Goal: Information Seeking & Learning: Learn about a topic

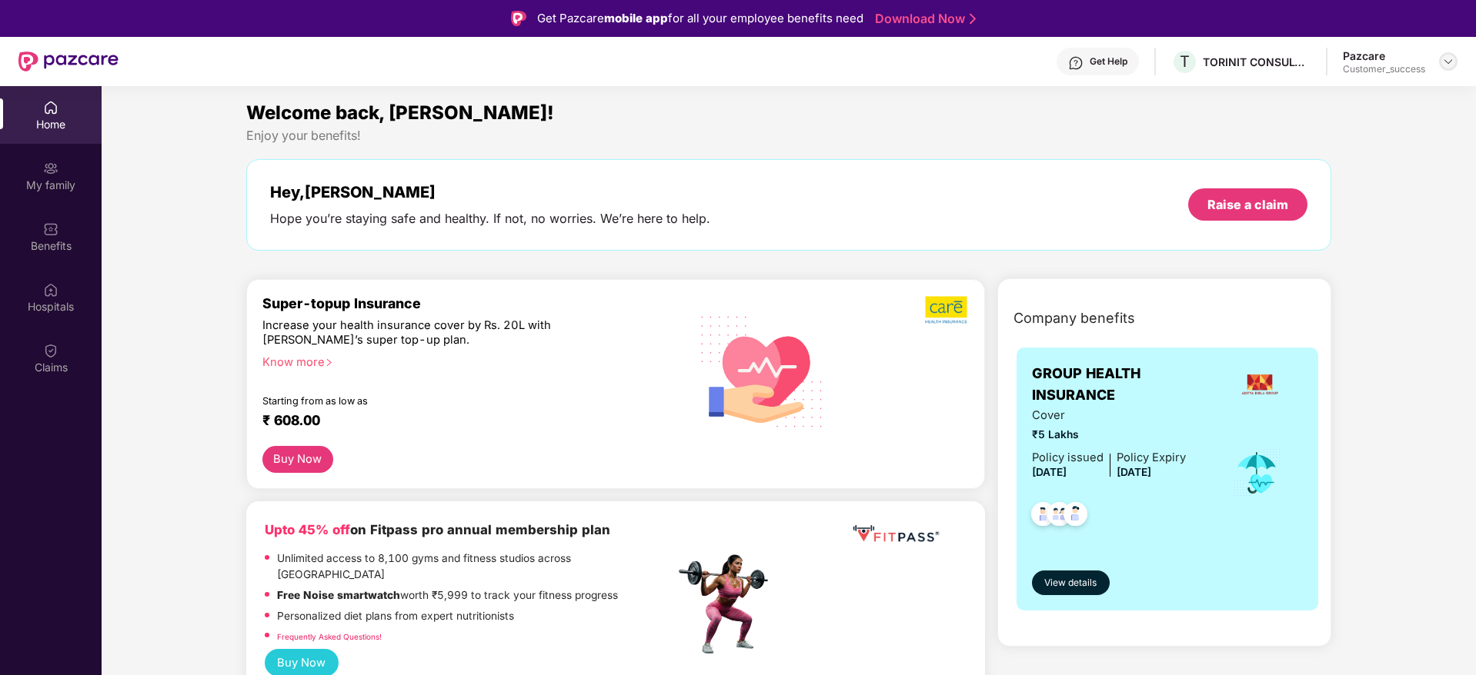
click at [1450, 62] on img at bounding box center [1448, 61] width 12 height 12
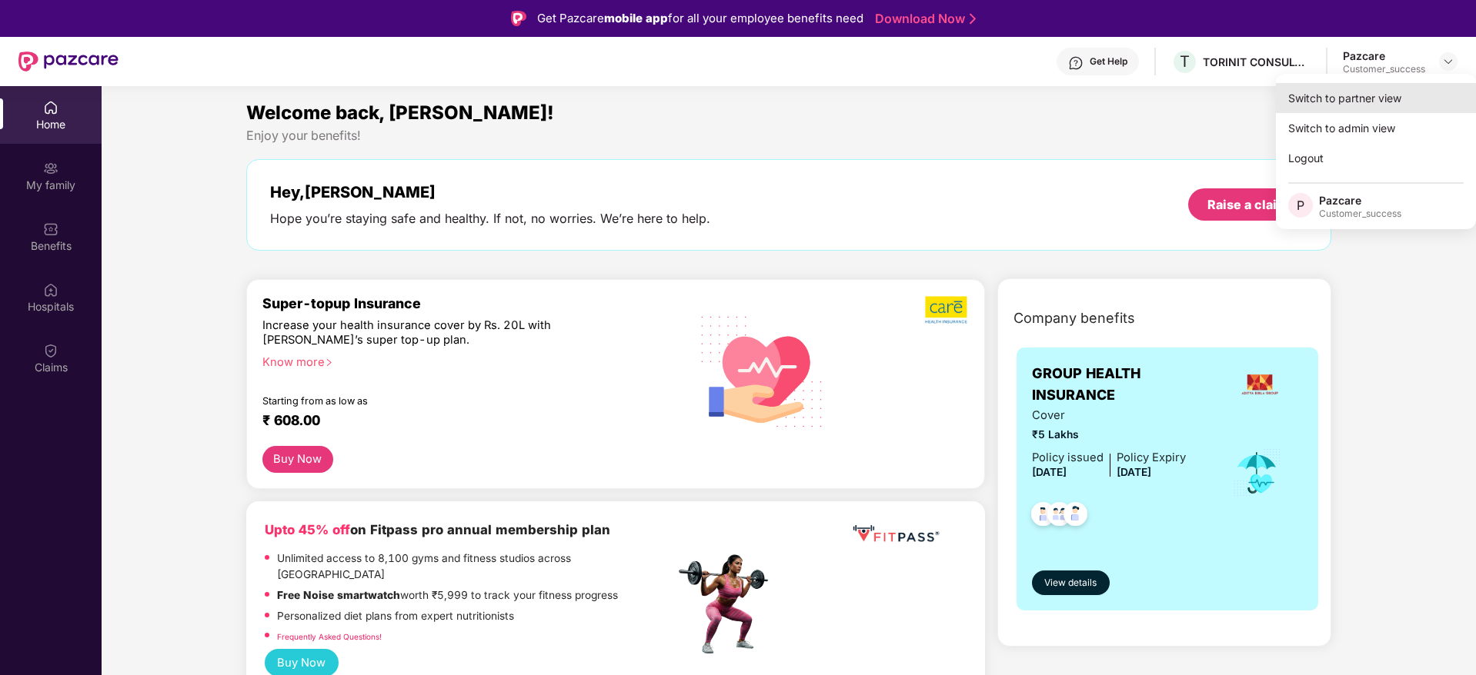
click at [1424, 83] on div "Switch to partner view" at bounding box center [1376, 98] width 200 height 30
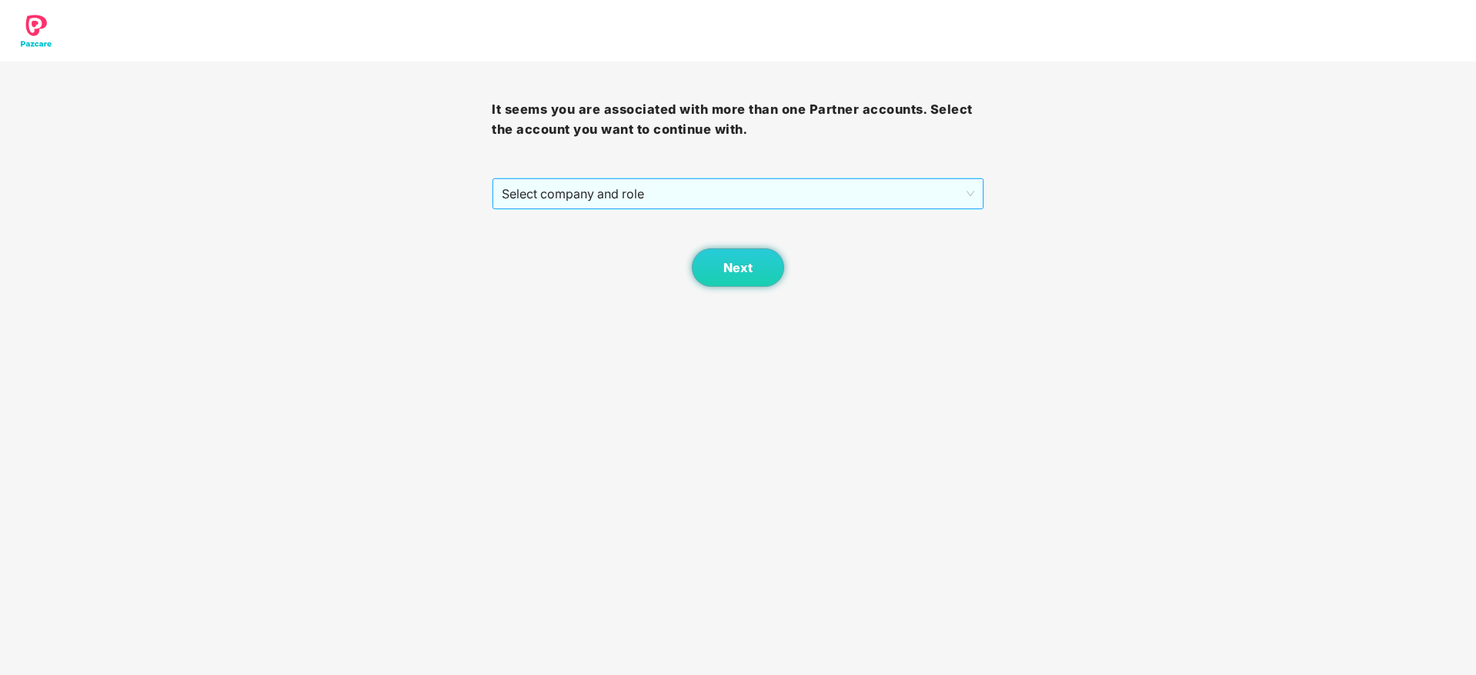
click at [682, 195] on span "Select company and role" at bounding box center [738, 193] width 472 height 29
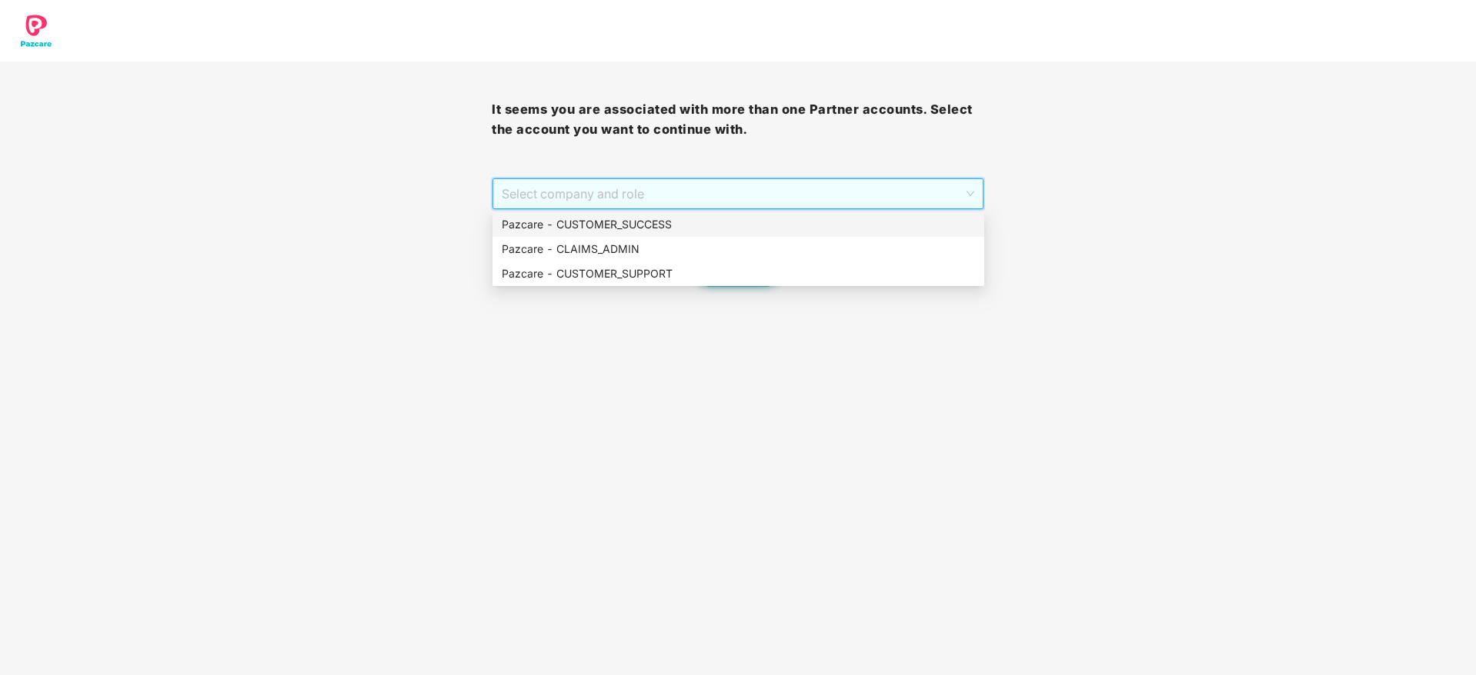
click at [681, 225] on div "Pazcare - CUSTOMER_SUCCESS" at bounding box center [738, 224] width 473 height 17
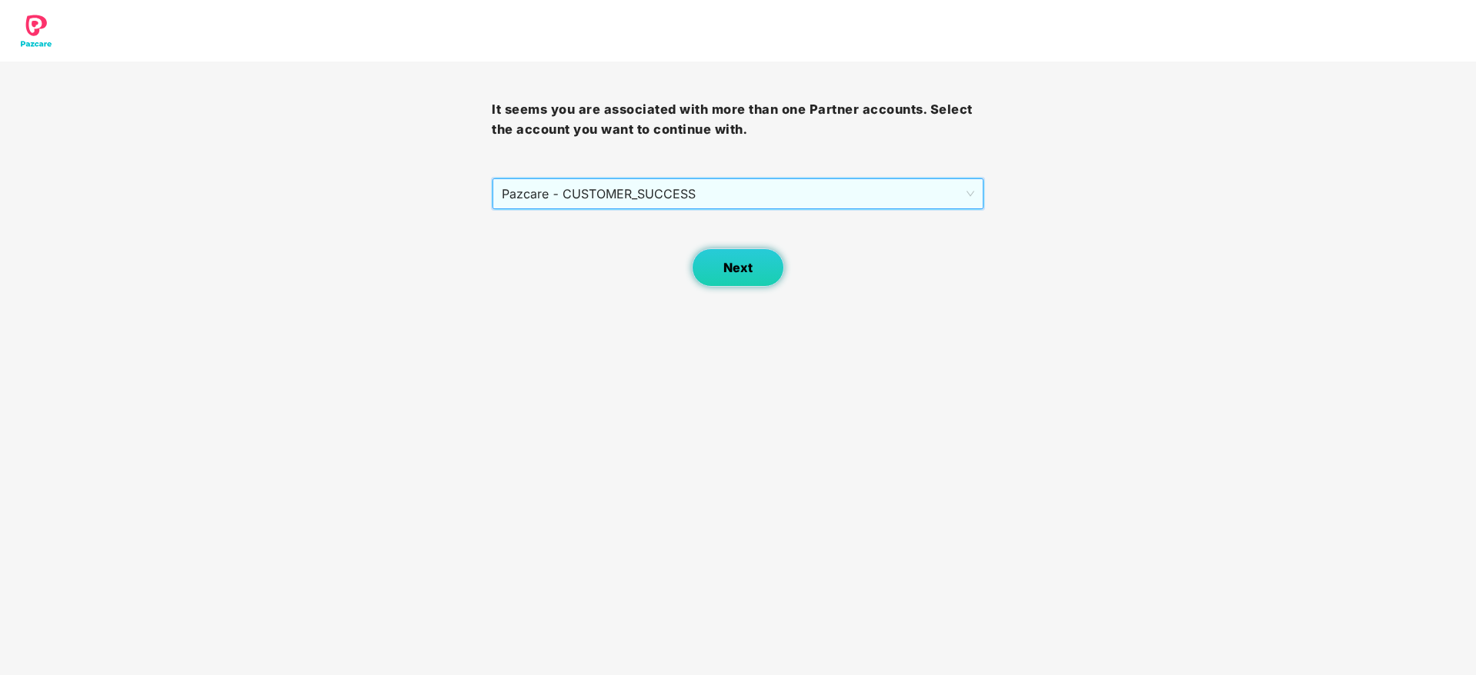
click at [722, 255] on button "Next" at bounding box center [738, 267] width 92 height 38
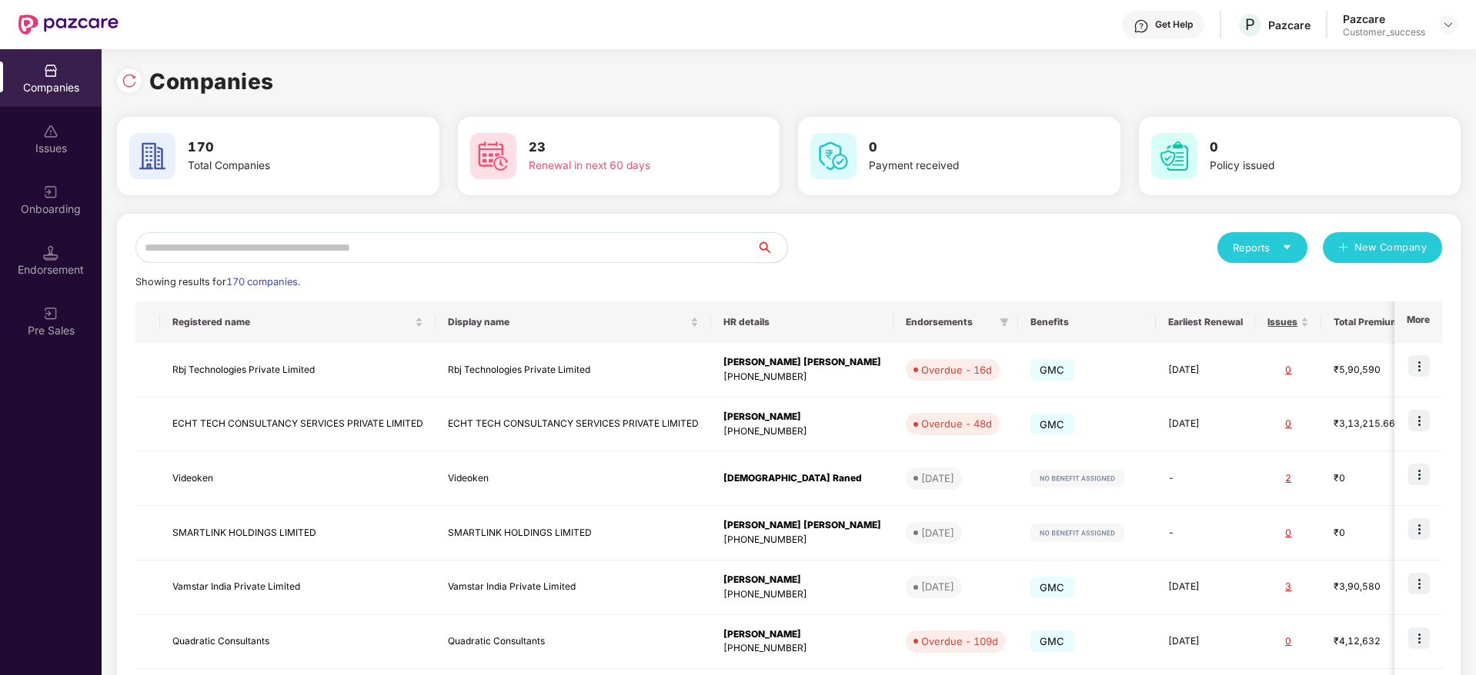
click at [584, 248] on input "text" at bounding box center [445, 247] width 621 height 31
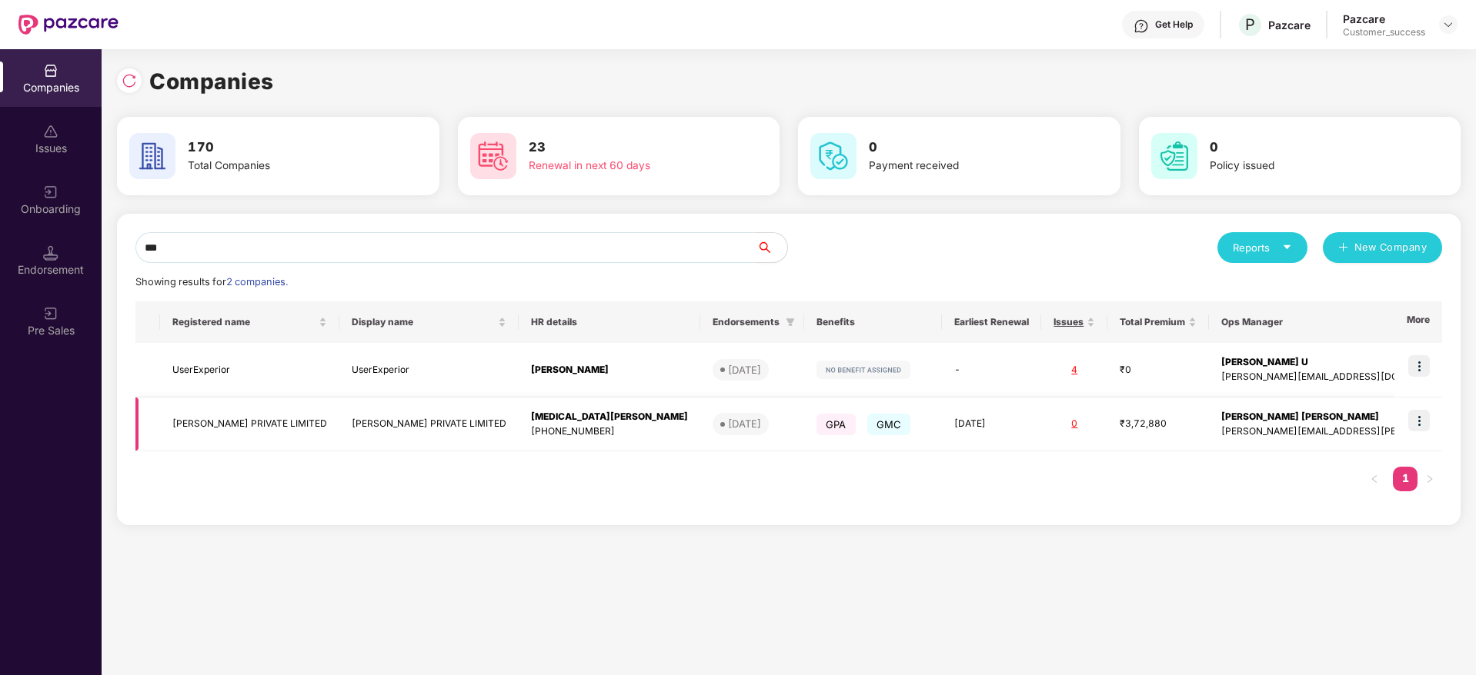
type input "***"
click at [1424, 420] on img at bounding box center [1419, 421] width 22 height 22
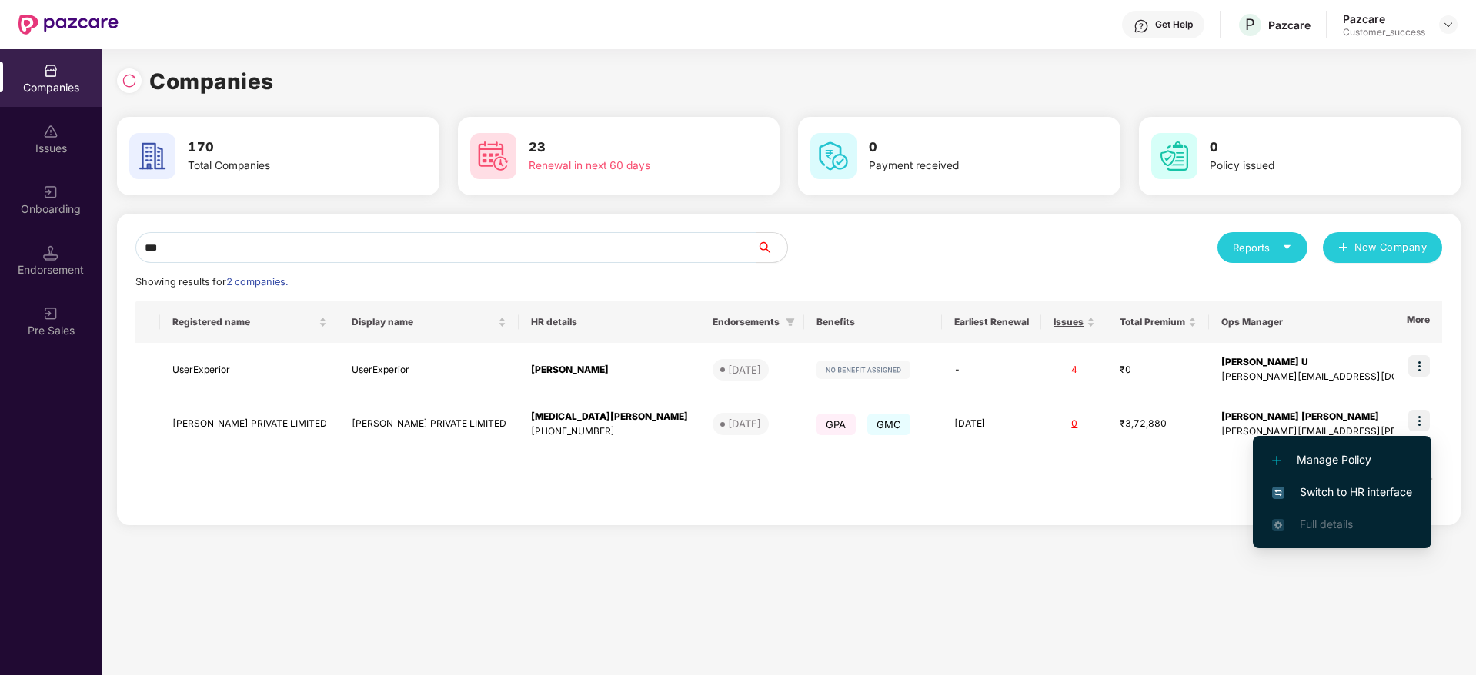
click at [1374, 492] on span "Switch to HR interface" at bounding box center [1342, 492] width 140 height 17
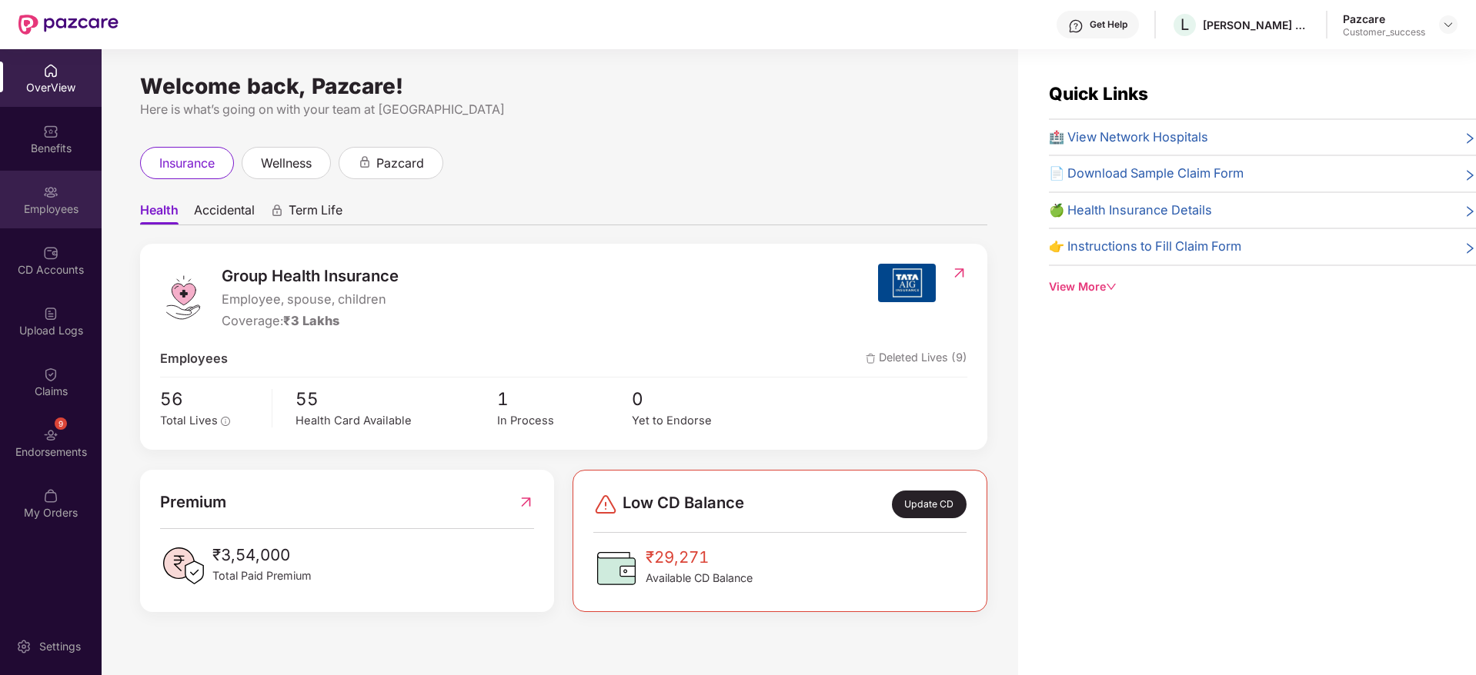
click at [44, 215] on div "Employees" at bounding box center [51, 209] width 102 height 15
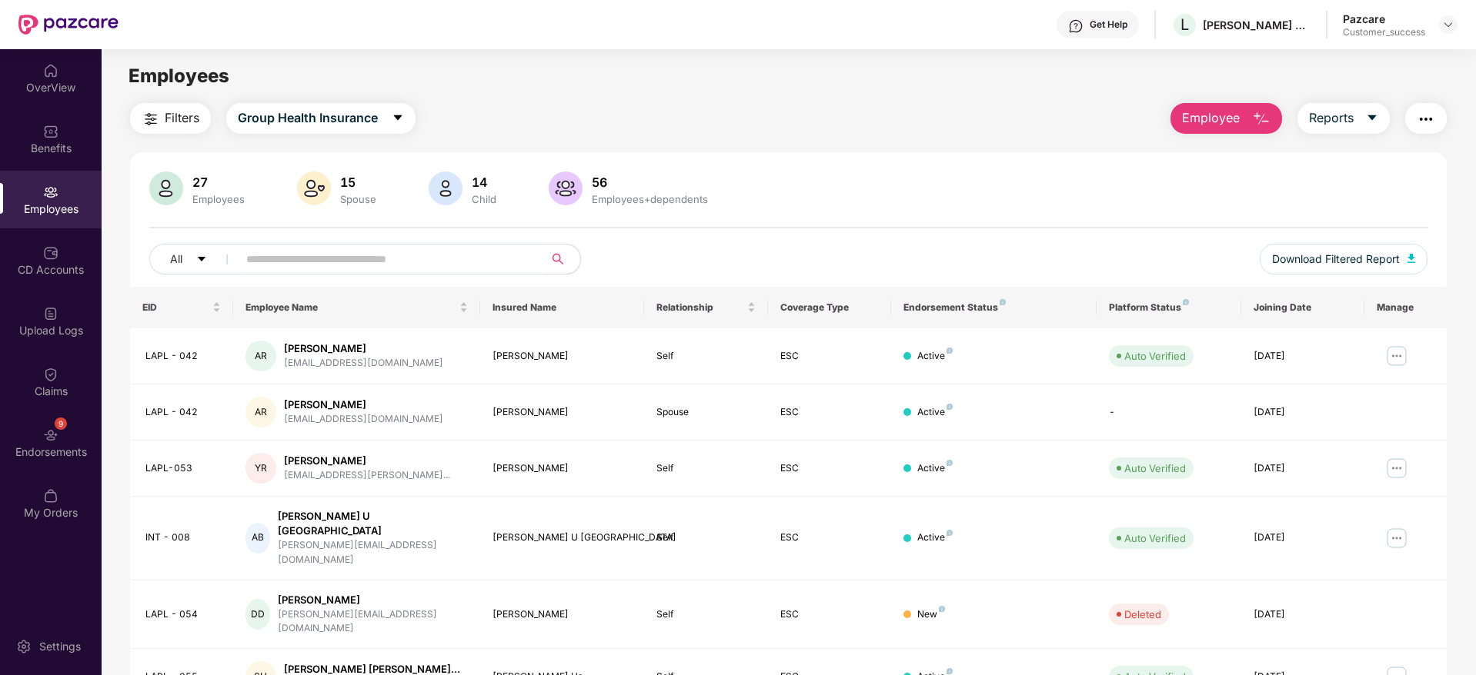
click at [419, 255] on input "text" at bounding box center [384, 259] width 276 height 23
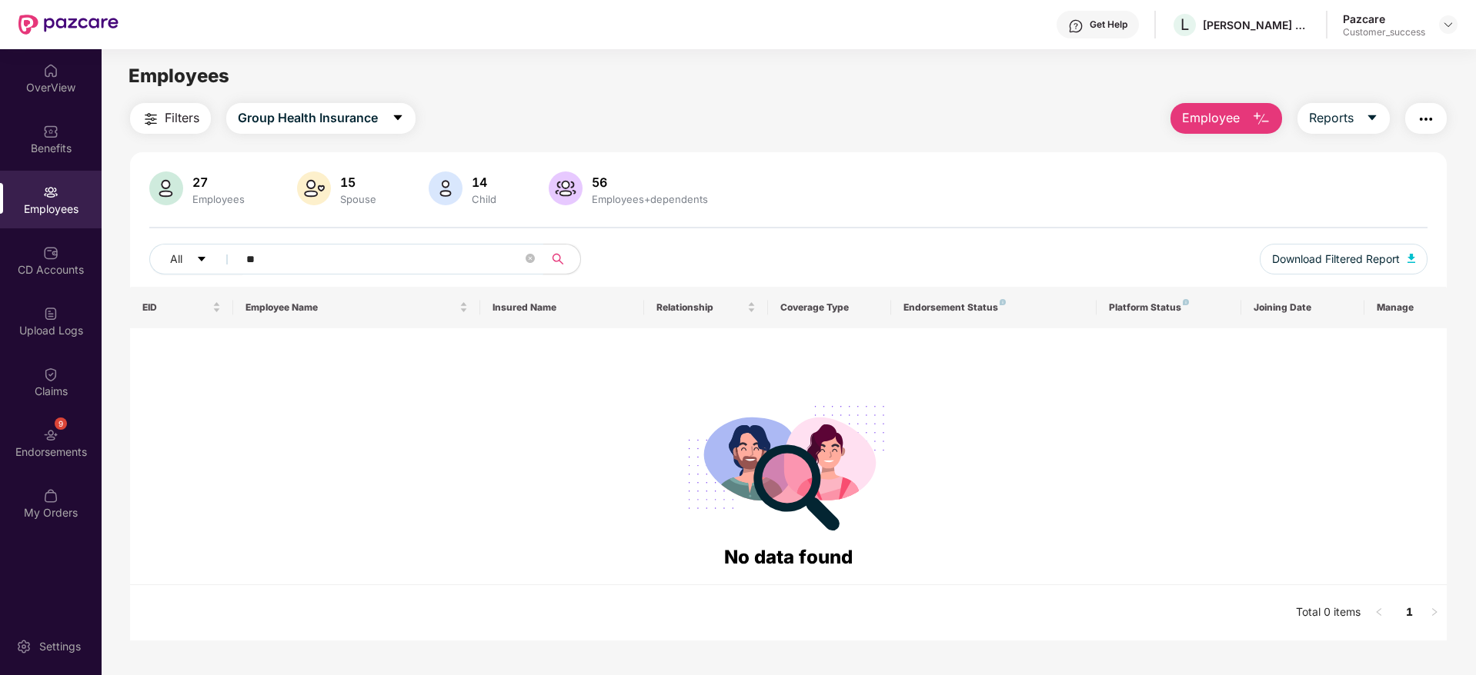
type input "*"
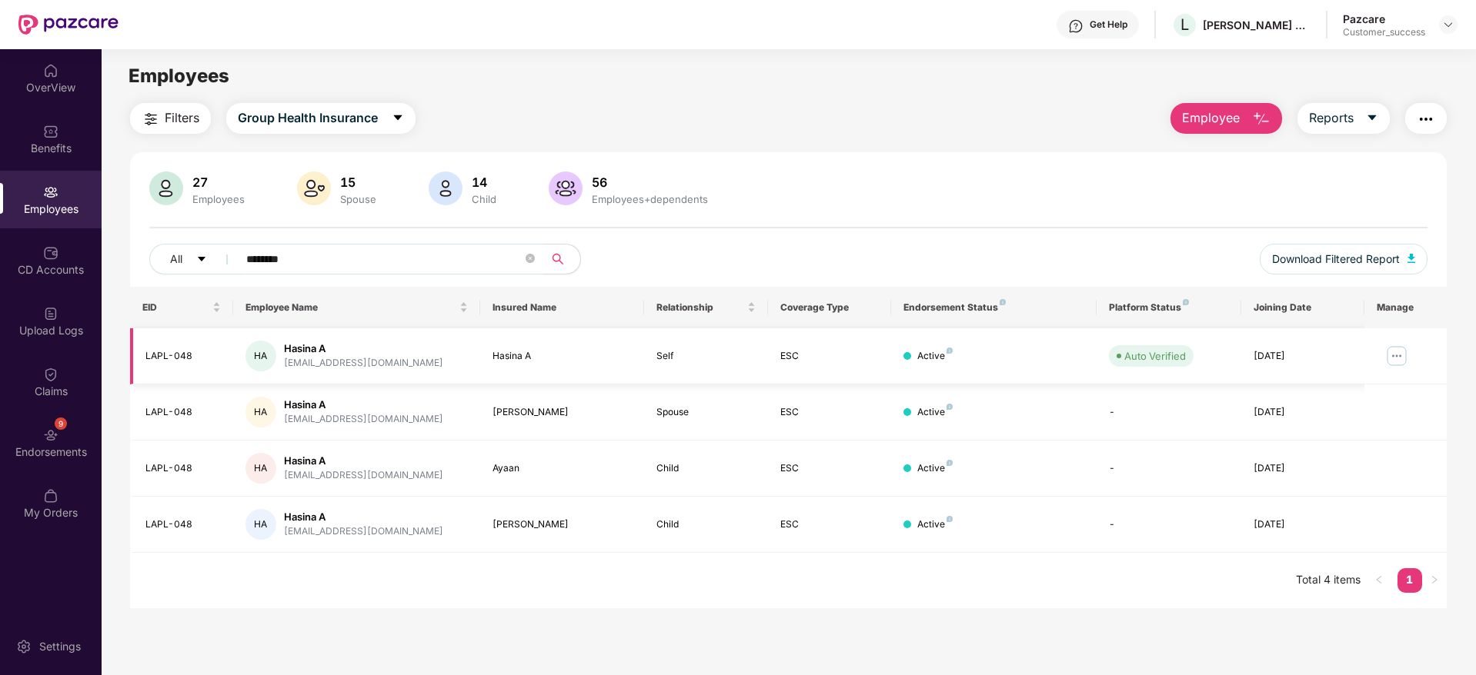
type input "********"
click at [164, 349] on div "LAPL-048" at bounding box center [182, 356] width 75 height 15
copy div "LAPL-048"
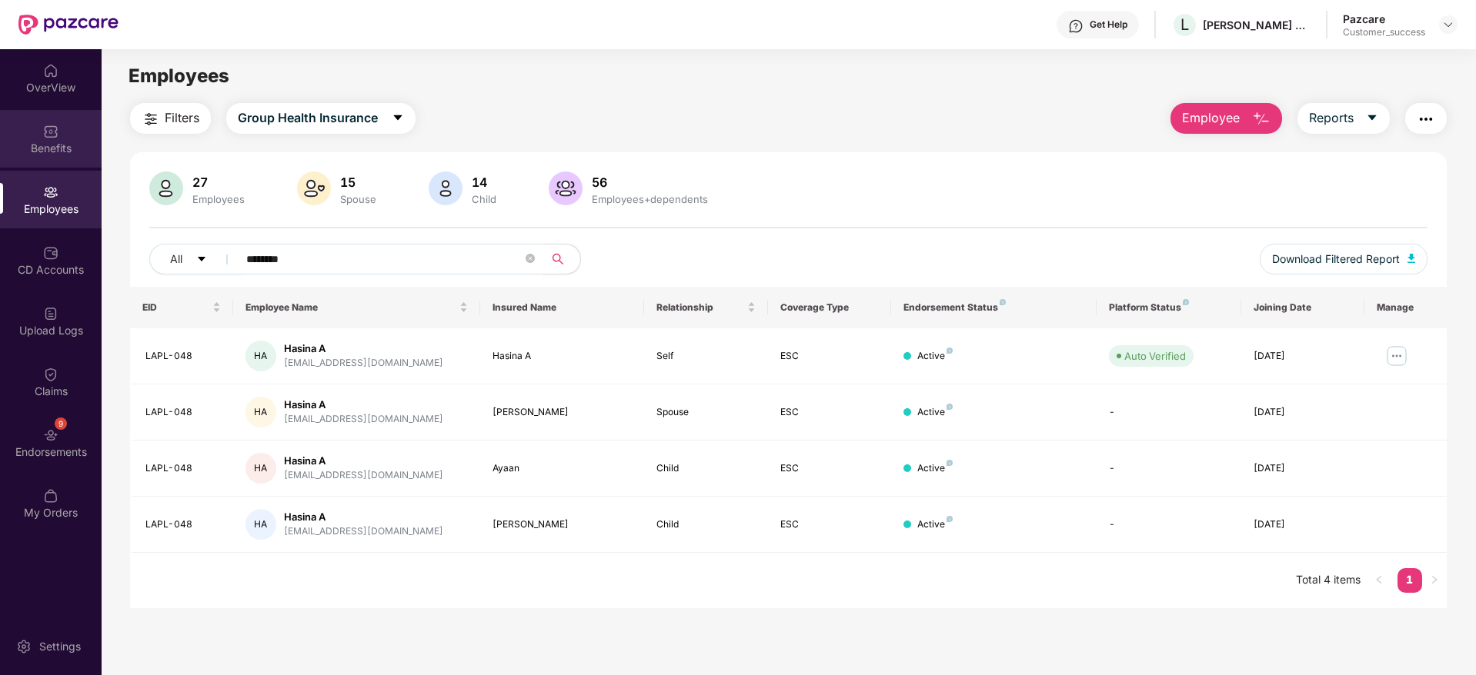
click at [68, 163] on div "Benefits" at bounding box center [51, 139] width 102 height 58
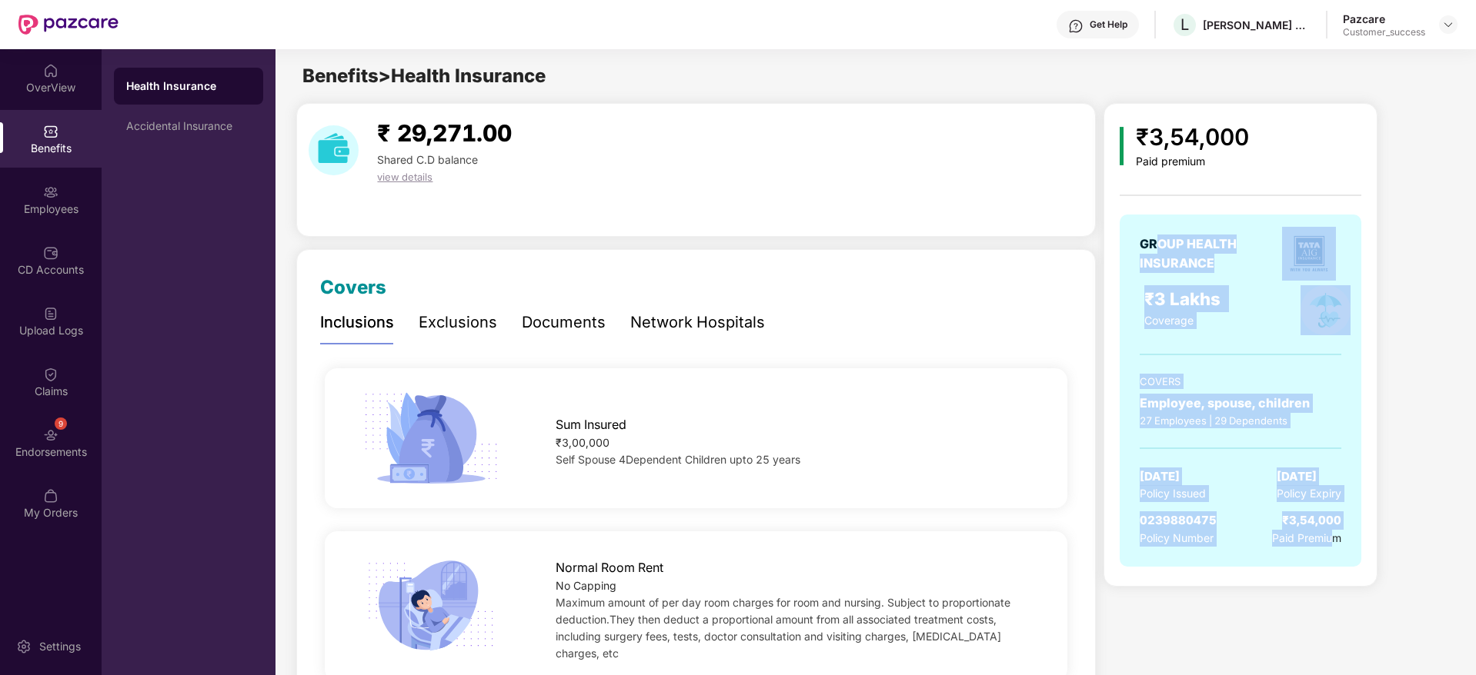
drag, startPoint x: 1159, startPoint y: 234, endPoint x: 1329, endPoint y: 573, distance: 379.2
click at [1329, 573] on div "GROUP HEALTH INSURANCE ₹3 Lakhs Coverage COVERS Employee, spouse, children 27 E…" at bounding box center [1240, 399] width 242 height 368
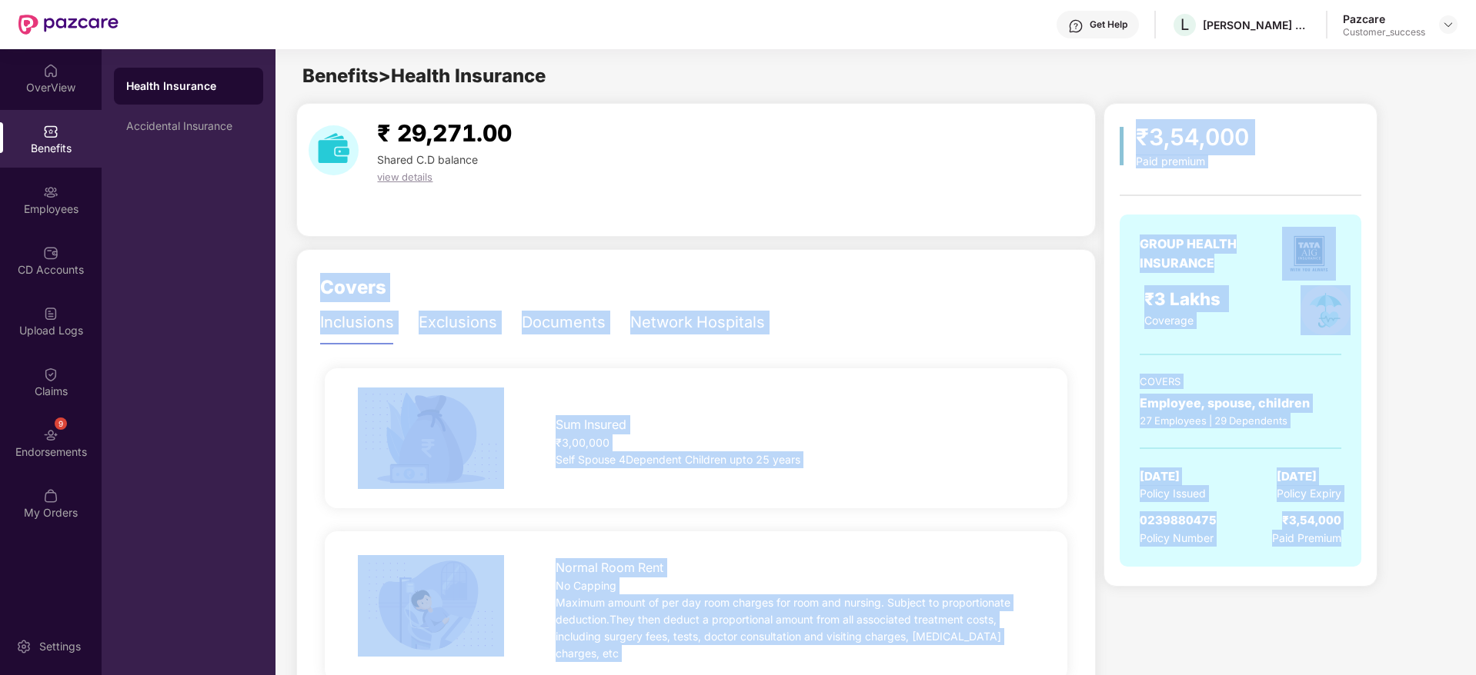
drag, startPoint x: 1329, startPoint y: 573, endPoint x: 1080, endPoint y: 170, distance: 473.6
click at [1112, 169] on div "₹3,54,000 Paid premium GROUP HEALTH INSURANCE ₹3 Lakhs Coverage COVERS Employee…" at bounding box center [1240, 345] width 274 height 484
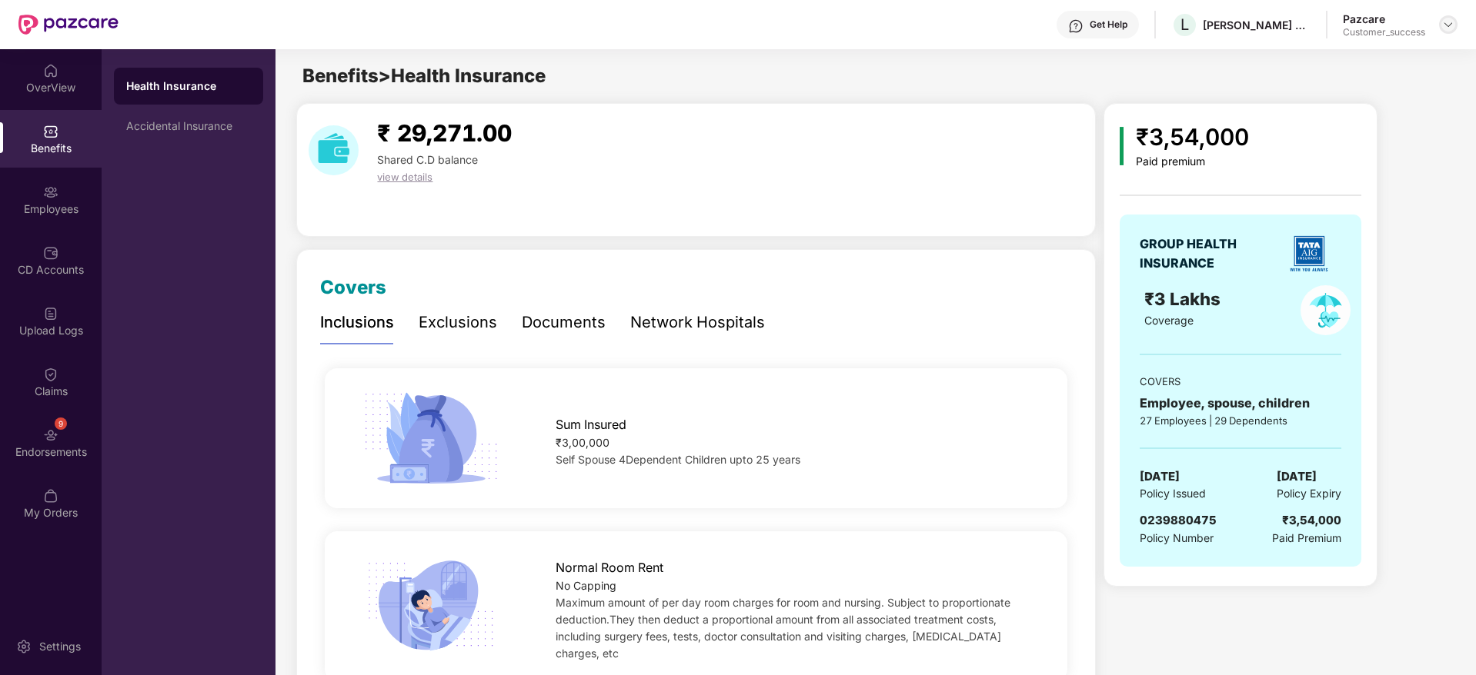
click at [1448, 21] on img at bounding box center [1448, 24] width 12 height 12
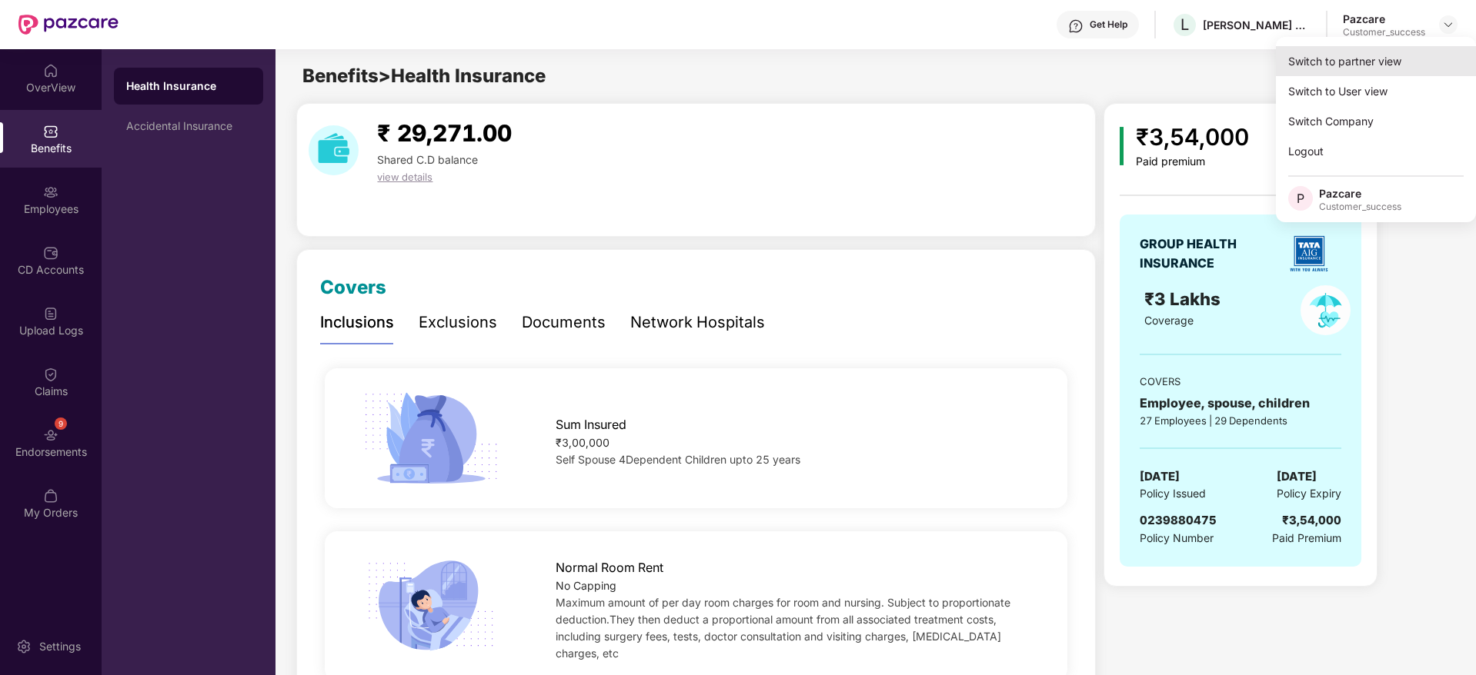
click at [1408, 73] on div "Switch to partner view" at bounding box center [1376, 61] width 200 height 30
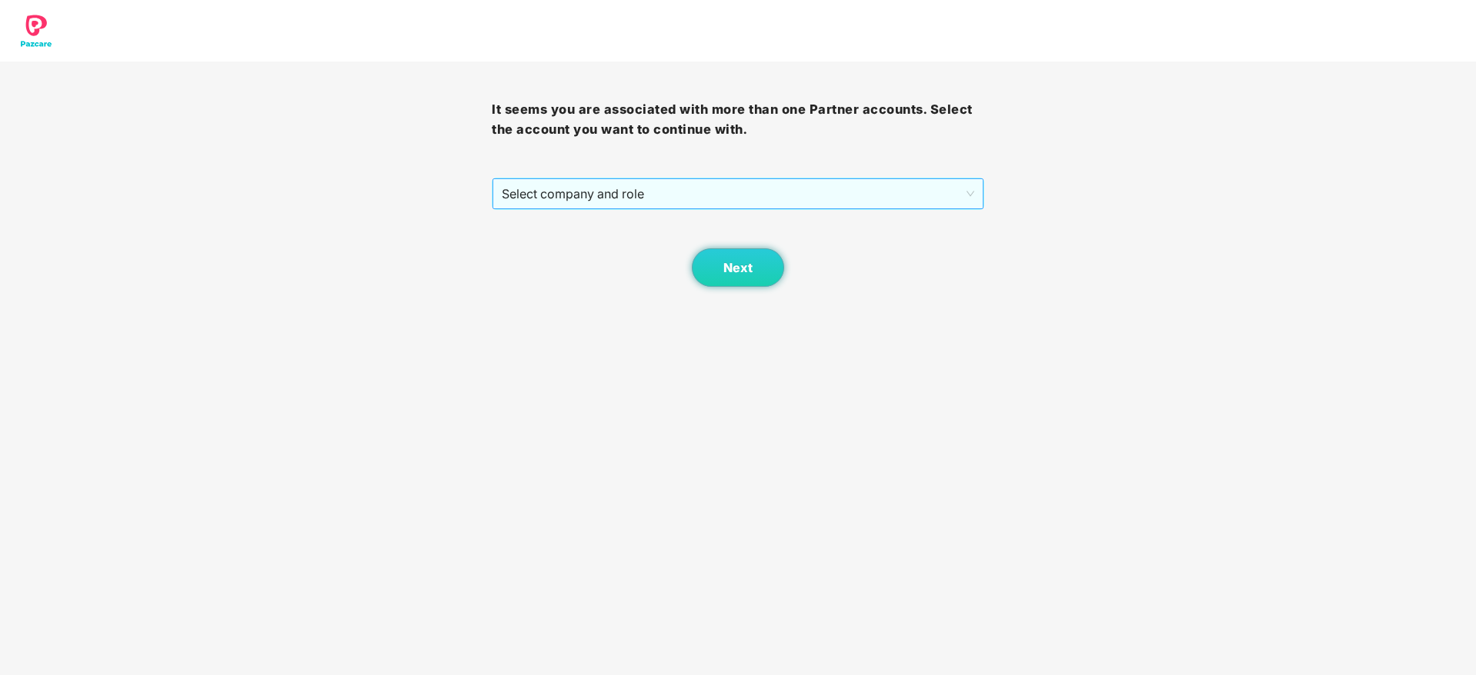
click at [552, 182] on span "Select company and role" at bounding box center [738, 193] width 472 height 29
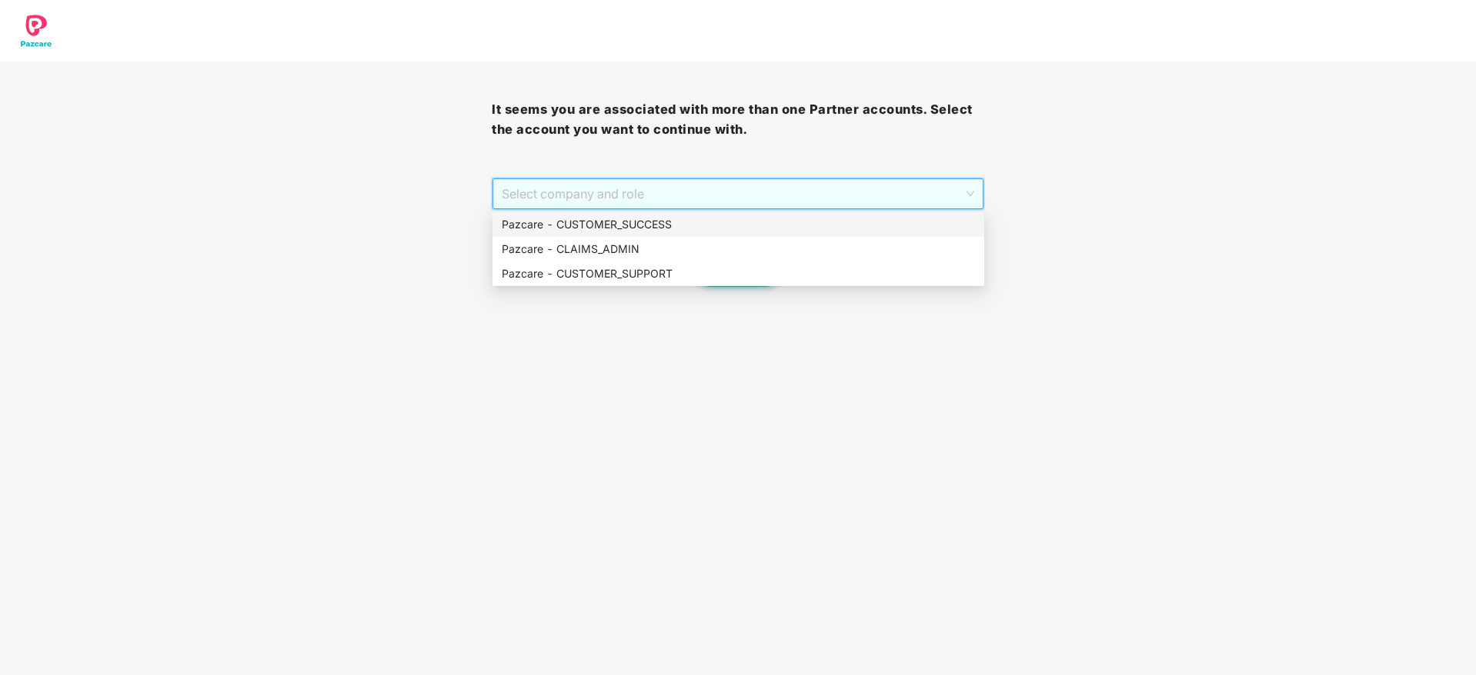
click at [599, 213] on div "Pazcare - CUSTOMER_SUCCESS" at bounding box center [738, 224] width 492 height 25
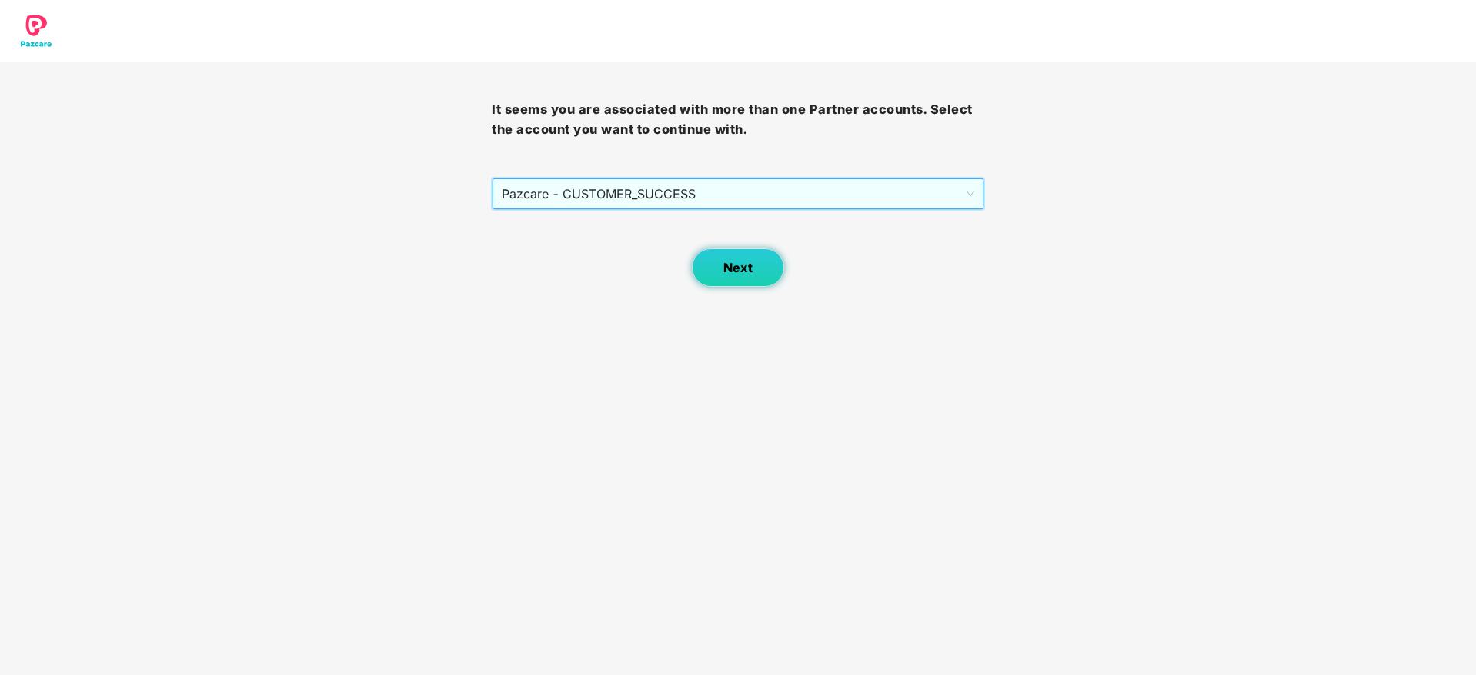
click at [724, 266] on span "Next" at bounding box center [737, 268] width 29 height 15
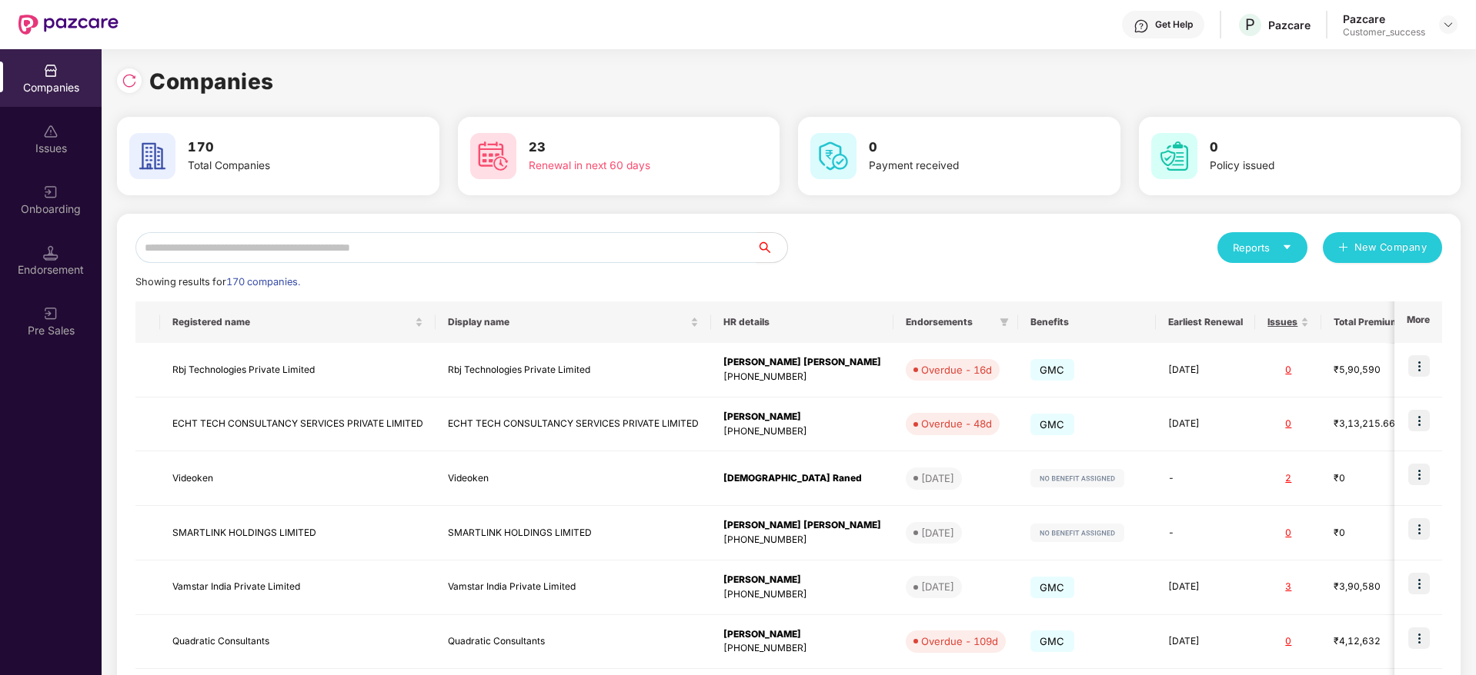
click at [386, 259] on input "text" at bounding box center [445, 247] width 621 height 31
paste input "********"
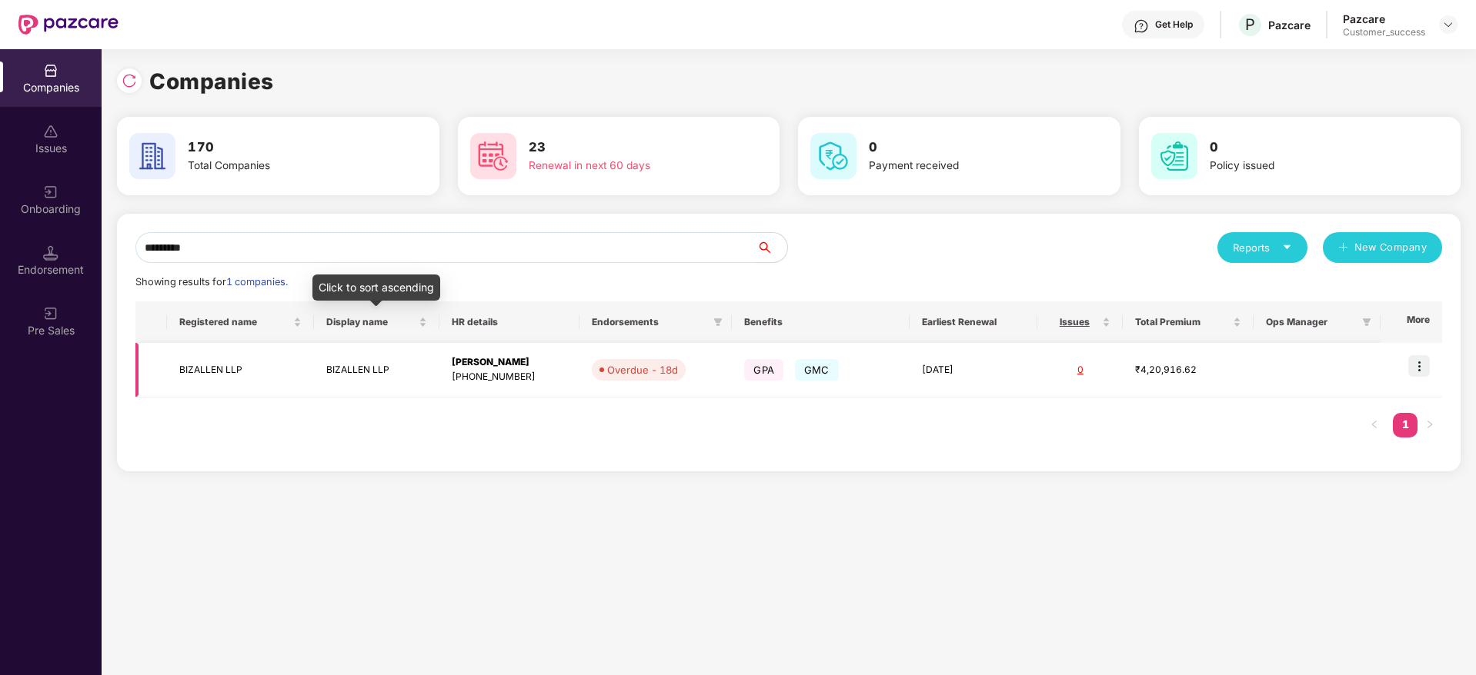
type input "********"
click at [437, 362] on td "BIZALLEN LLP" at bounding box center [377, 370] width 126 height 55
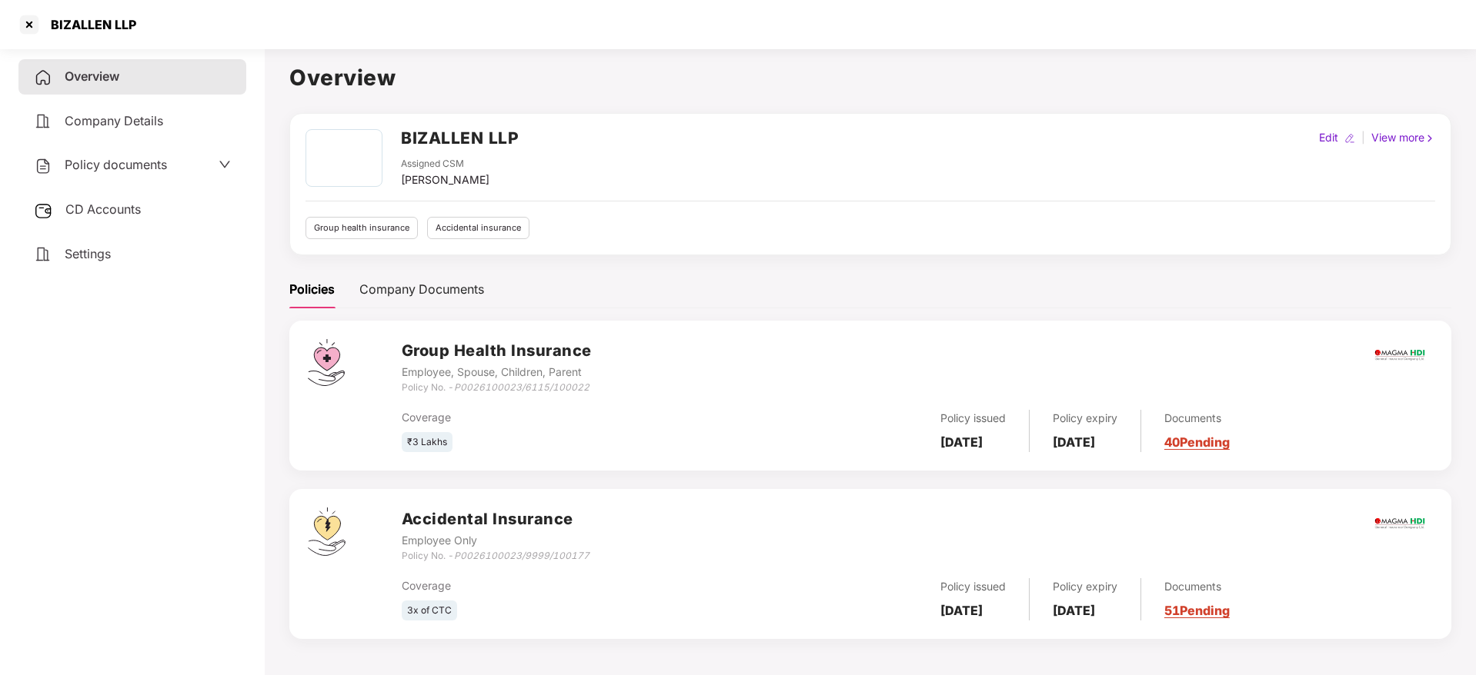
click at [148, 162] on span "Policy documents" at bounding box center [116, 164] width 102 height 15
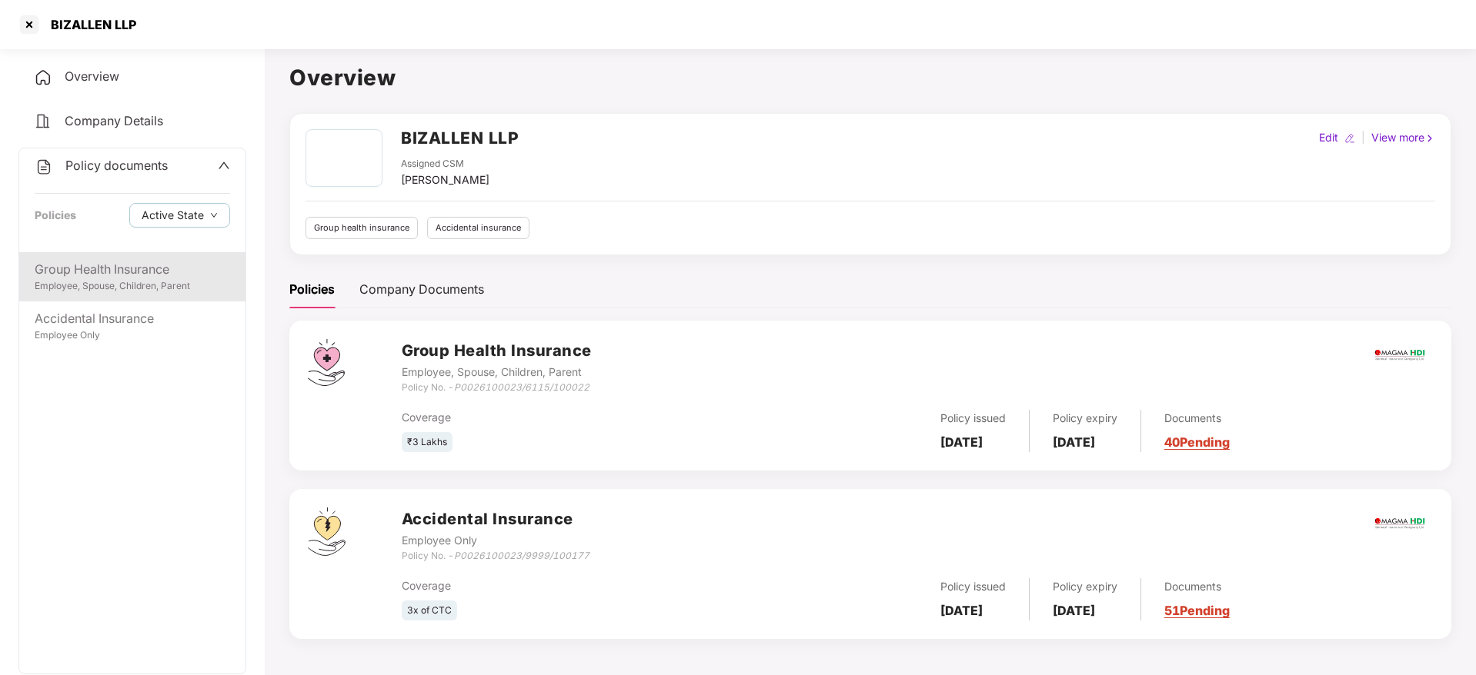
click at [159, 271] on div "Group Health Insurance" at bounding box center [132, 269] width 195 height 19
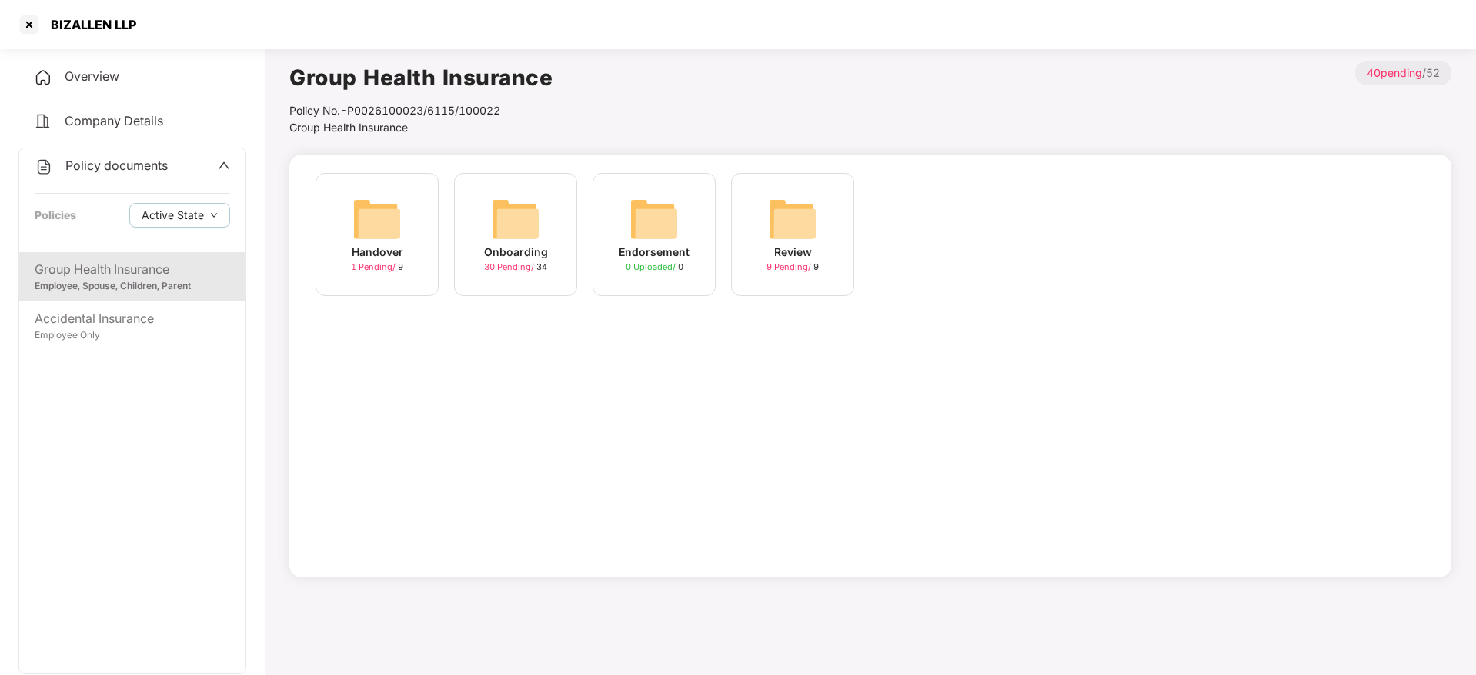
click at [522, 250] on div "Onboarding" at bounding box center [516, 252] width 64 height 17
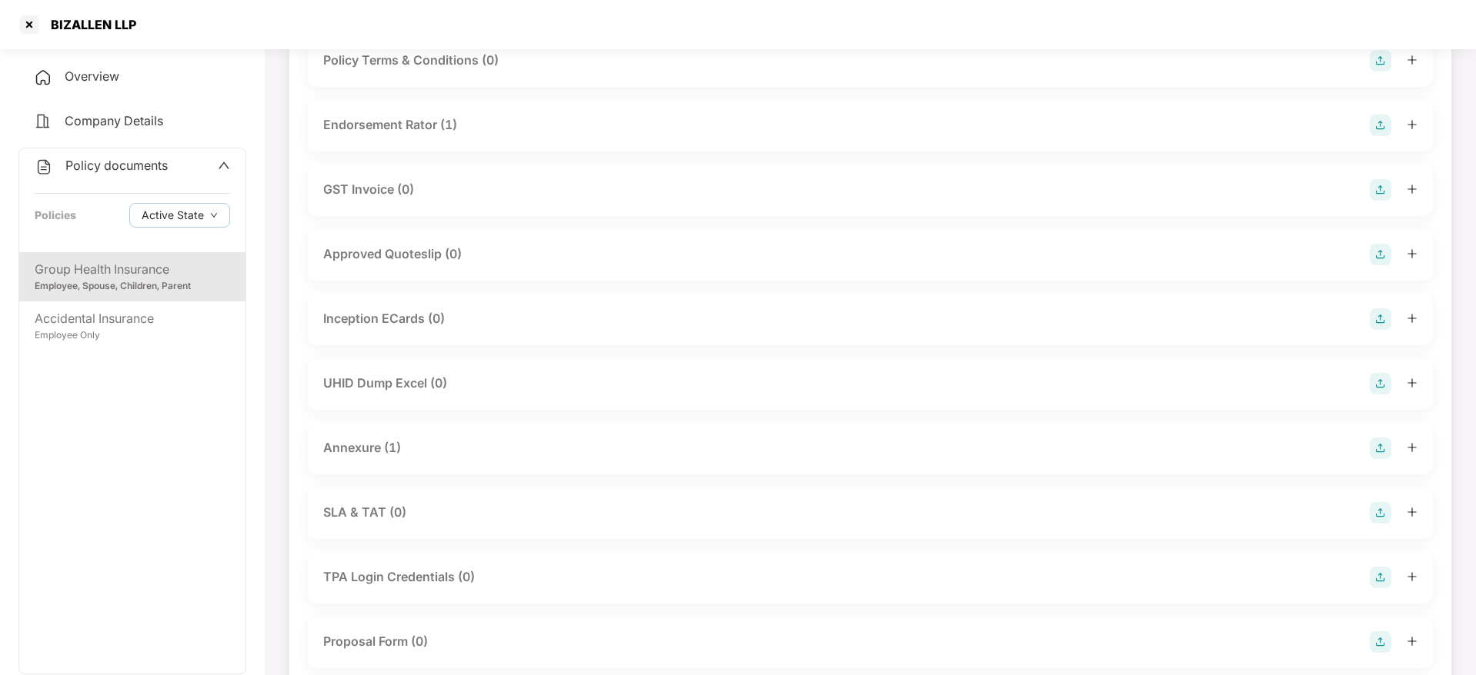
scroll to position [577, 0]
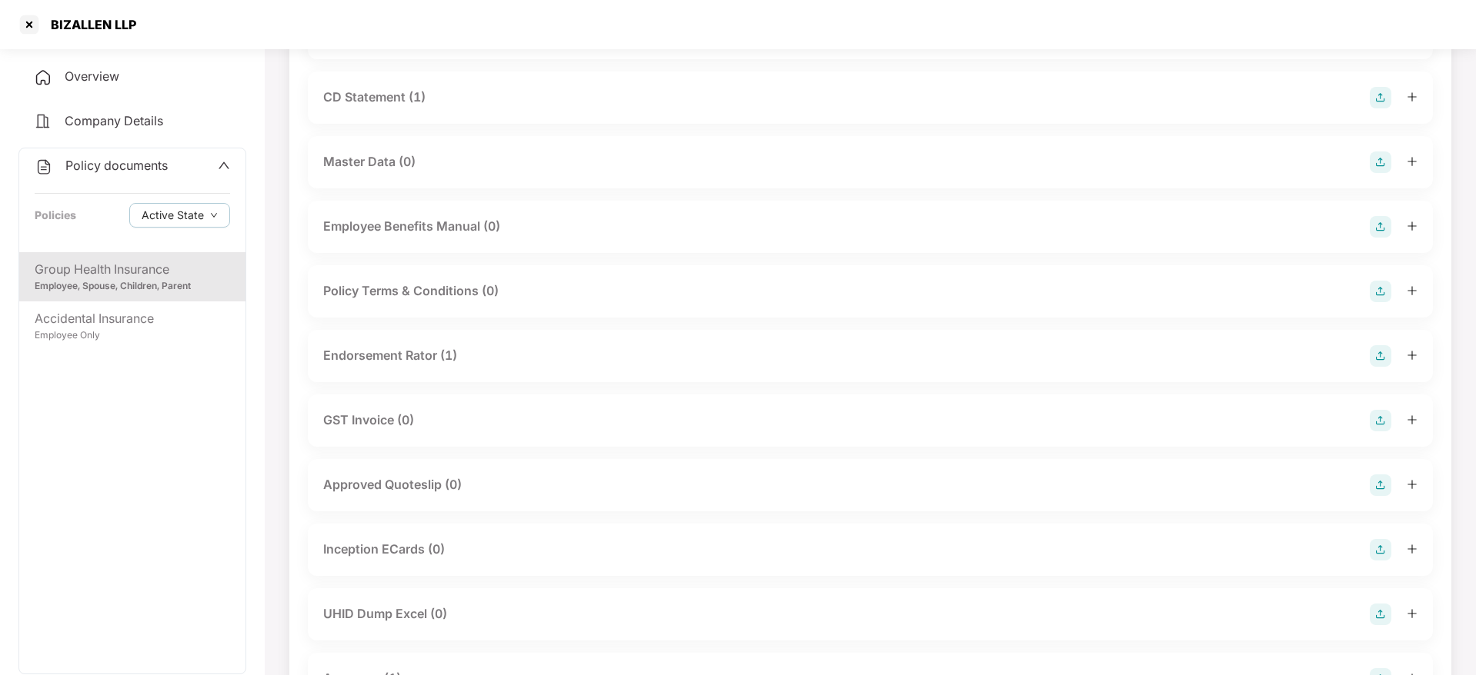
click at [116, 73] on span "Overview" at bounding box center [92, 75] width 55 height 15
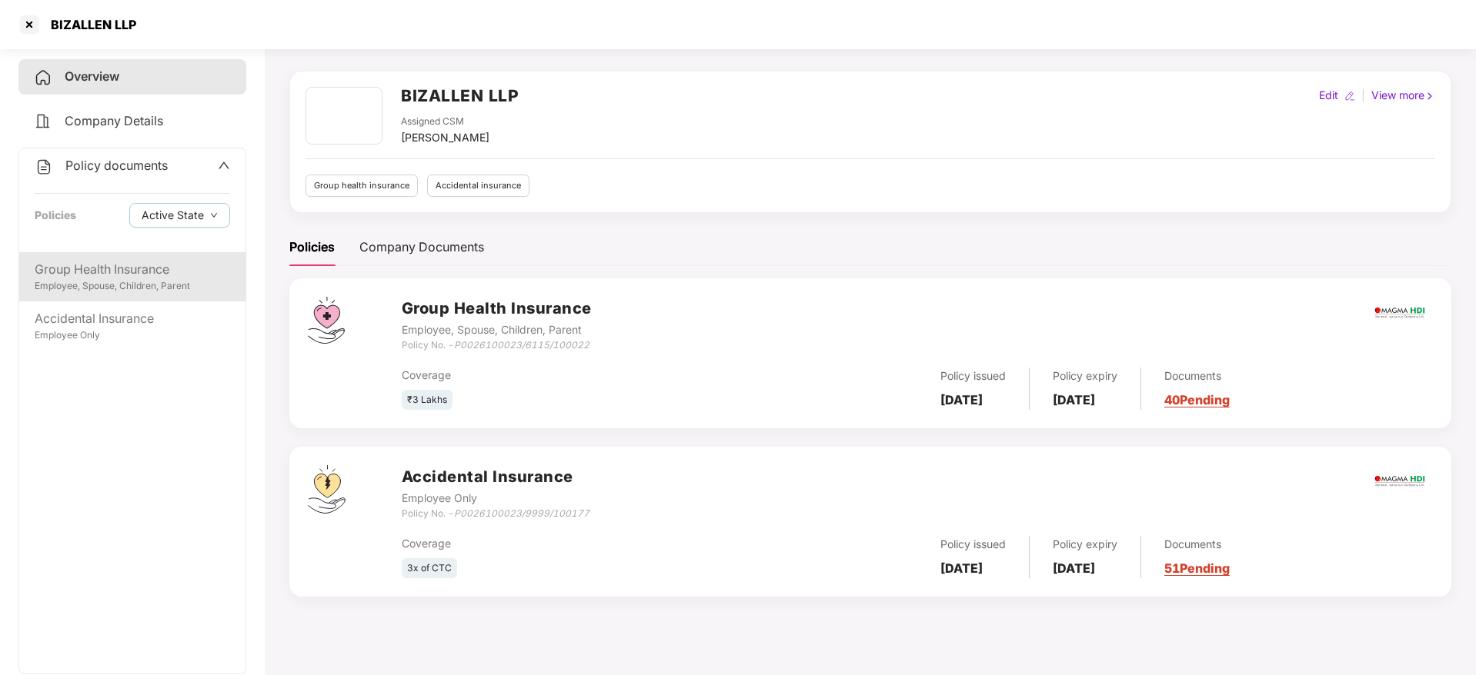
click at [176, 275] on div "Group Health Insurance" at bounding box center [132, 269] width 195 height 19
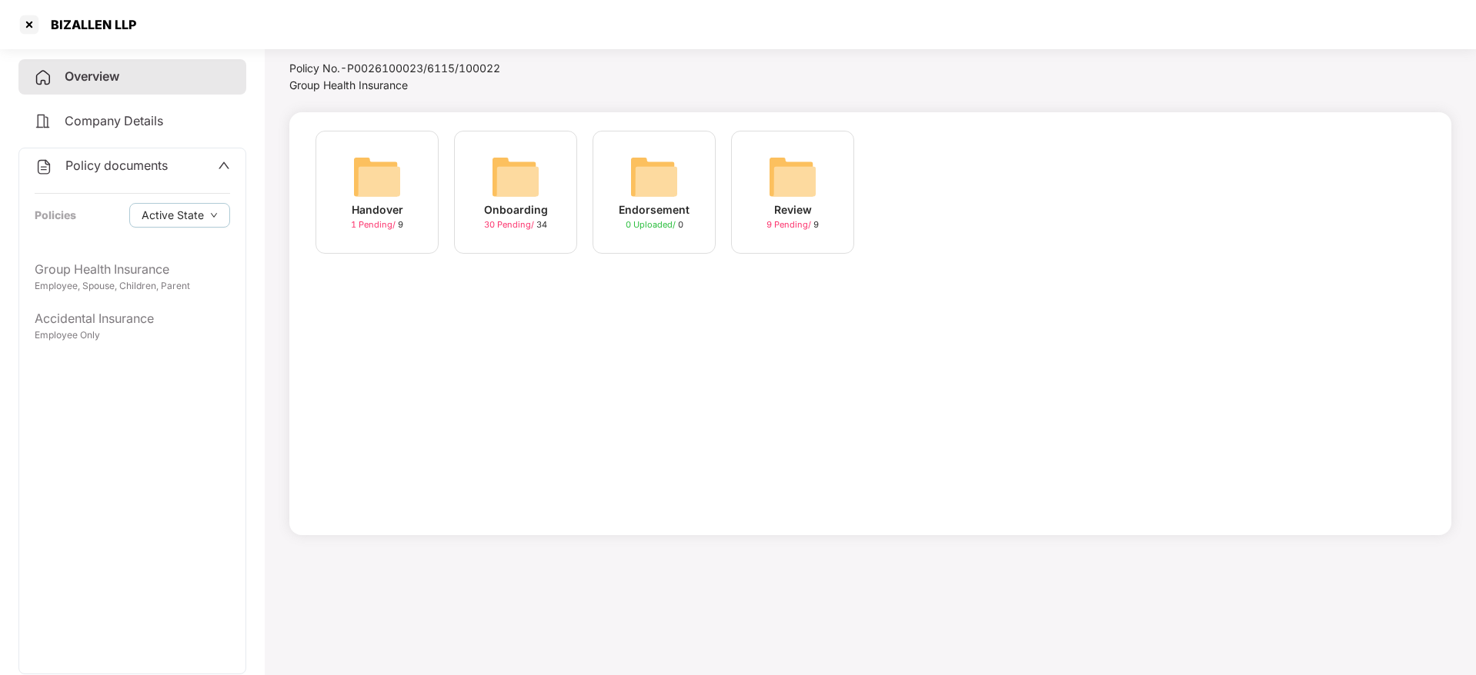
click at [551, 236] on div "Onboarding 30 Pending / 34" at bounding box center [515, 192] width 123 height 123
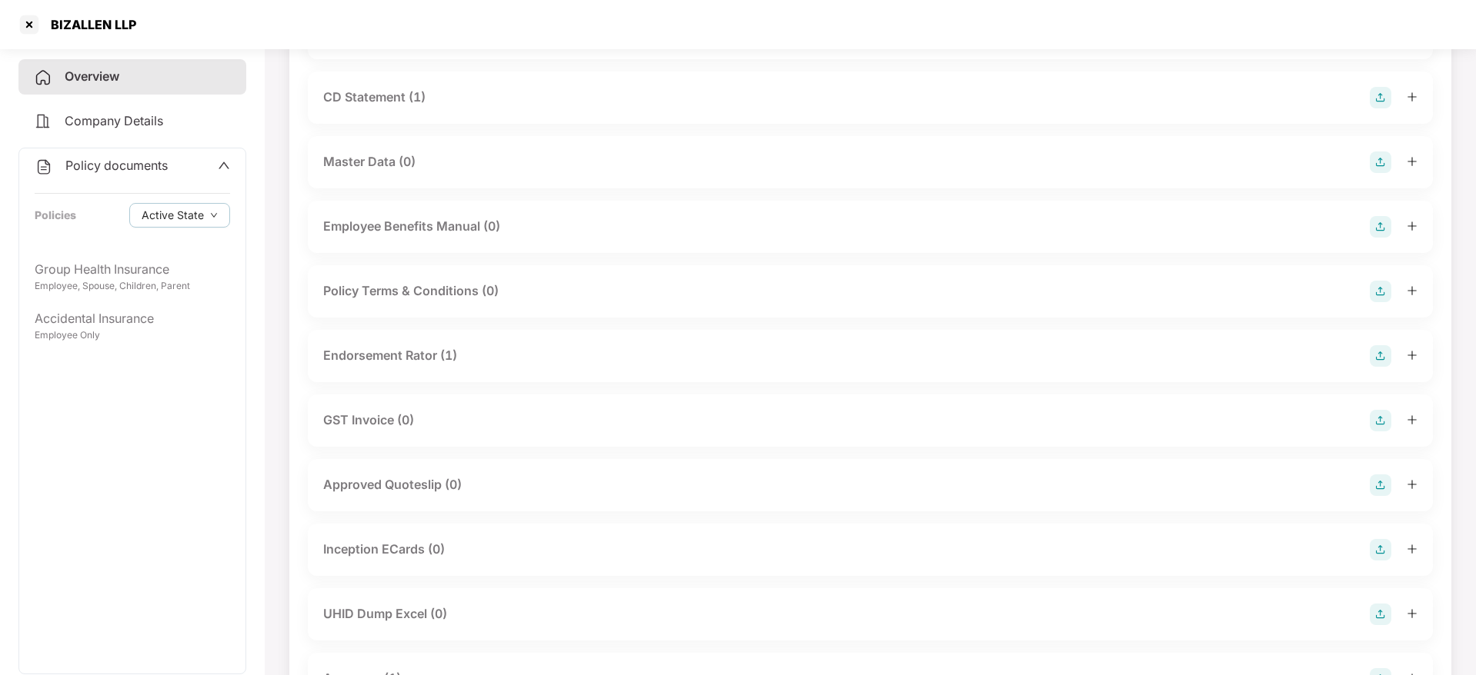
scroll to position [346, 0]
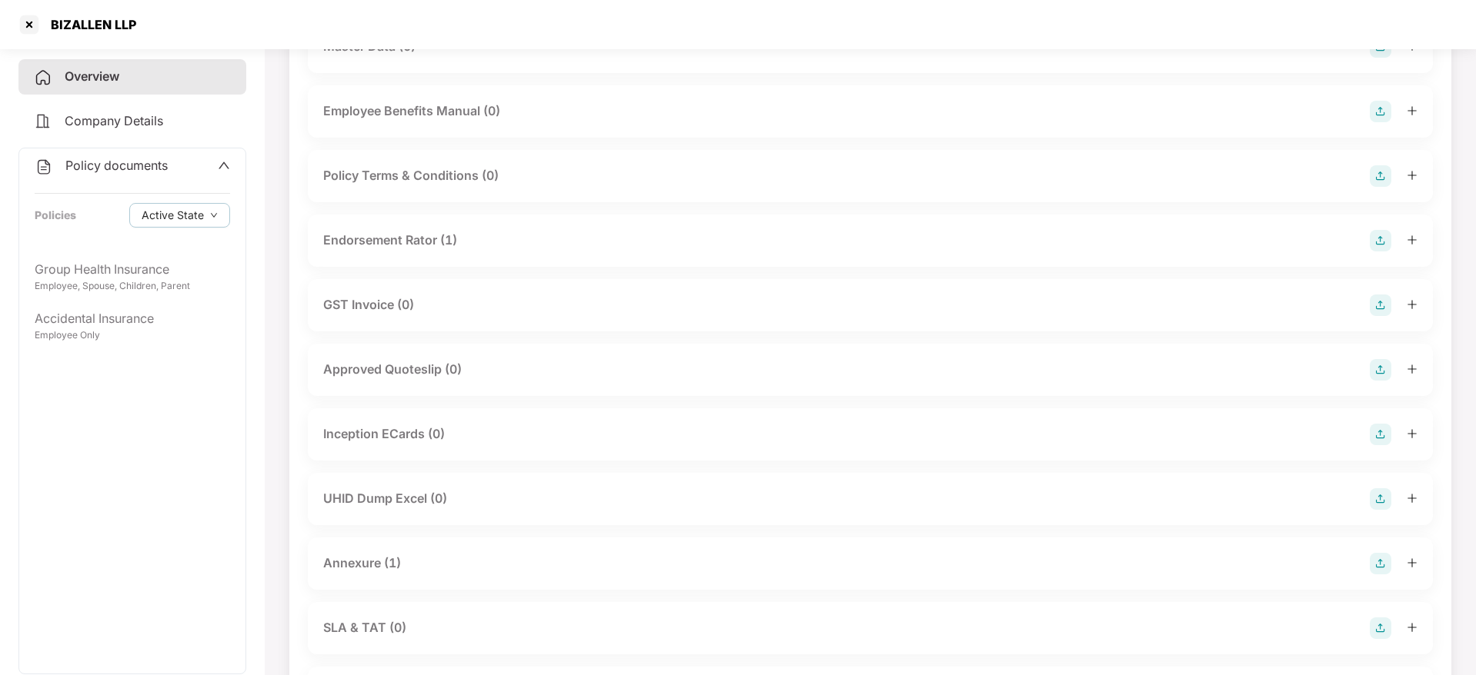
click at [534, 505] on div "UHID Dump Excel (0)" at bounding box center [870, 500] width 1094 height 22
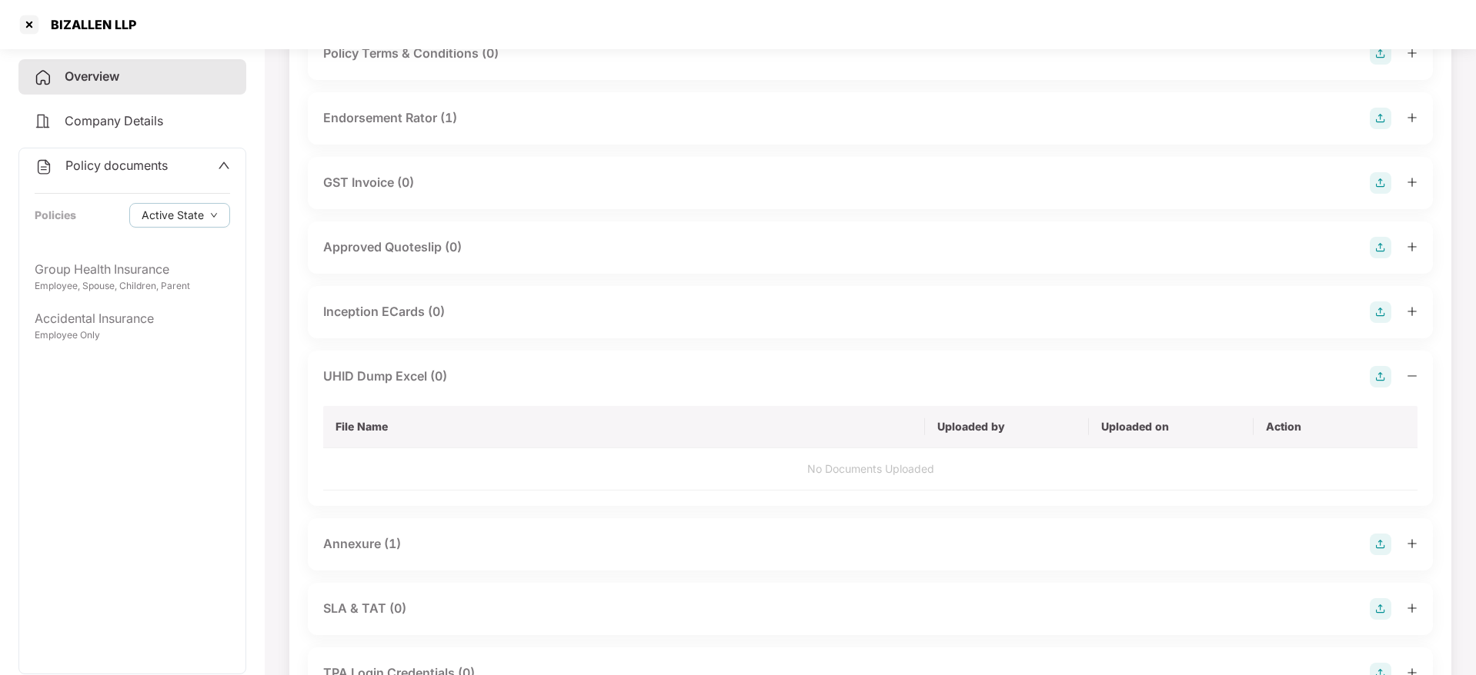
scroll to position [577, 0]
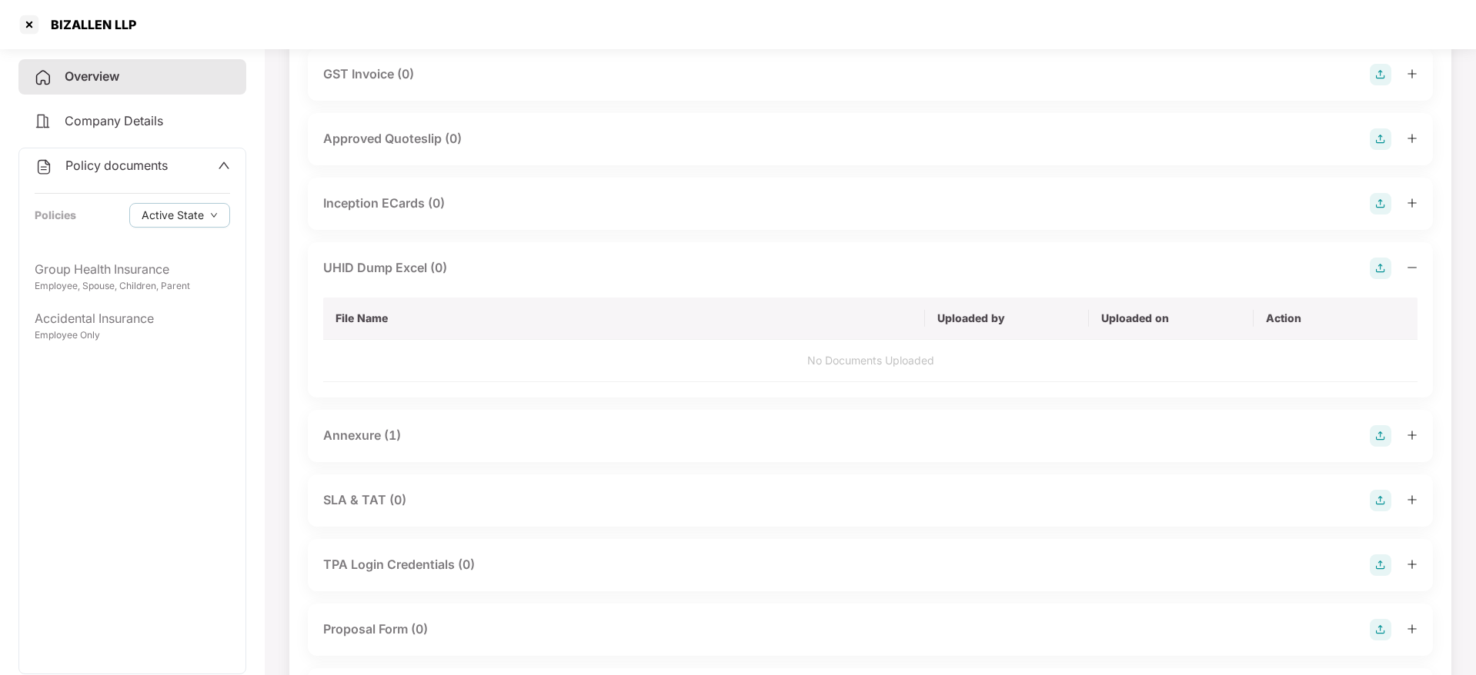
click at [420, 425] on div "Annexure (1)" at bounding box center [870, 436] width 1094 height 22
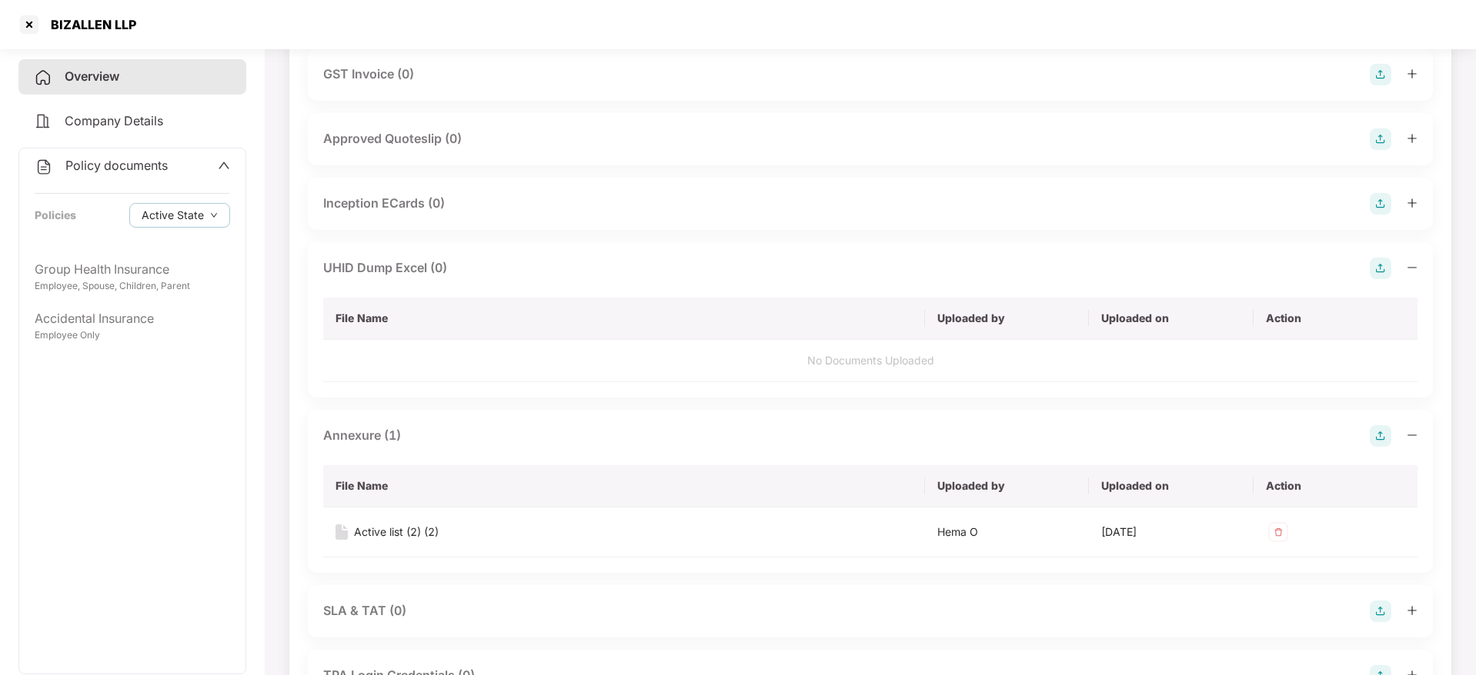
click at [1379, 269] on img at bounding box center [1380, 269] width 22 height 22
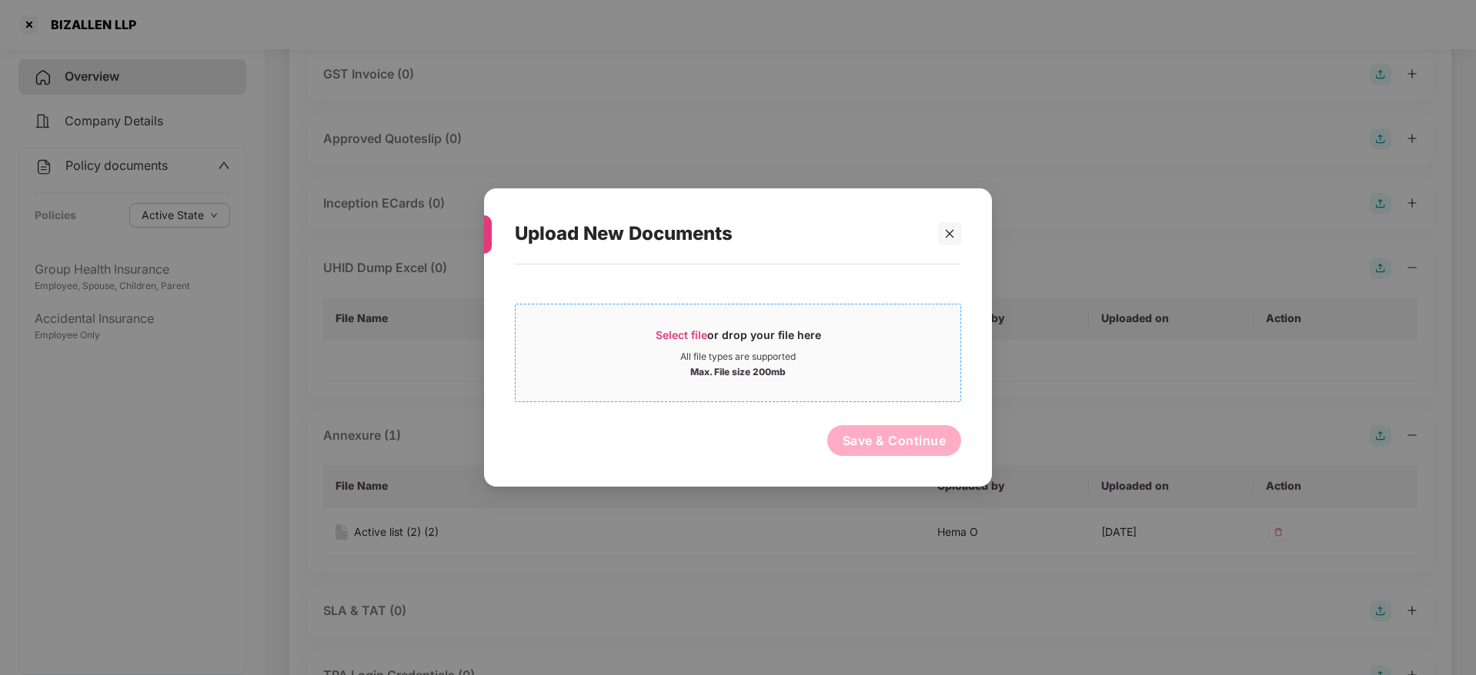
click at [785, 358] on div "All file types are supported" at bounding box center [737, 357] width 115 height 12
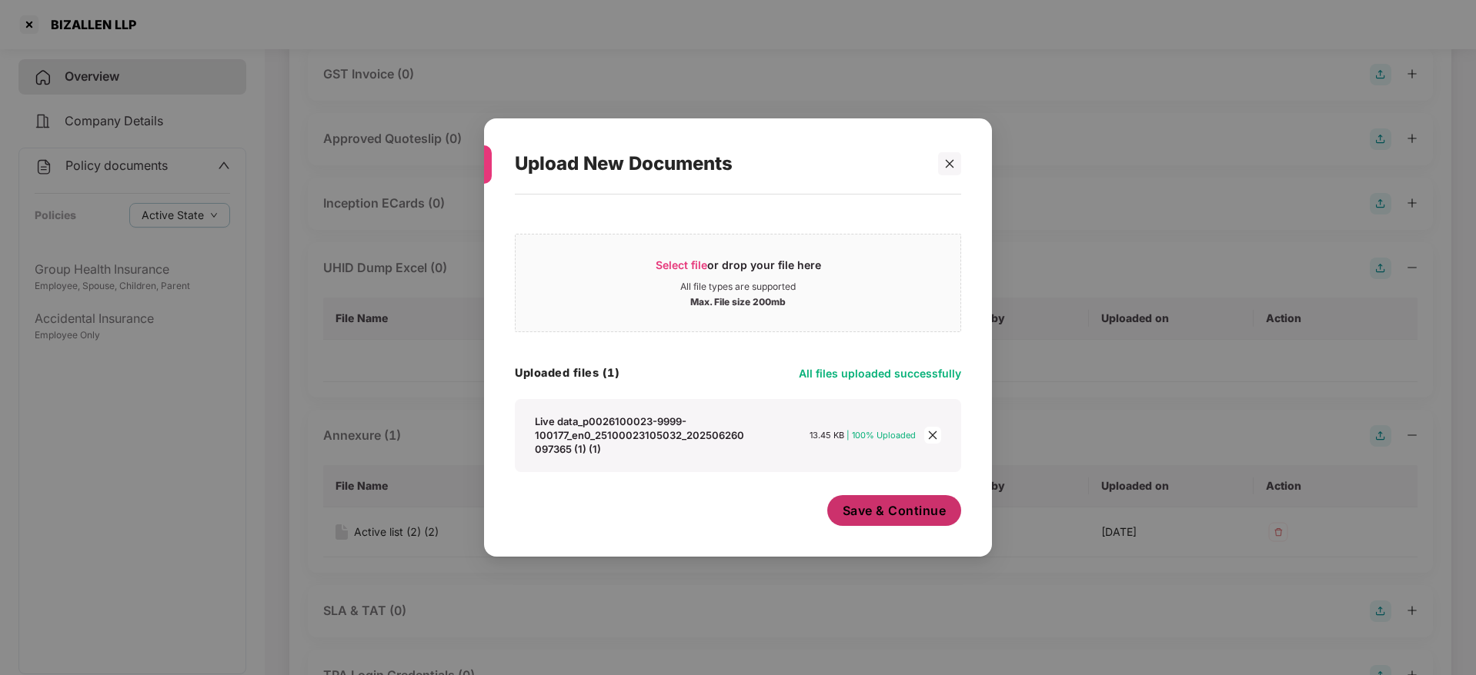
click at [932, 506] on span "Save & Continue" at bounding box center [894, 510] width 104 height 17
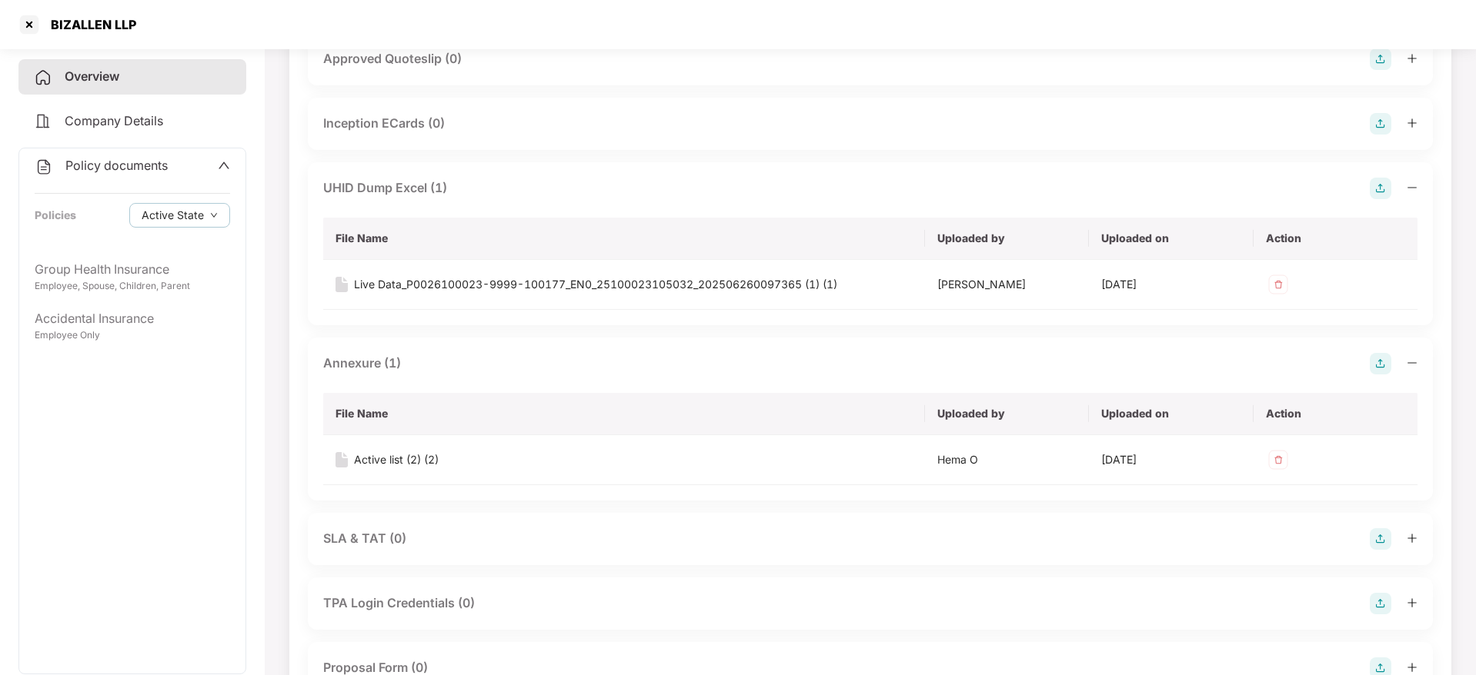
scroll to position [462, 0]
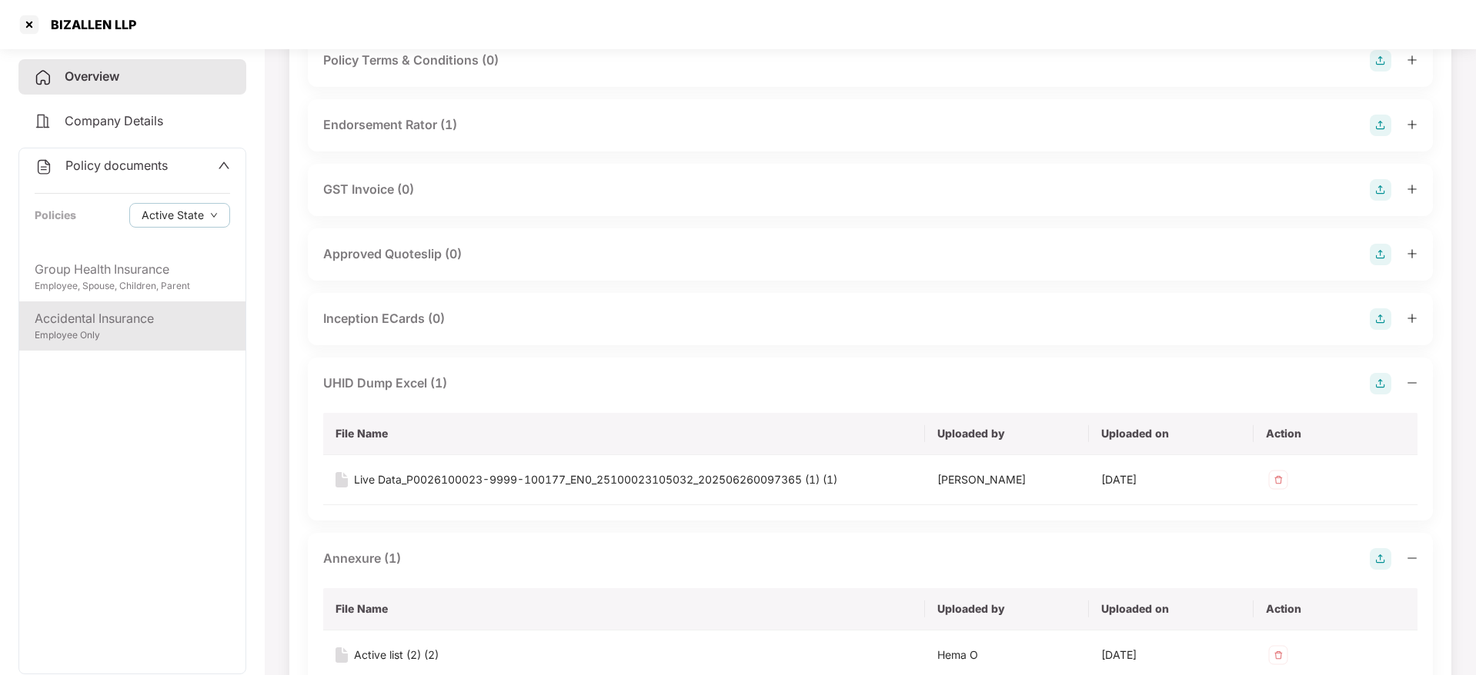
click at [137, 307] on div "Accidental Insurance Employee Only" at bounding box center [132, 326] width 226 height 49
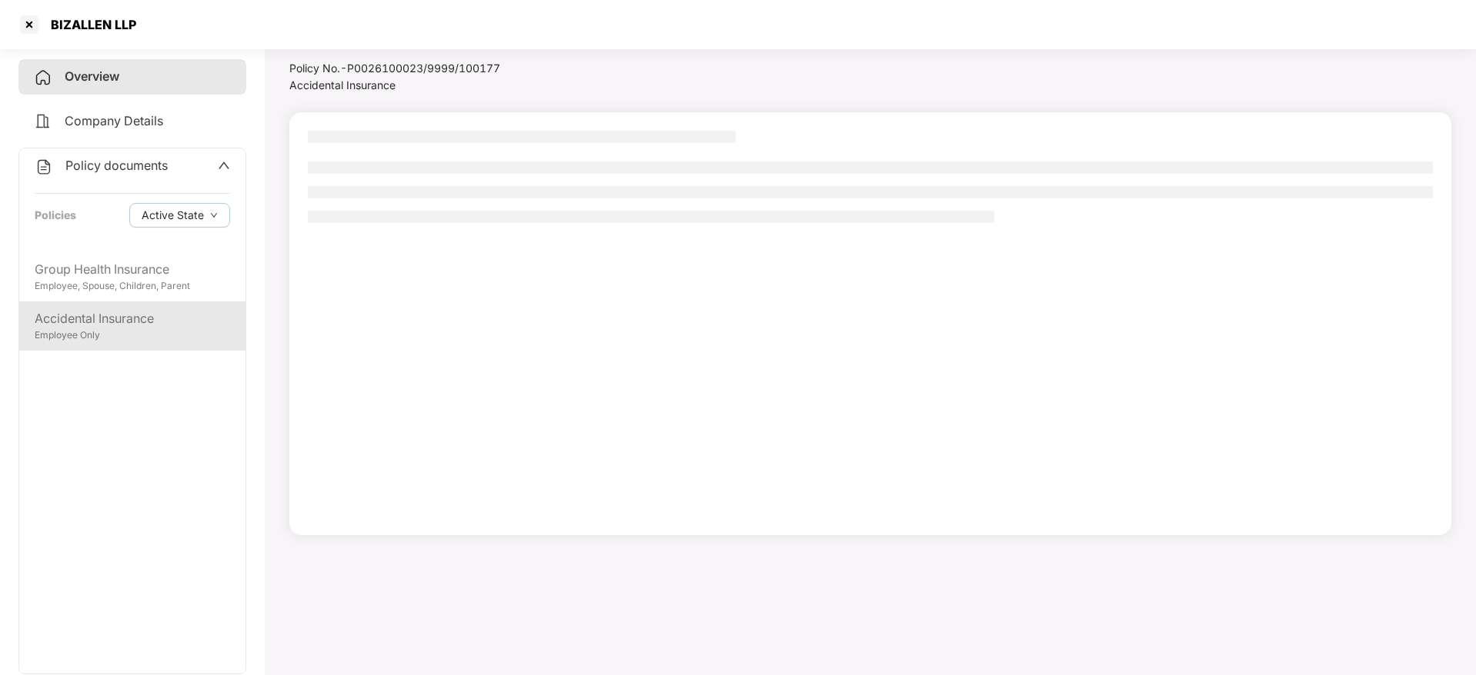
scroll to position [42, 0]
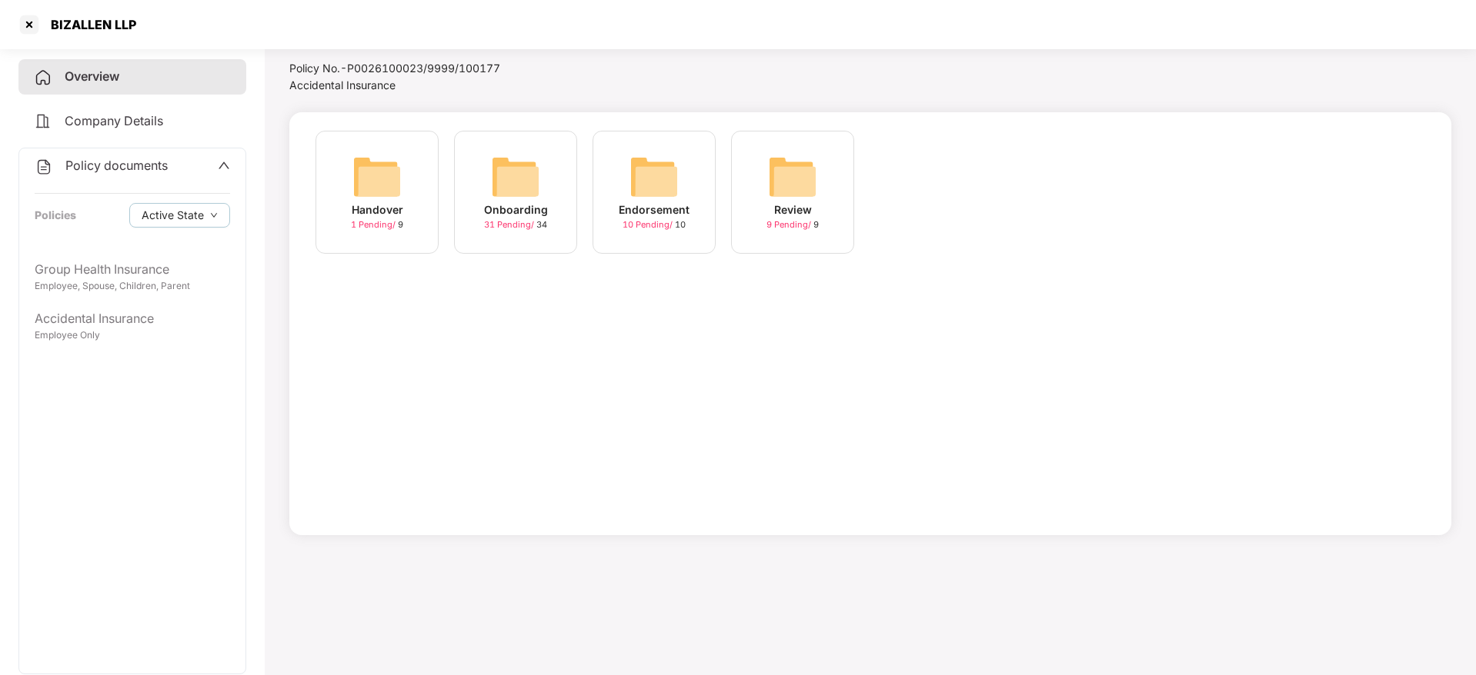
click at [503, 180] on img at bounding box center [515, 176] width 49 height 49
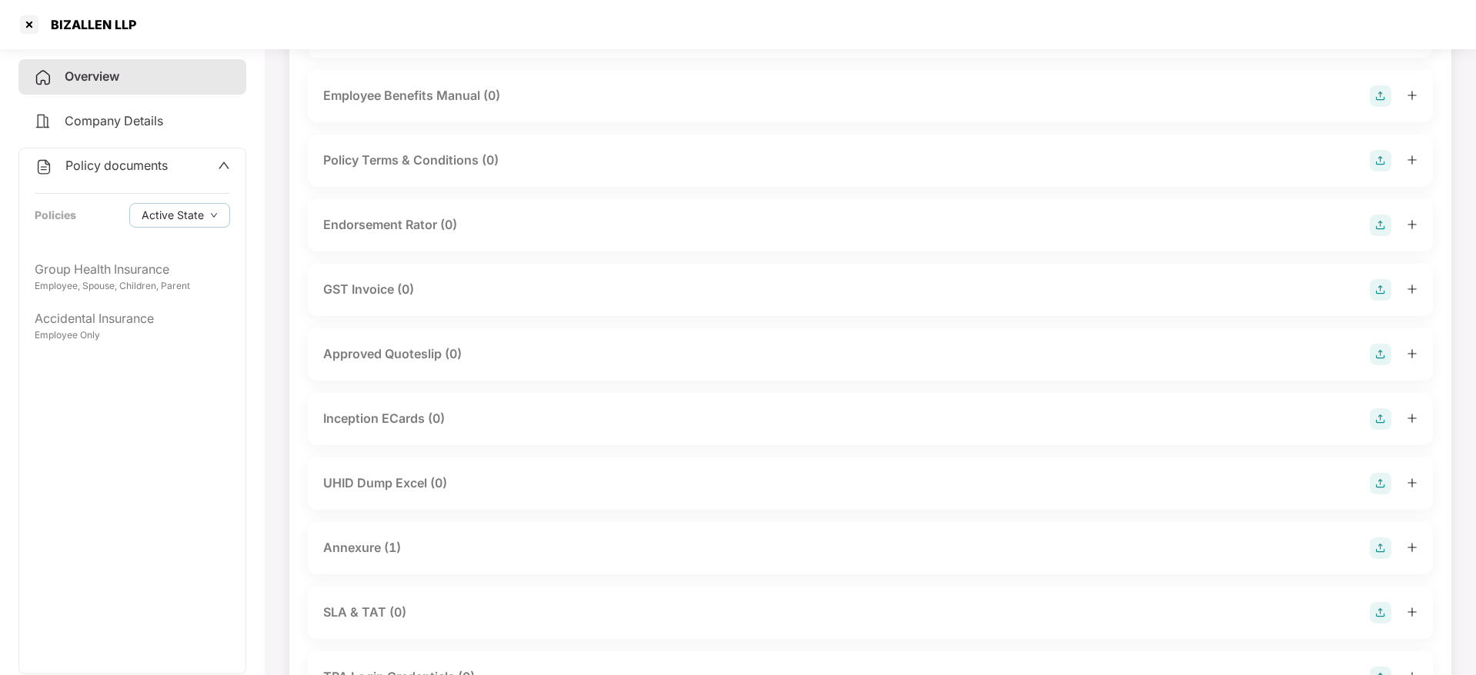
scroll to position [0, 0]
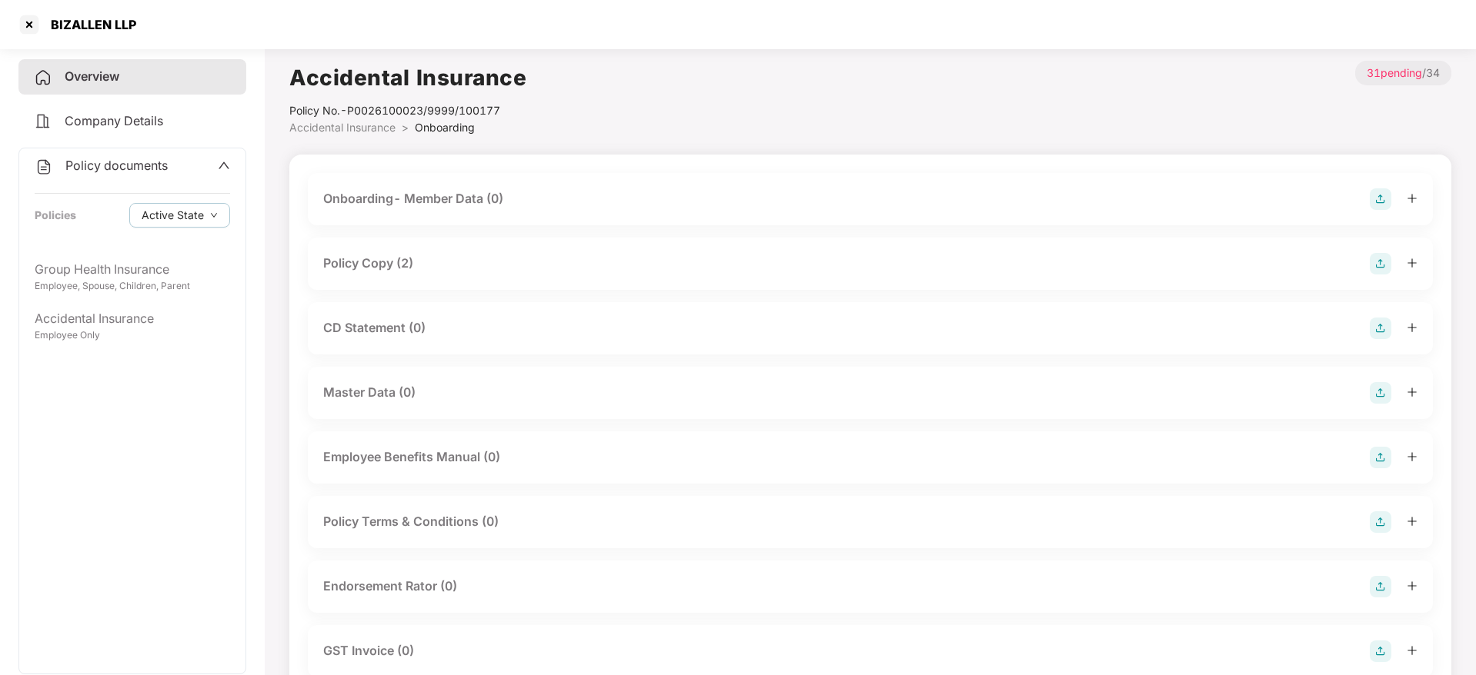
click at [442, 321] on div "CD Statement (0)" at bounding box center [870, 329] width 1094 height 22
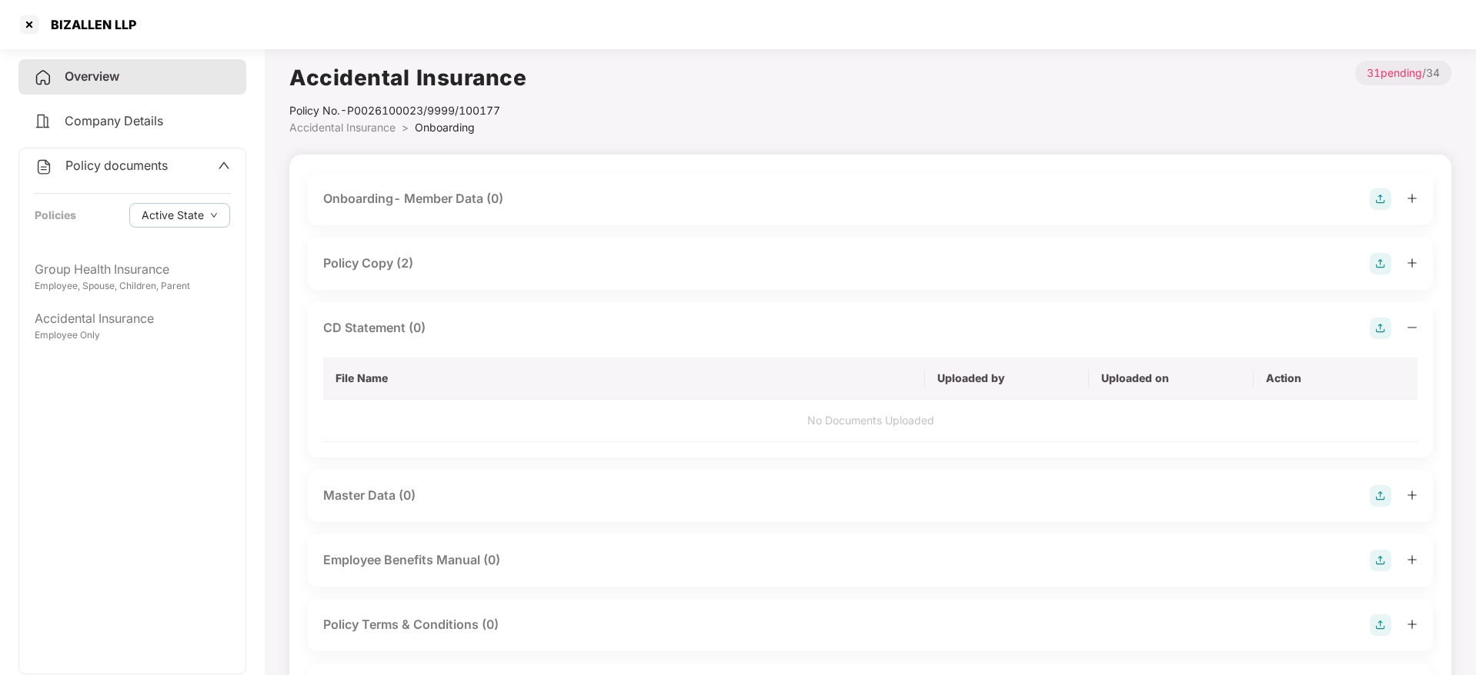
click at [1377, 329] on img at bounding box center [1380, 329] width 22 height 22
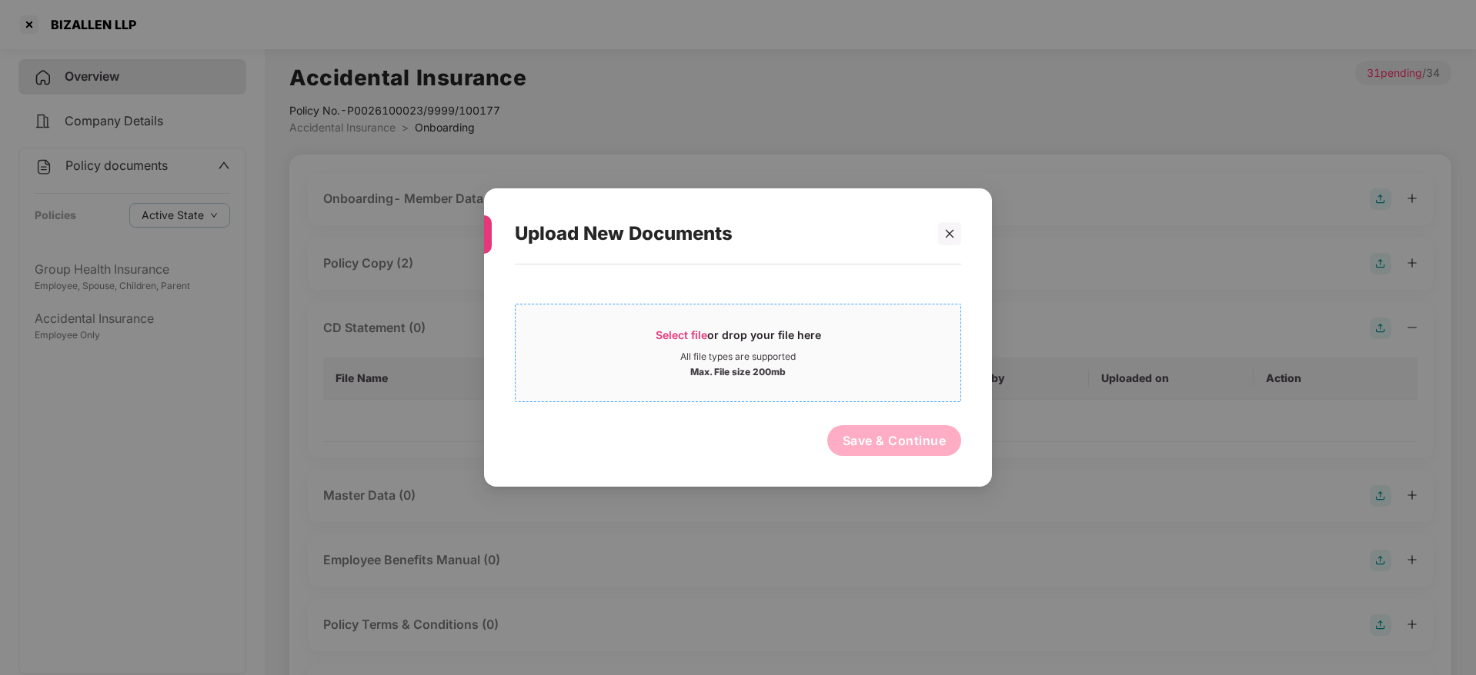
click at [781, 367] on div "Max. File size 200mb" at bounding box center [737, 370] width 95 height 15
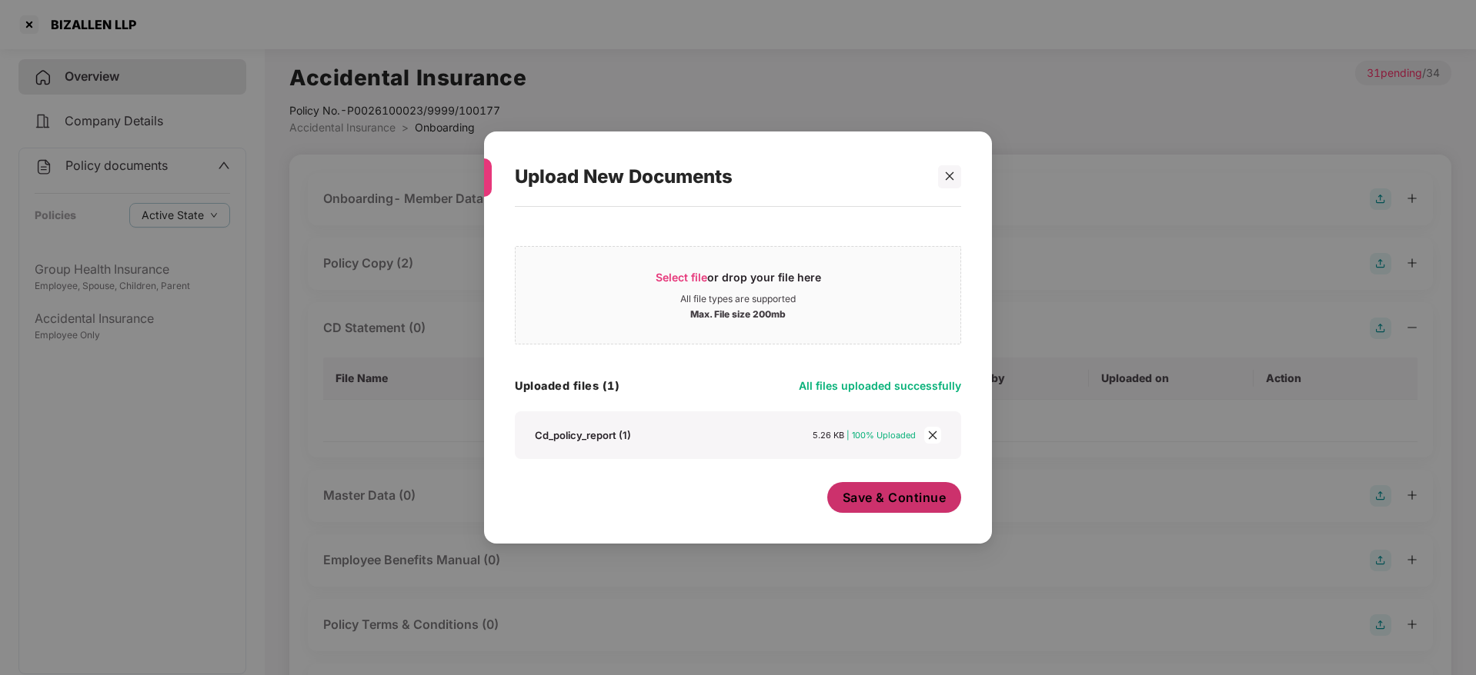
click at [938, 492] on span "Save & Continue" at bounding box center [894, 497] width 104 height 17
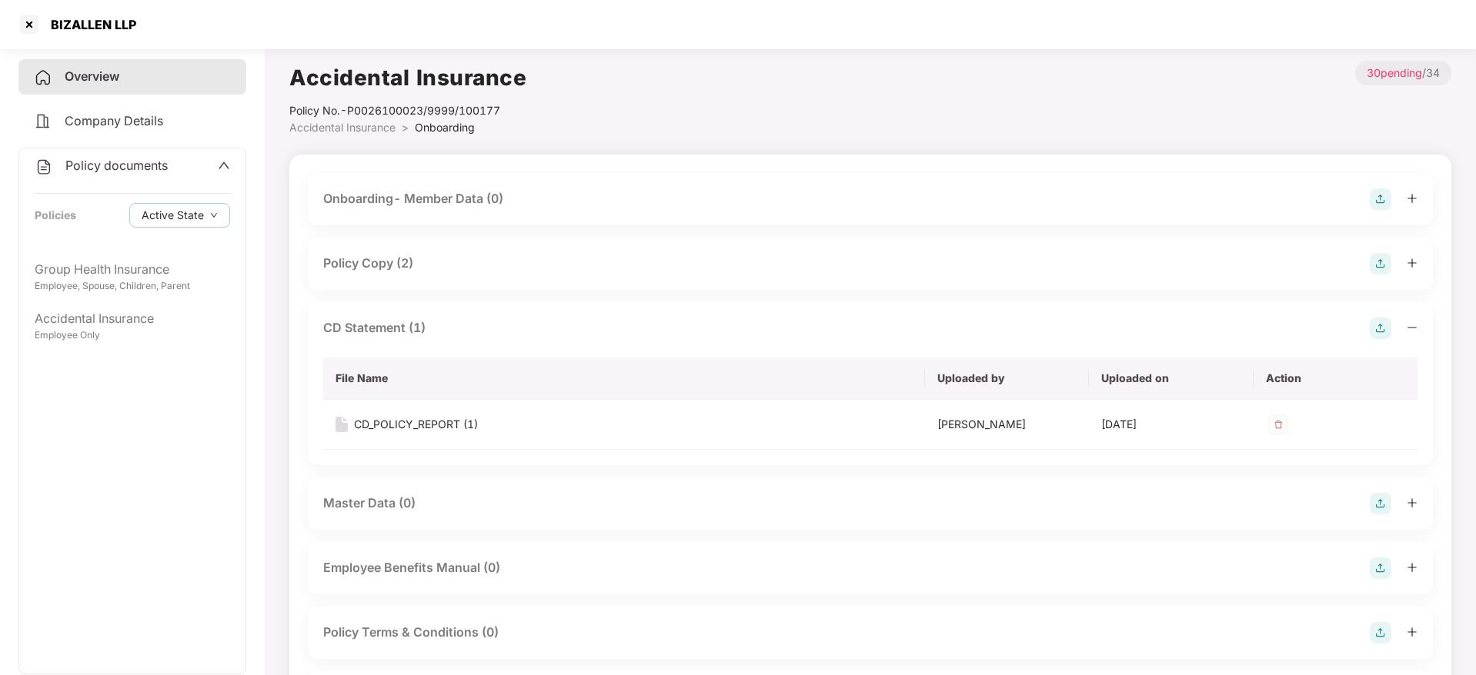
click at [94, 33] on div "BIZALLEN LLP" at bounding box center [76, 24] width 119 height 25
copy div "BIZALLEN LLP"
click at [23, 22] on div at bounding box center [29, 24] width 25 height 25
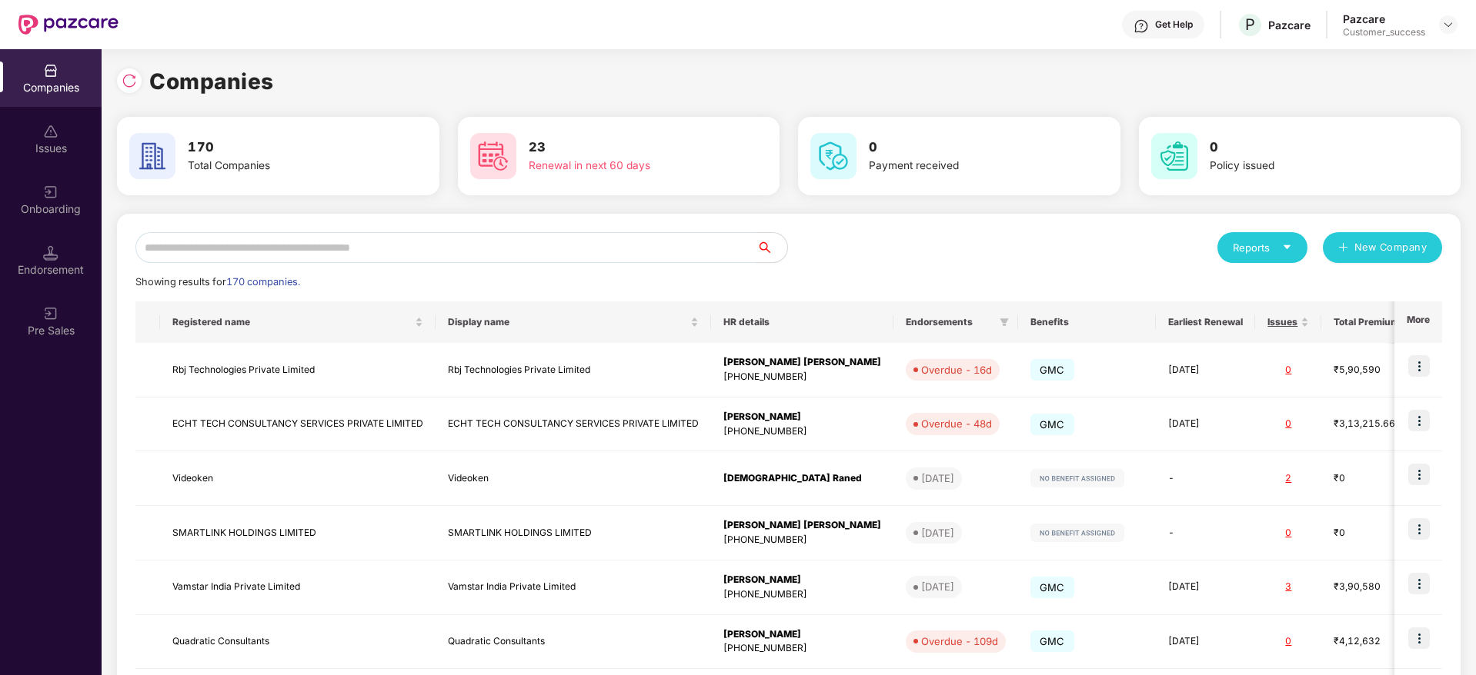
click at [505, 234] on input "text" at bounding box center [445, 247] width 621 height 31
paste input "**********"
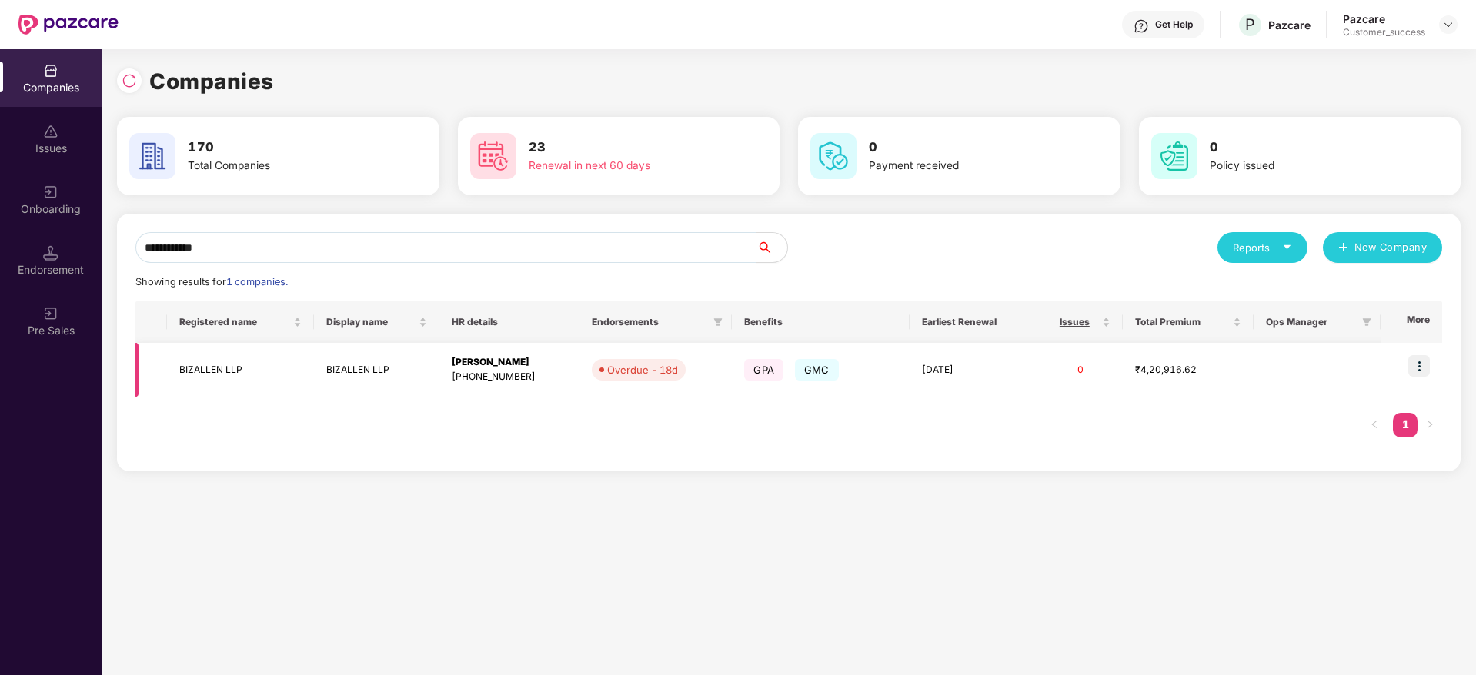
type input "**********"
click at [1416, 369] on img at bounding box center [1419, 366] width 22 height 22
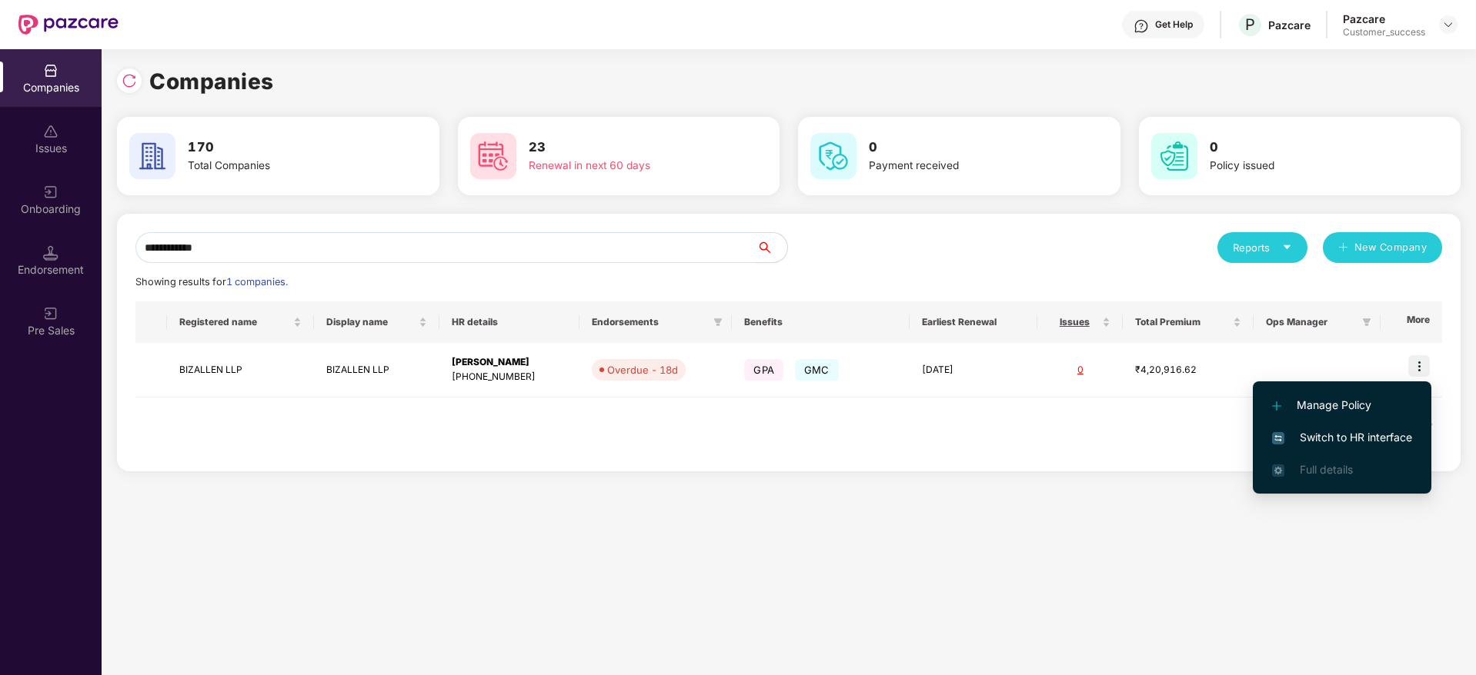
click at [1393, 440] on span "Switch to HR interface" at bounding box center [1342, 437] width 140 height 17
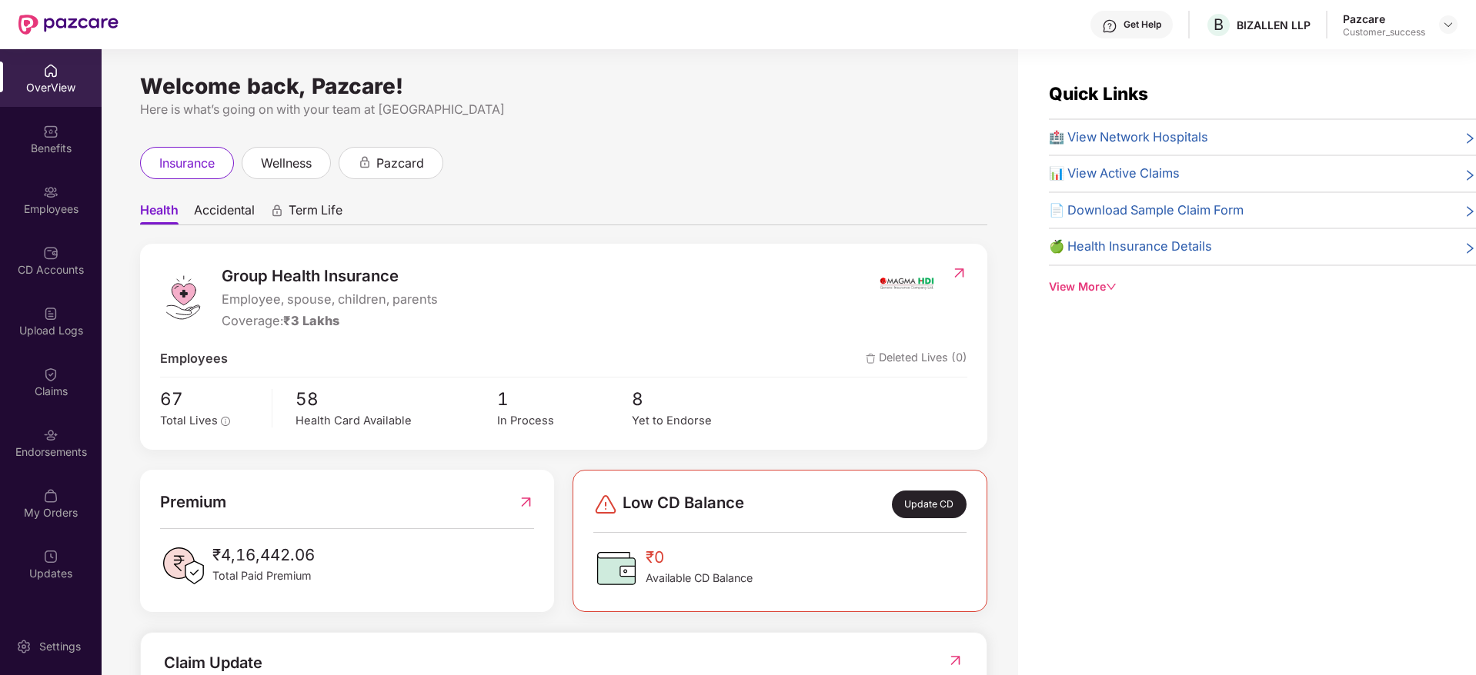
click at [108, 457] on div "Welcome back, Pazcare! Here is what’s going on with your team at Pazcare insura…" at bounding box center [560, 371] width 916 height 645
click at [76, 422] on div "Endorsements" at bounding box center [51, 443] width 102 height 58
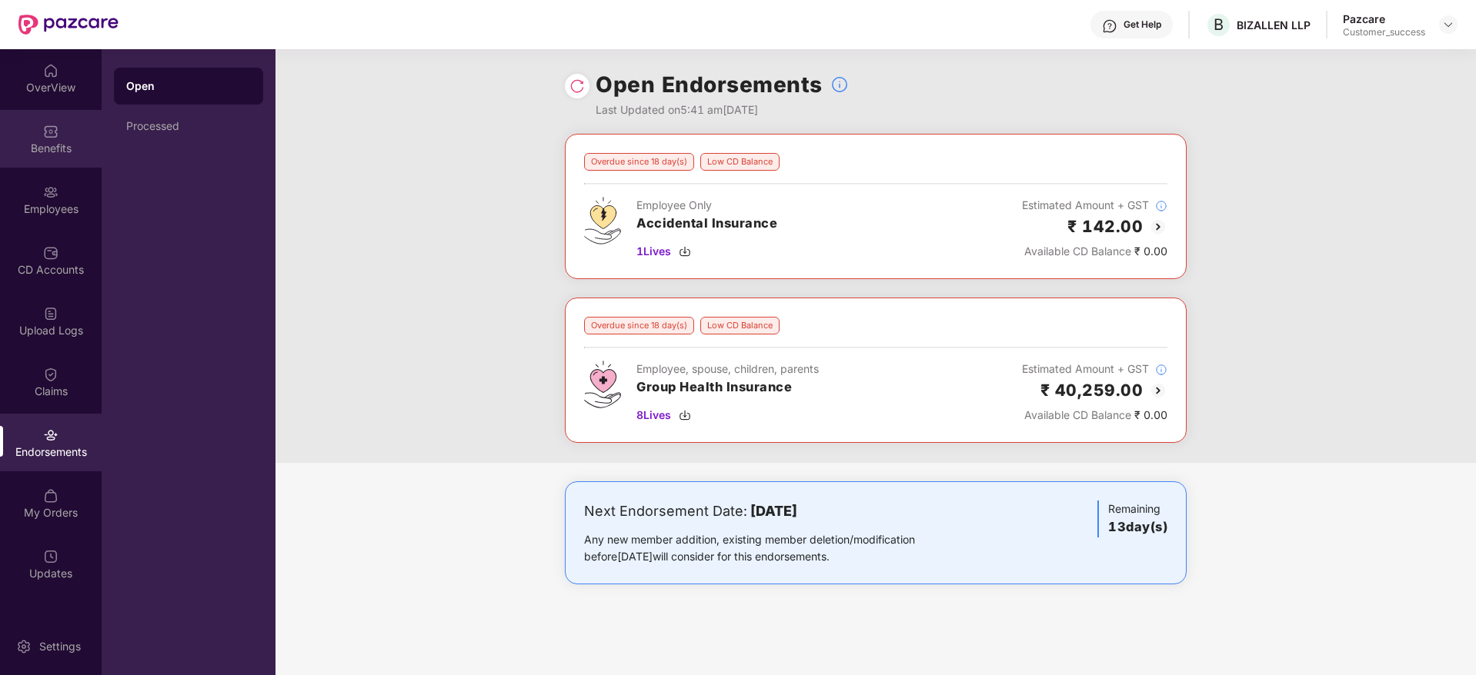
click at [81, 145] on div "Benefits" at bounding box center [51, 148] width 102 height 15
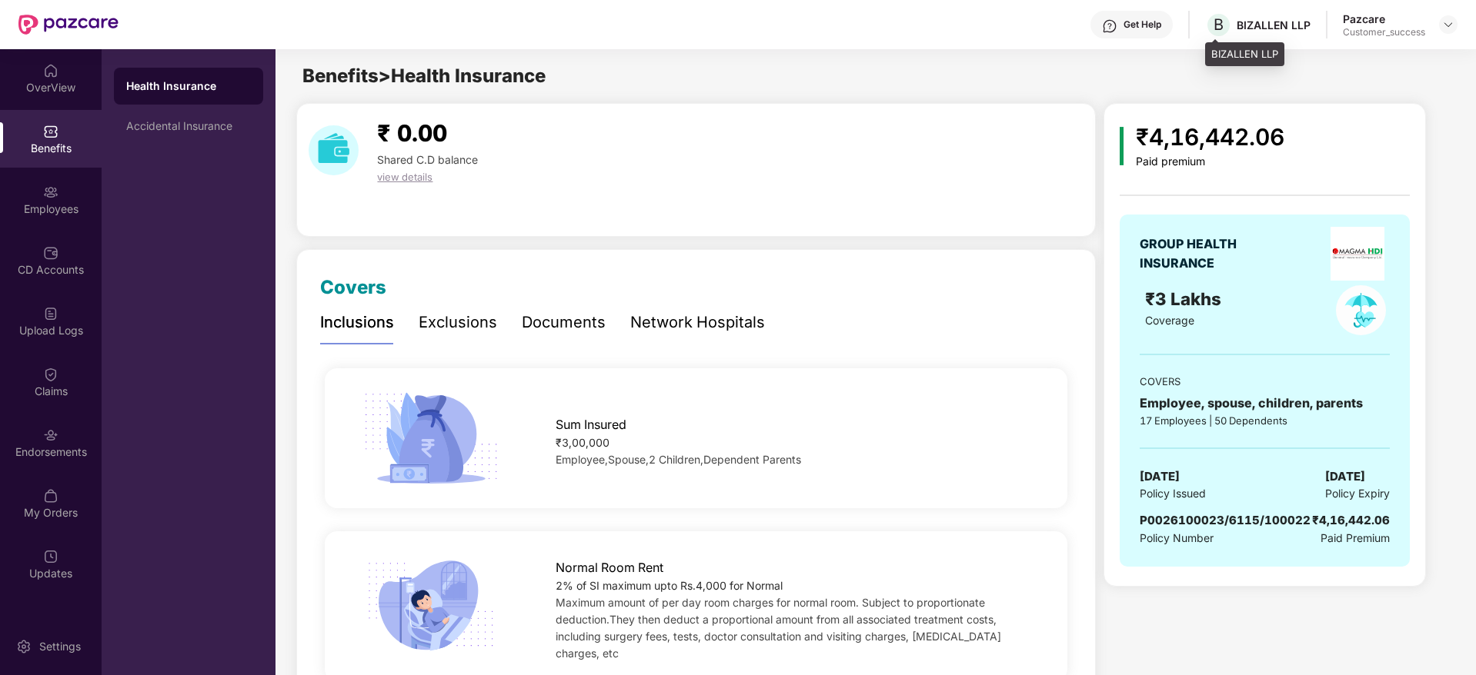
click at [1255, 26] on div "BIZALLEN LLP" at bounding box center [1273, 25] width 74 height 15
copy div "BIZALLEN LLP"
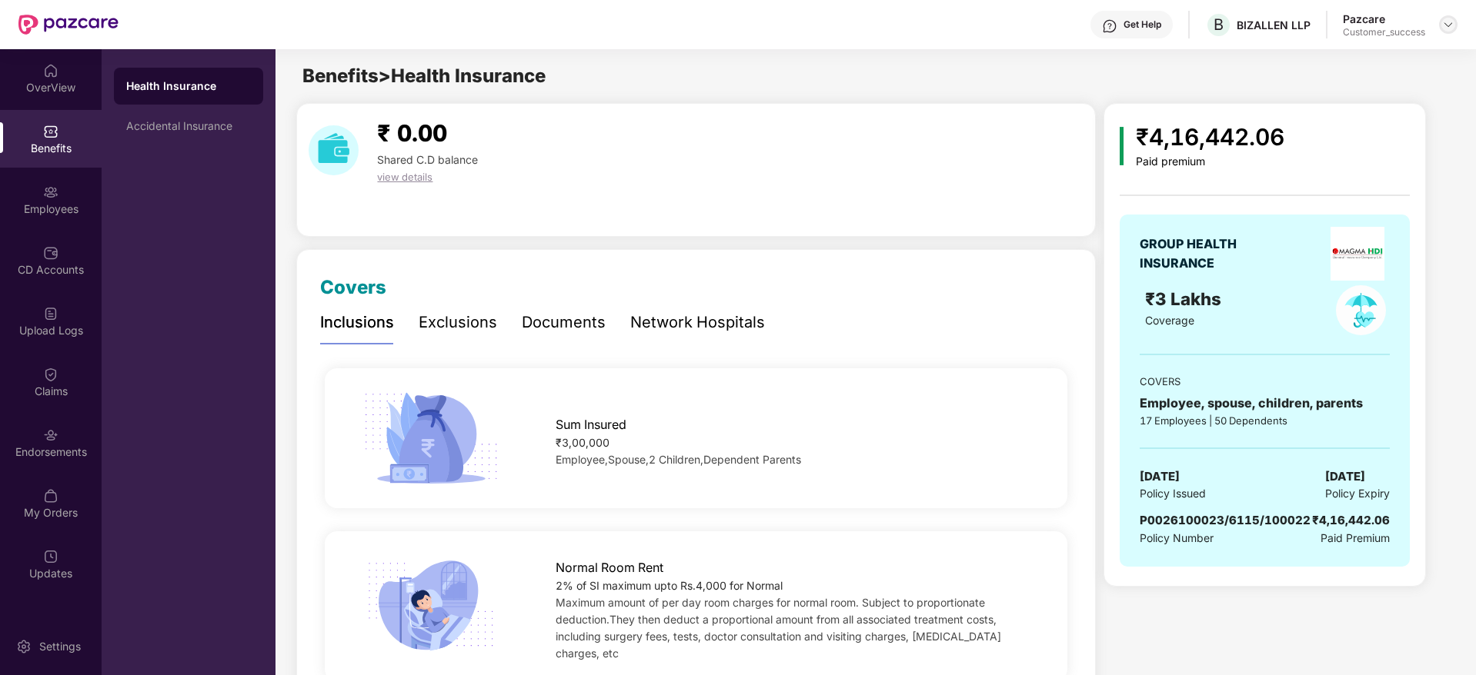
click at [1443, 32] on div at bounding box center [1448, 24] width 18 height 18
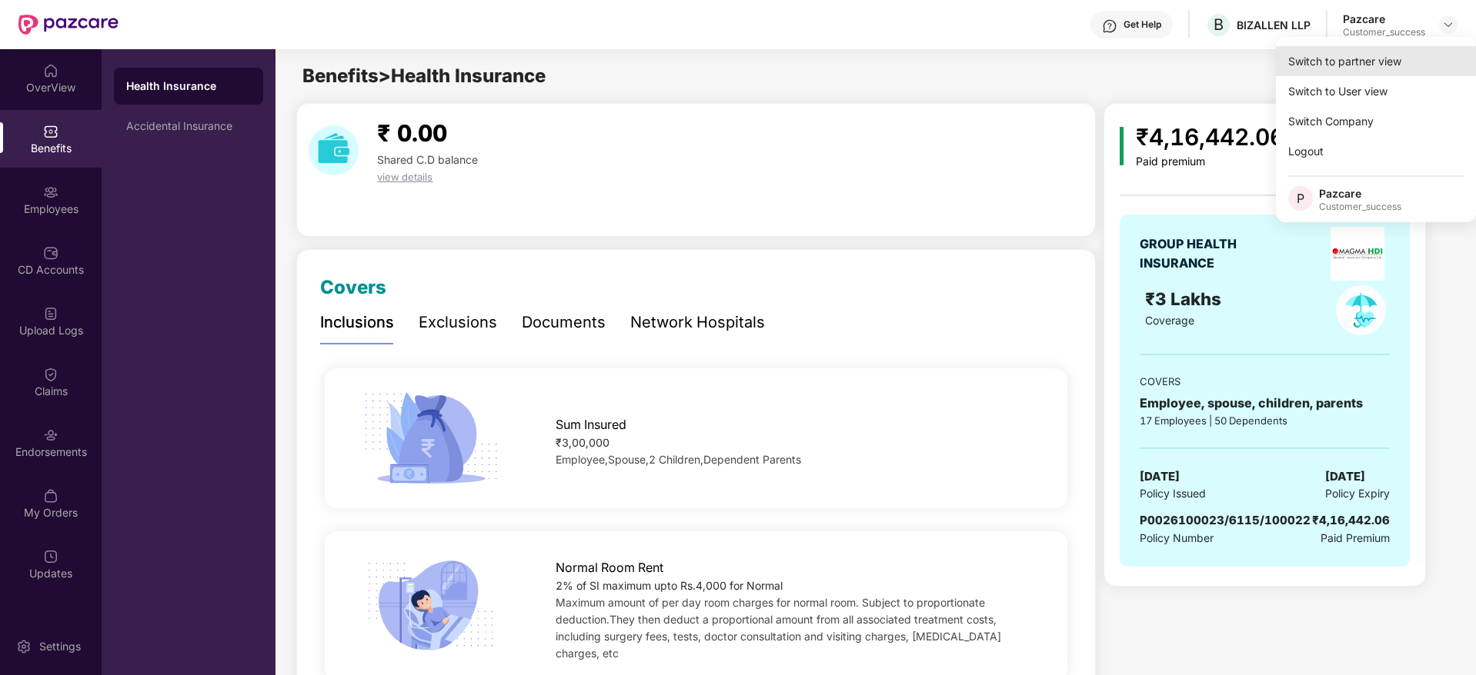
click at [1430, 53] on div "Switch to partner view" at bounding box center [1376, 61] width 200 height 30
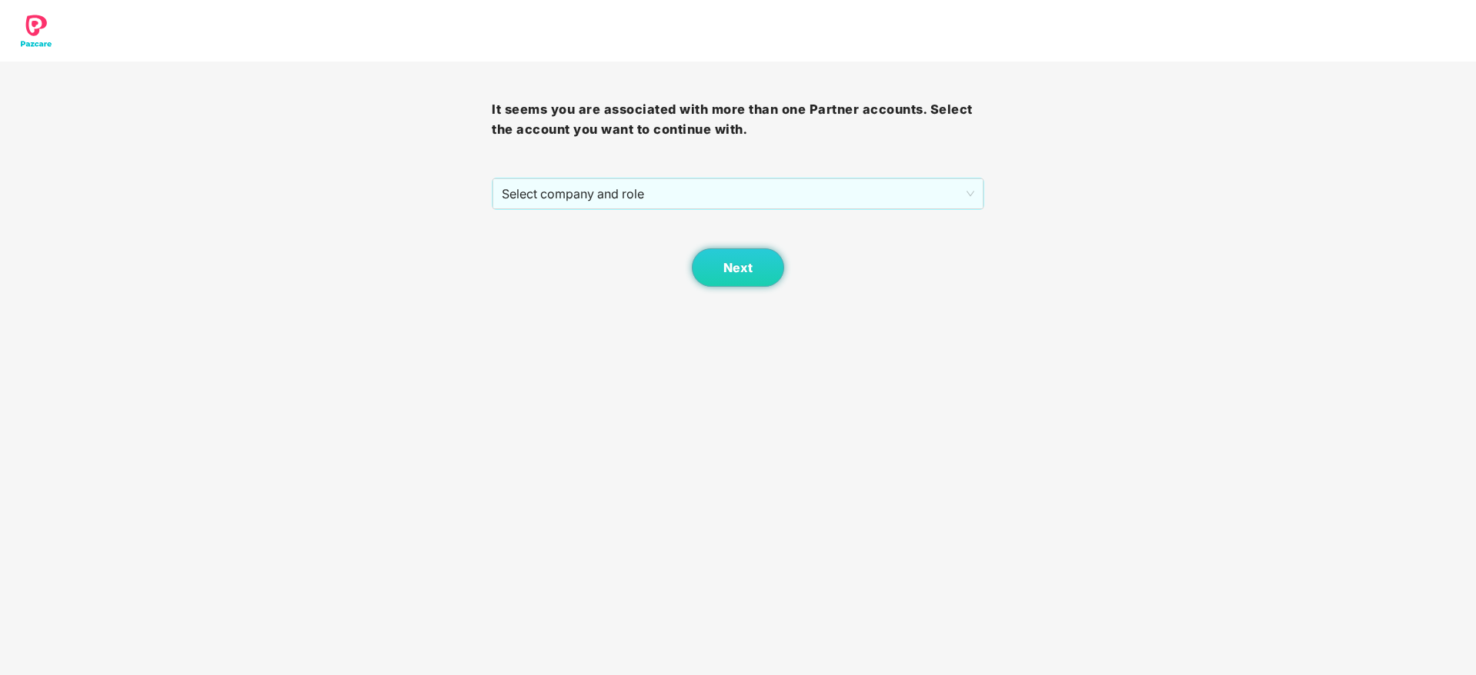
click at [745, 212] on div "Next" at bounding box center [738, 248] width 492 height 77
click at [745, 197] on span "Select company and role" at bounding box center [738, 193] width 472 height 29
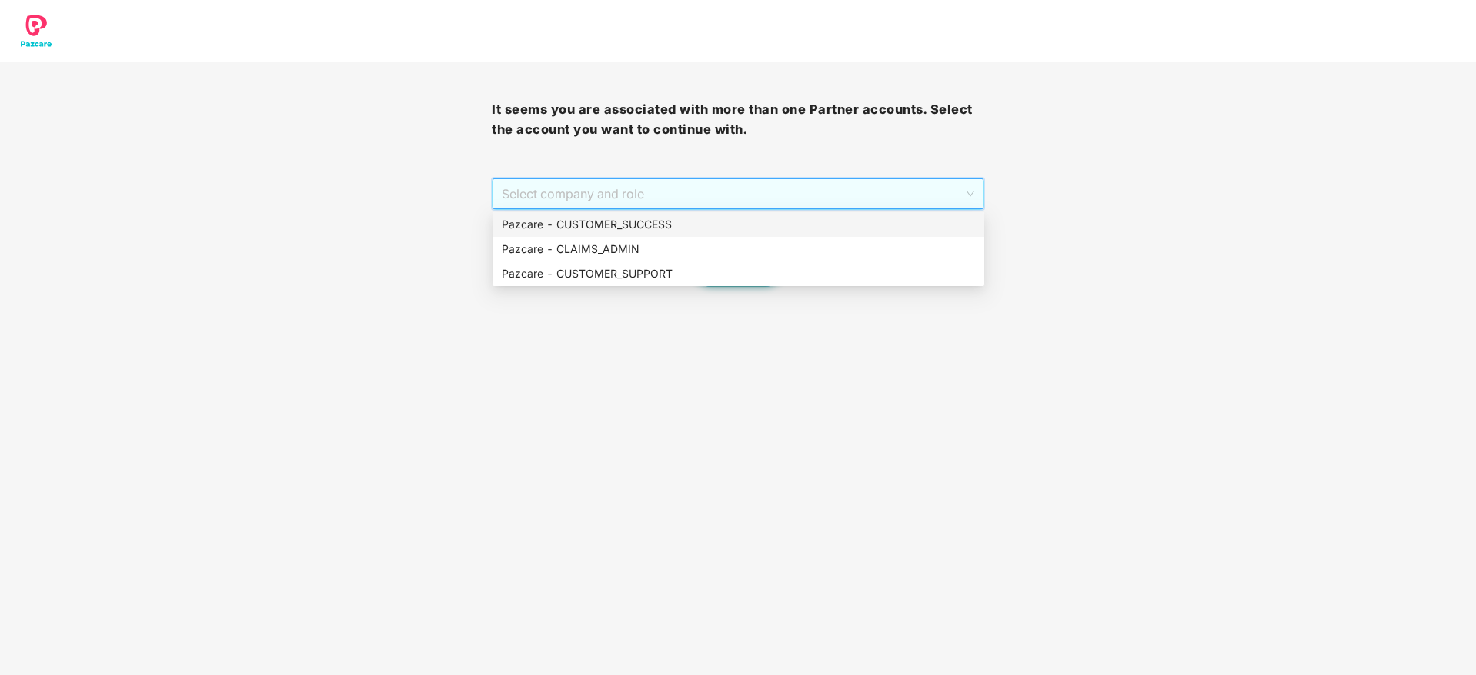
click at [723, 220] on div "Pazcare - CUSTOMER_SUCCESS" at bounding box center [738, 224] width 473 height 17
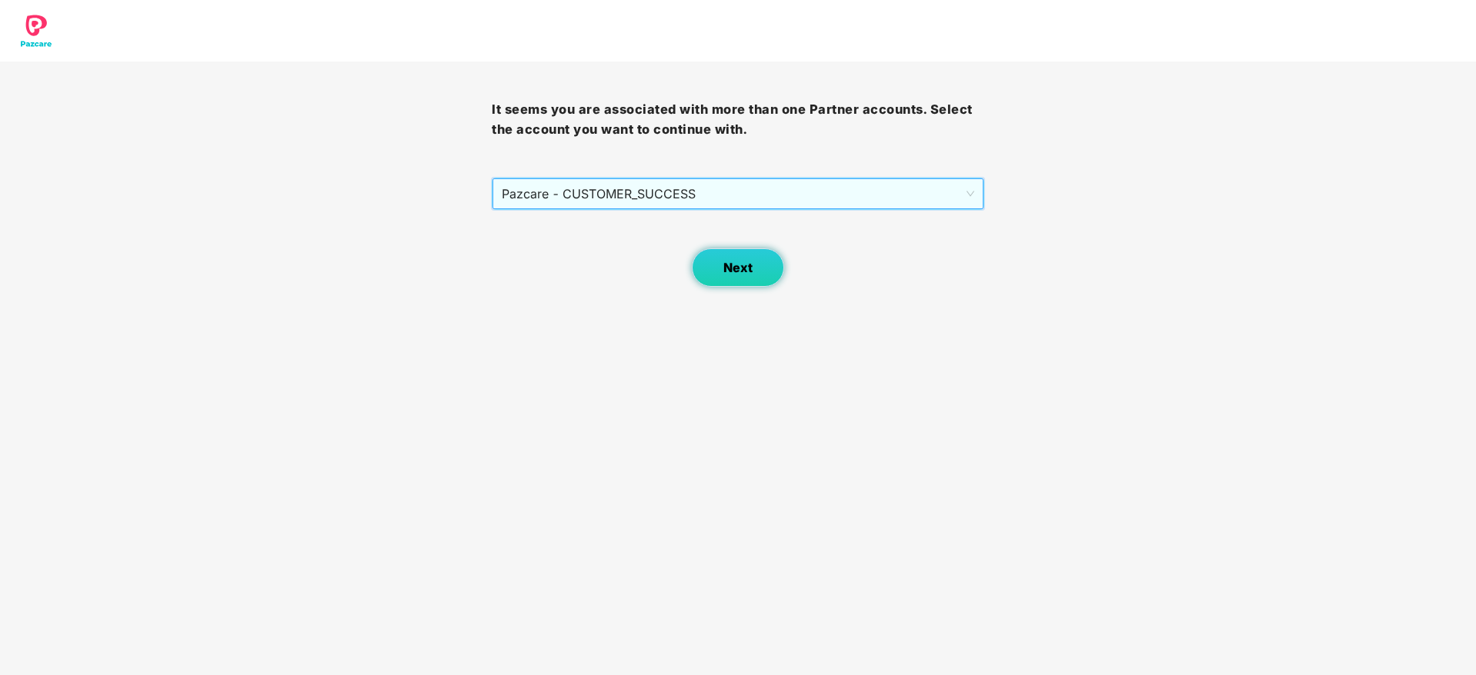
click at [738, 273] on span "Next" at bounding box center [737, 268] width 29 height 15
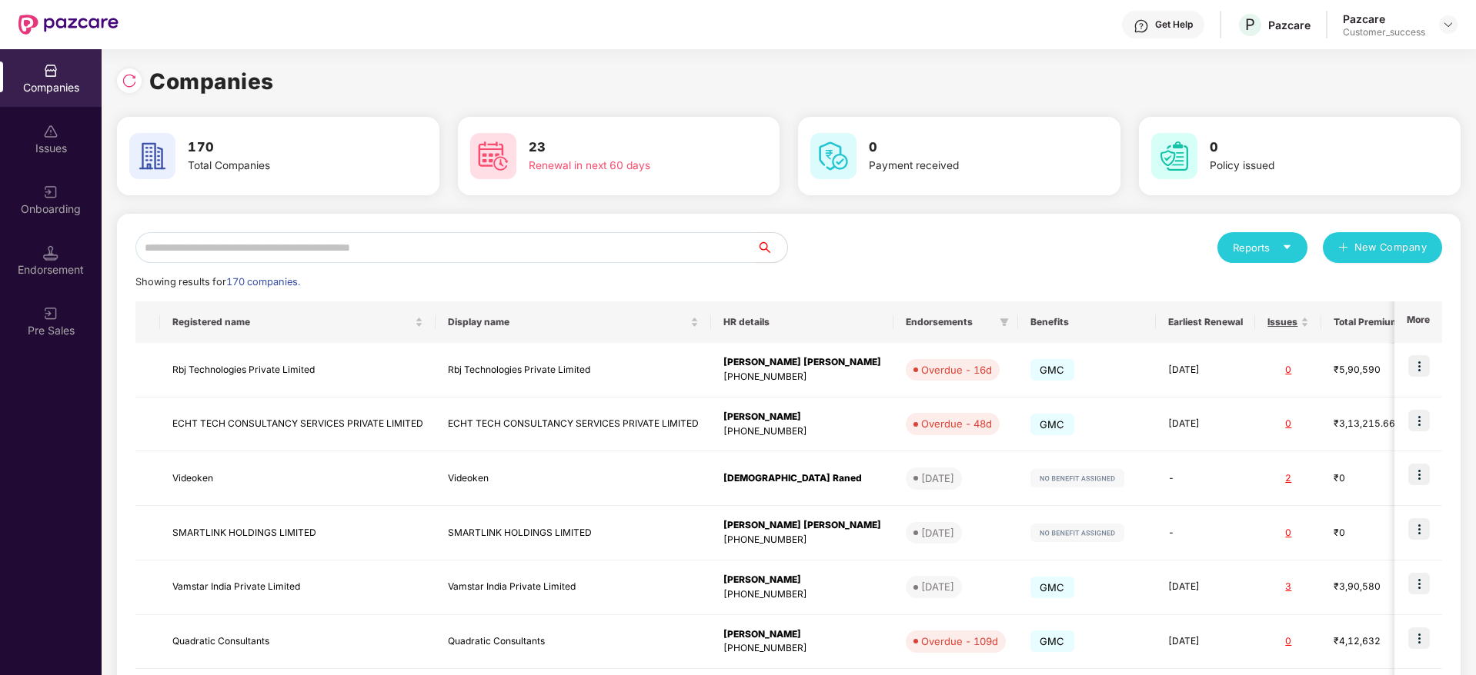
click at [574, 252] on input "text" at bounding box center [445, 247] width 621 height 31
paste input "*******"
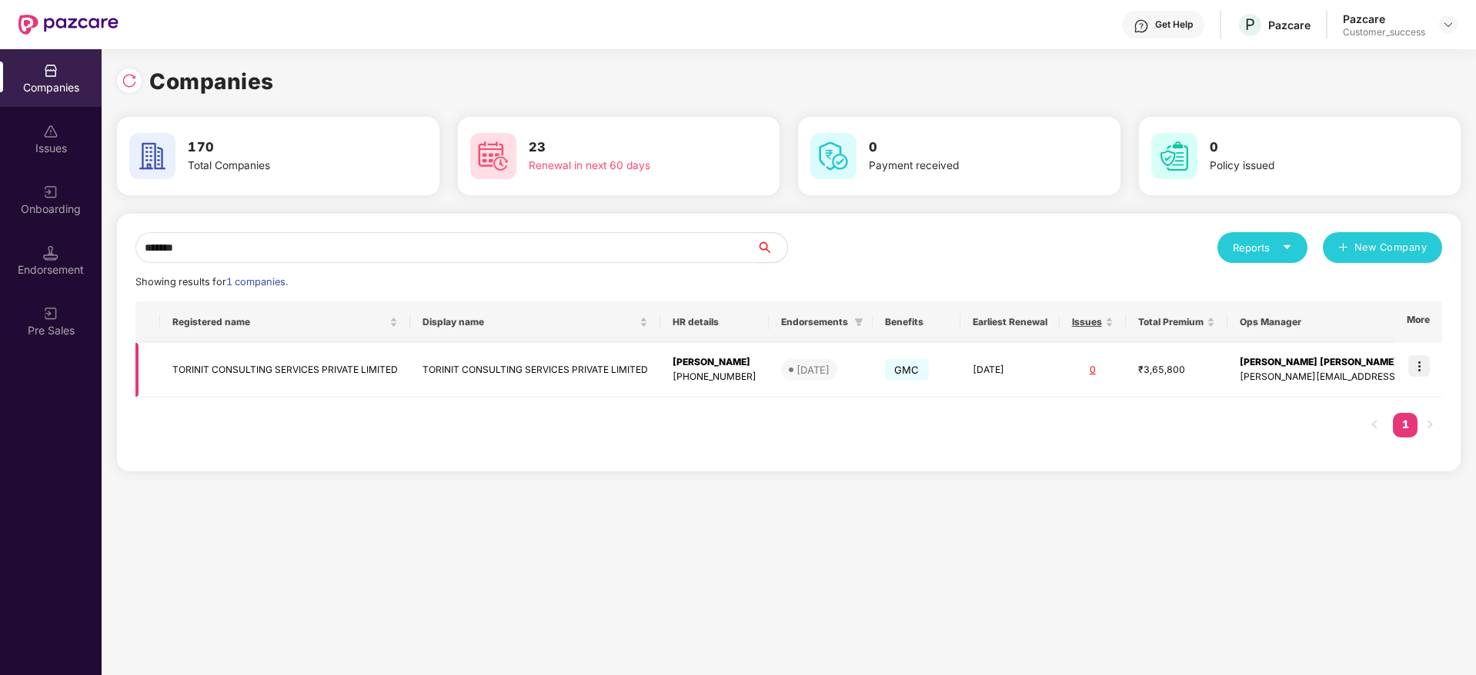
type input "*******"
click at [1414, 366] on img at bounding box center [1419, 366] width 22 height 22
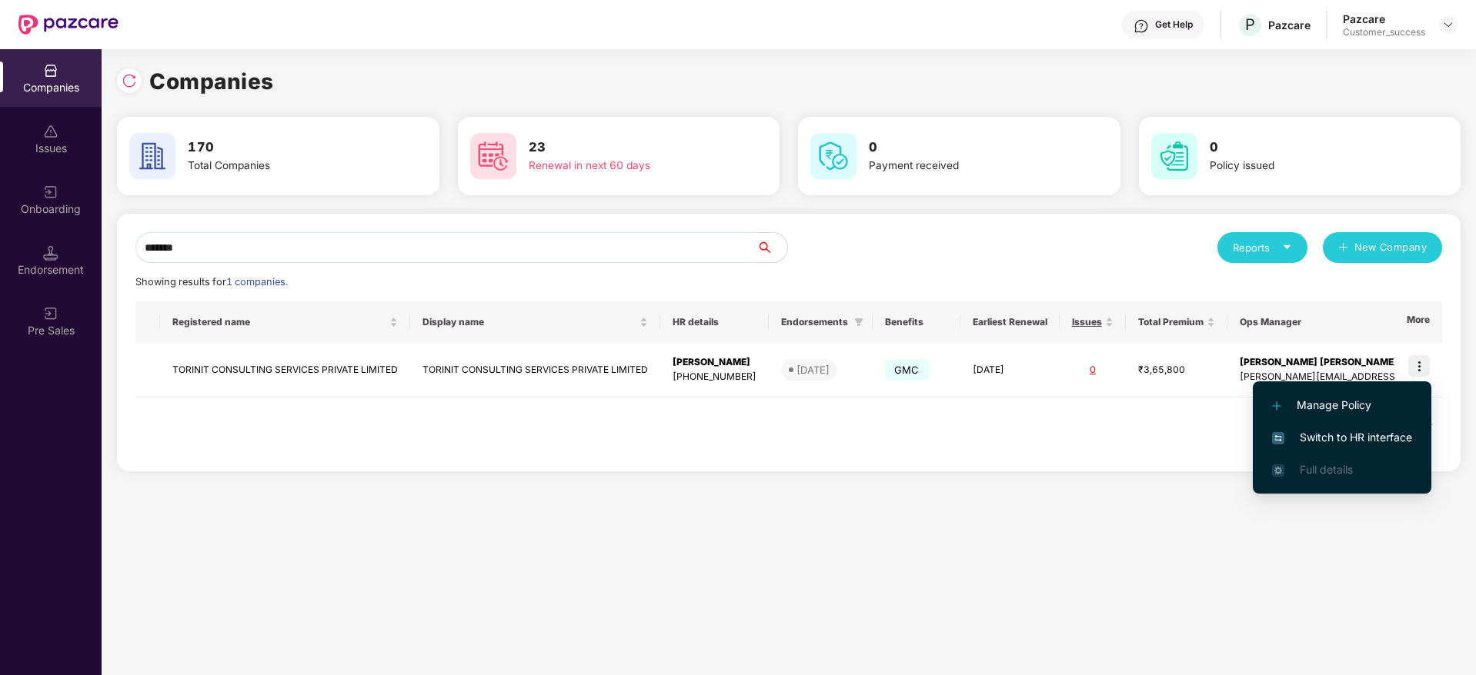
click at [1369, 432] on span "Switch to HR interface" at bounding box center [1342, 437] width 140 height 17
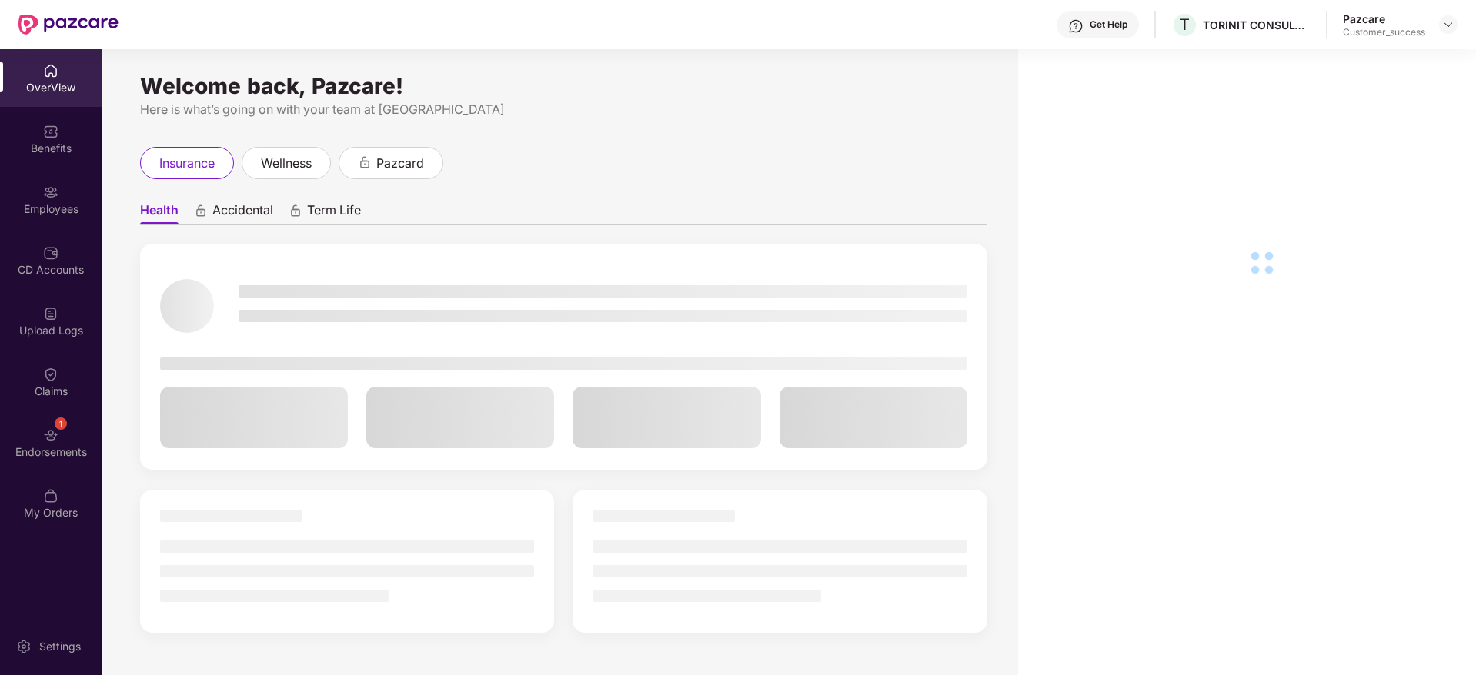
click at [45, 149] on div "Benefits" at bounding box center [51, 148] width 102 height 15
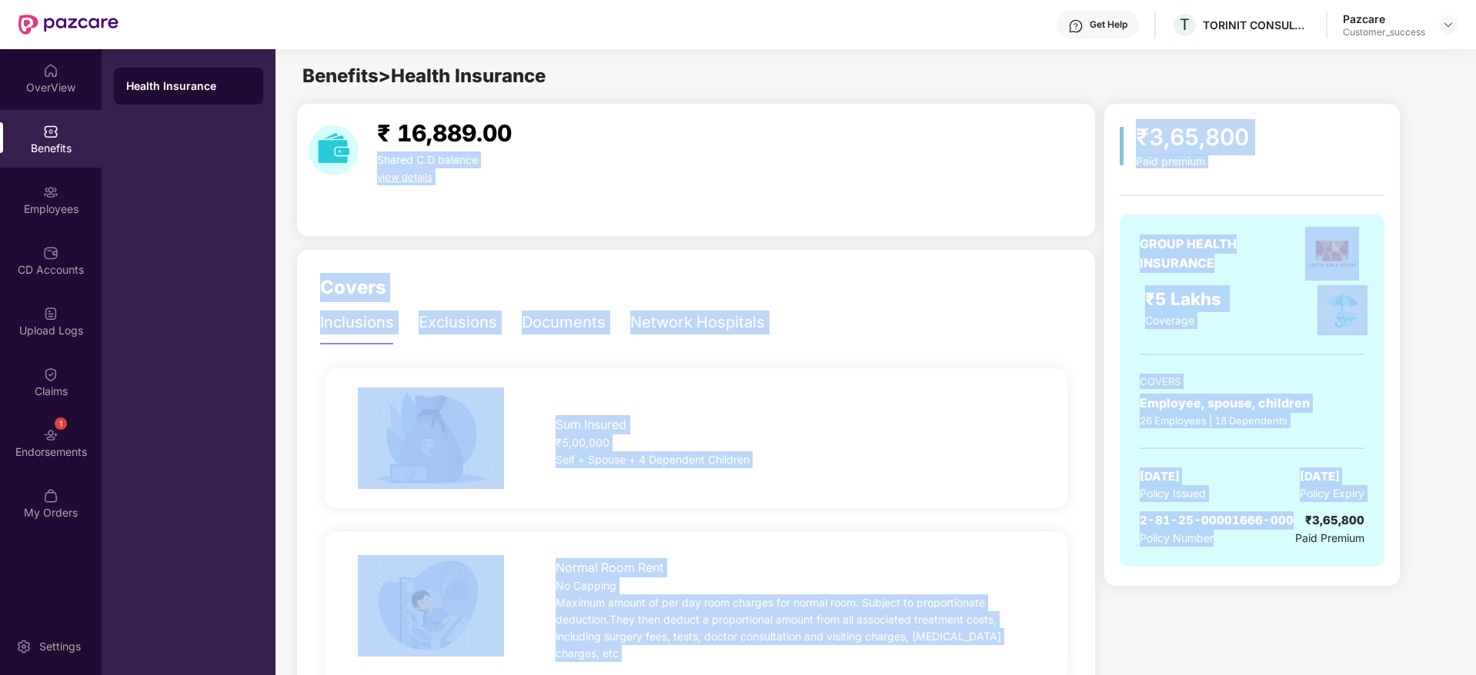
drag, startPoint x: 1244, startPoint y: 506, endPoint x: 1088, endPoint y: 138, distance: 399.5
click at [1088, 138] on div "₹ 16,889.00 Shared C.D balance view details" at bounding box center [695, 150] width 787 height 70
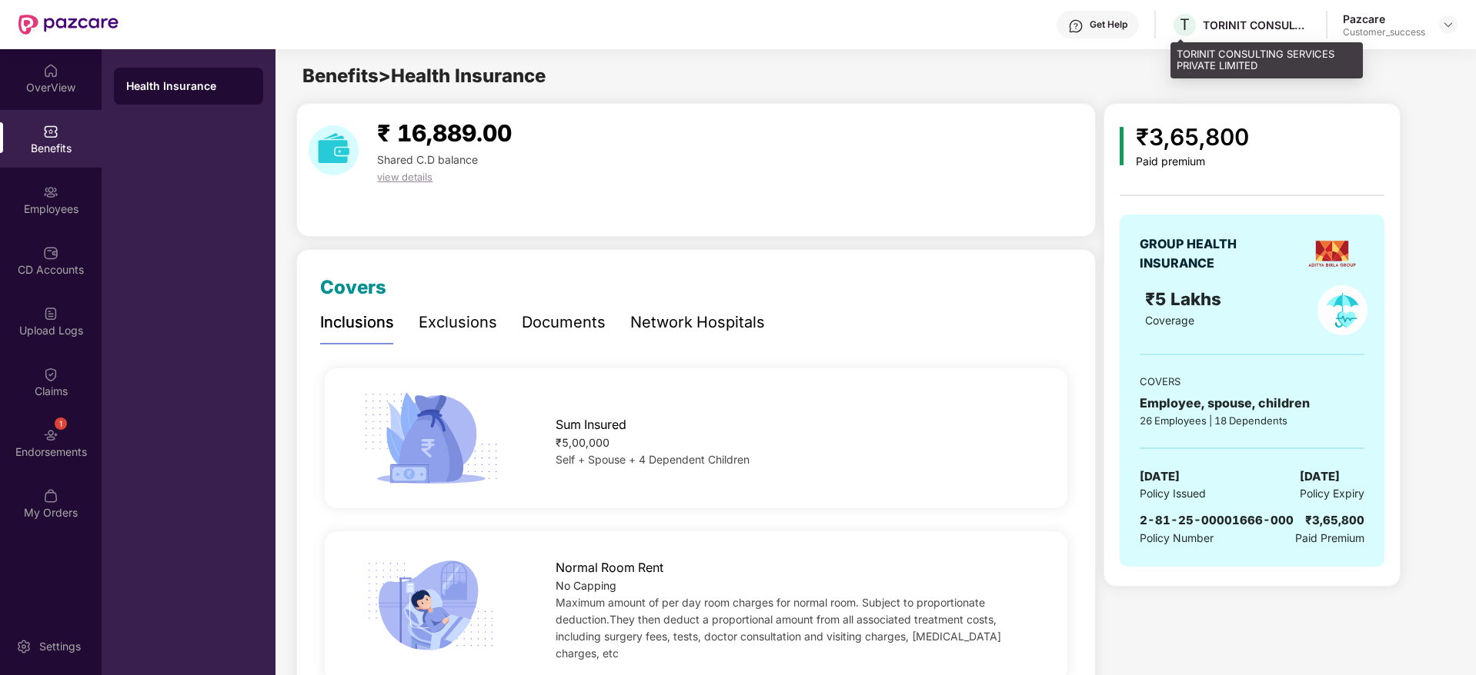
click at [1255, 18] on div "TORINIT CONSULTING SERVICES PRIVATE LIMITED" at bounding box center [1256, 25] width 108 height 15
copy div "TORINIT CONSULTING SERVICES PRIVATE LIMITED"
click at [1219, 515] on span "2-81-25-00001666-000" at bounding box center [1216, 520] width 154 height 15
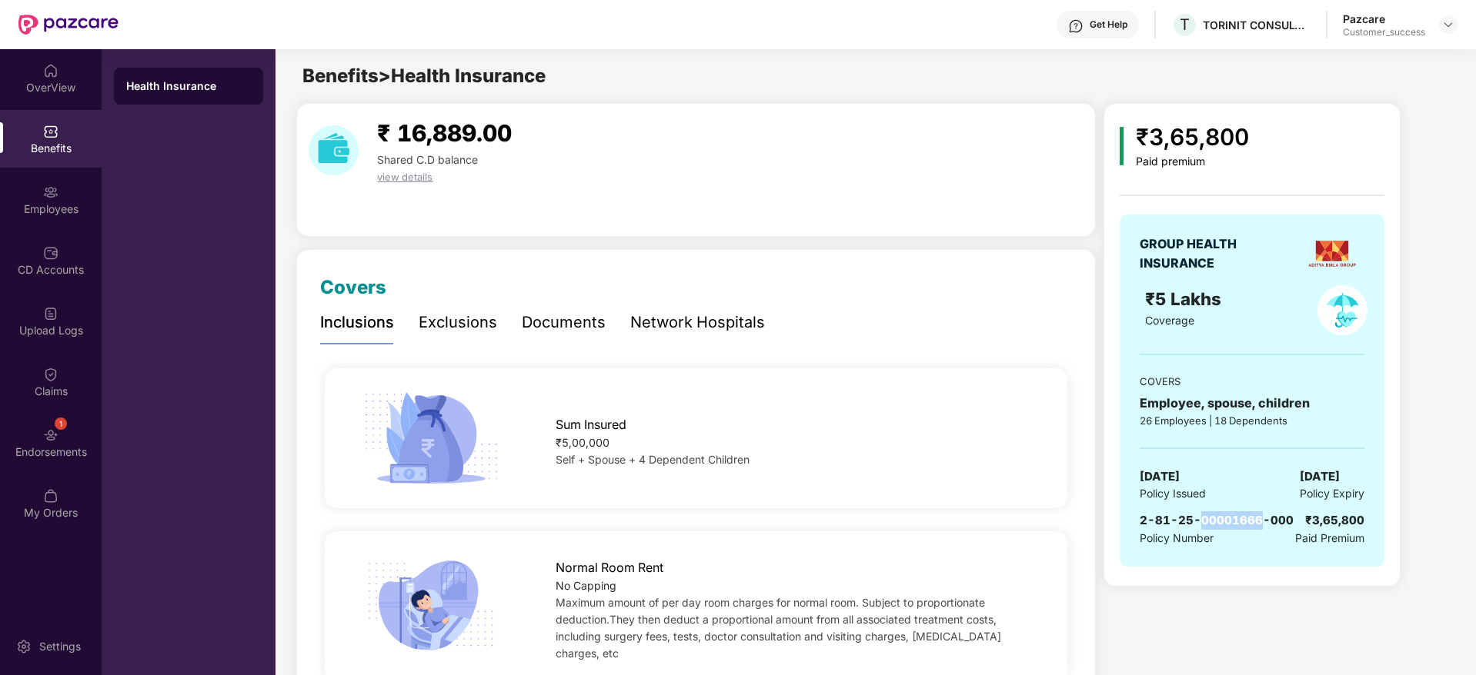
click at [1219, 515] on span "2-81-25-00001666-000" at bounding box center [1216, 520] width 154 height 15
copy span "2-81-25-00001666-000"
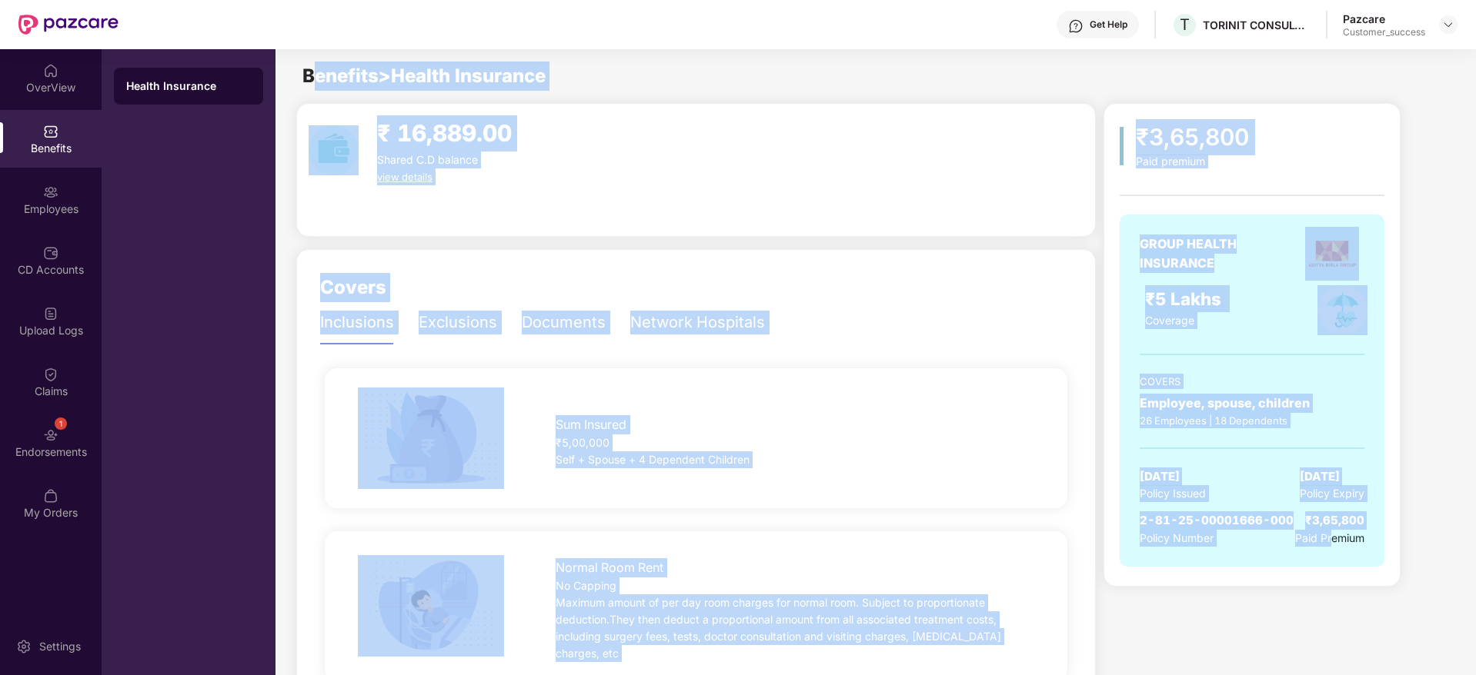
drag, startPoint x: 309, startPoint y: 80, endPoint x: 1326, endPoint y: 576, distance: 1131.0
click at [1326, 576] on div "GROUP HEALTH INSURANCE ₹5 Lakhs Coverage COVERS Employee, spouse, children 26 E…" at bounding box center [1251, 399] width 265 height 368
drag, startPoint x: 1389, startPoint y: 576, endPoint x: 313, endPoint y: 57, distance: 1195.1
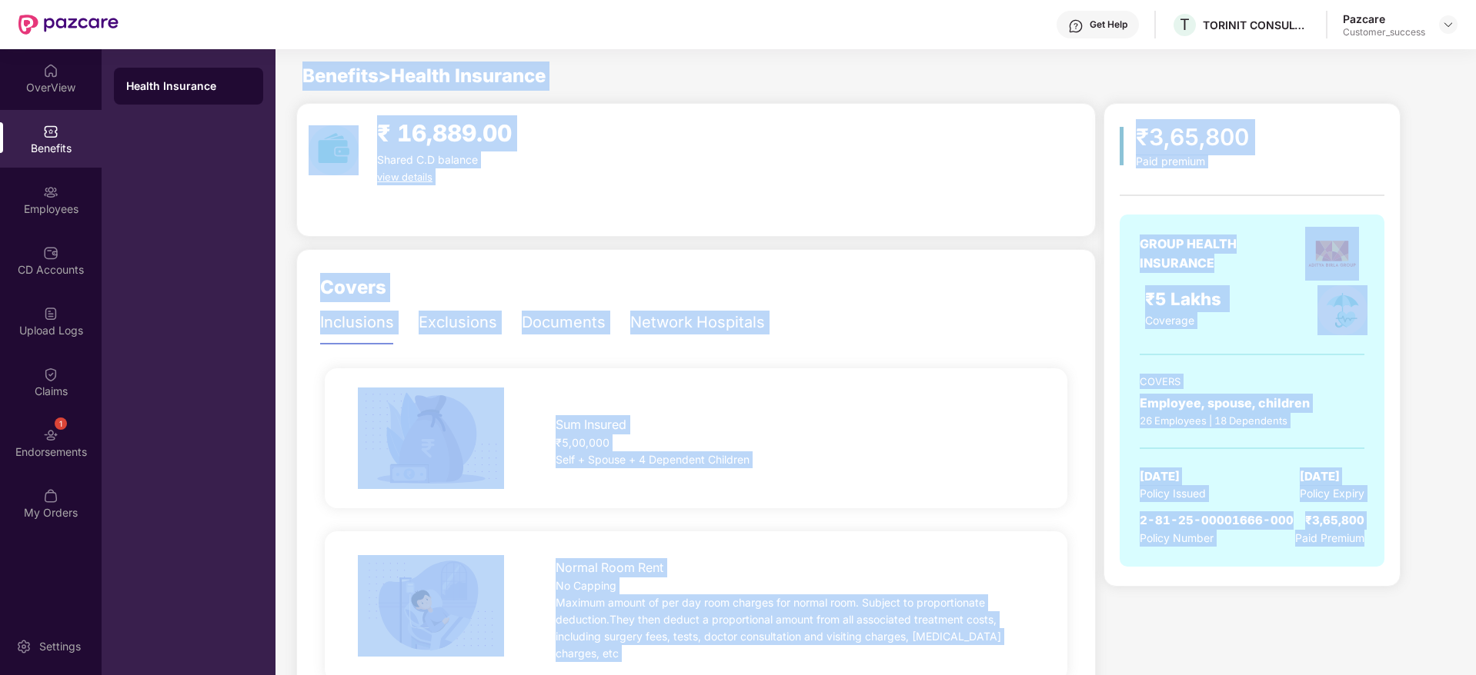
drag, startPoint x: 297, startPoint y: 55, endPoint x: 1436, endPoint y: 655, distance: 1287.8
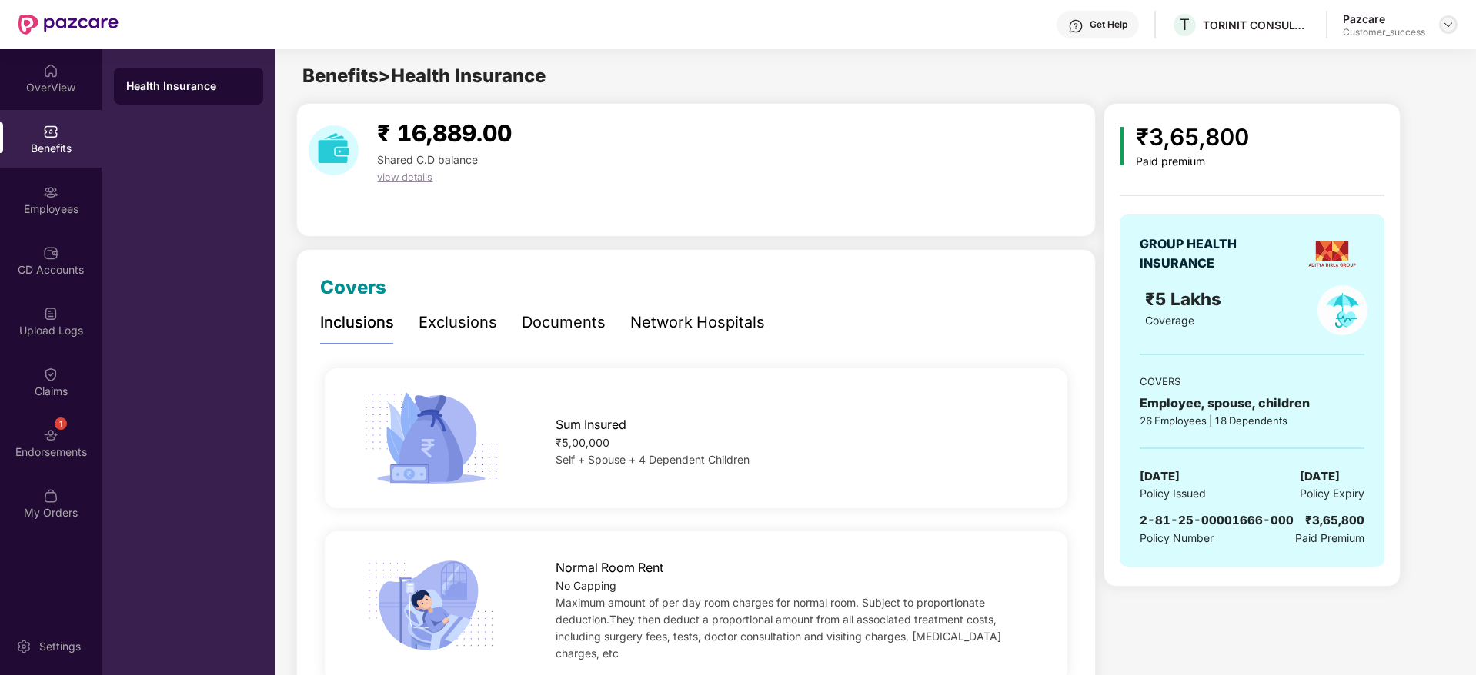
click at [1447, 32] on div at bounding box center [1448, 24] width 18 height 18
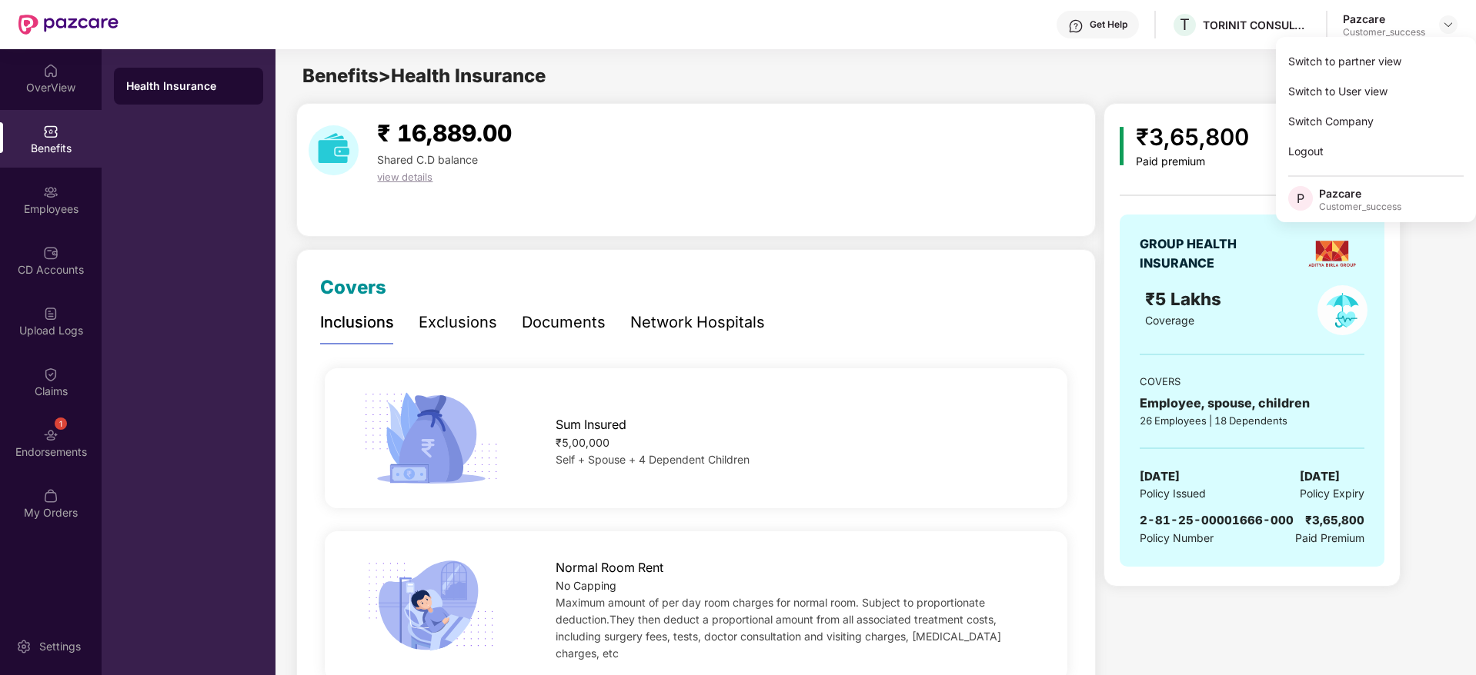
click at [1424, 62] on div "Switch to partner view" at bounding box center [1376, 61] width 200 height 30
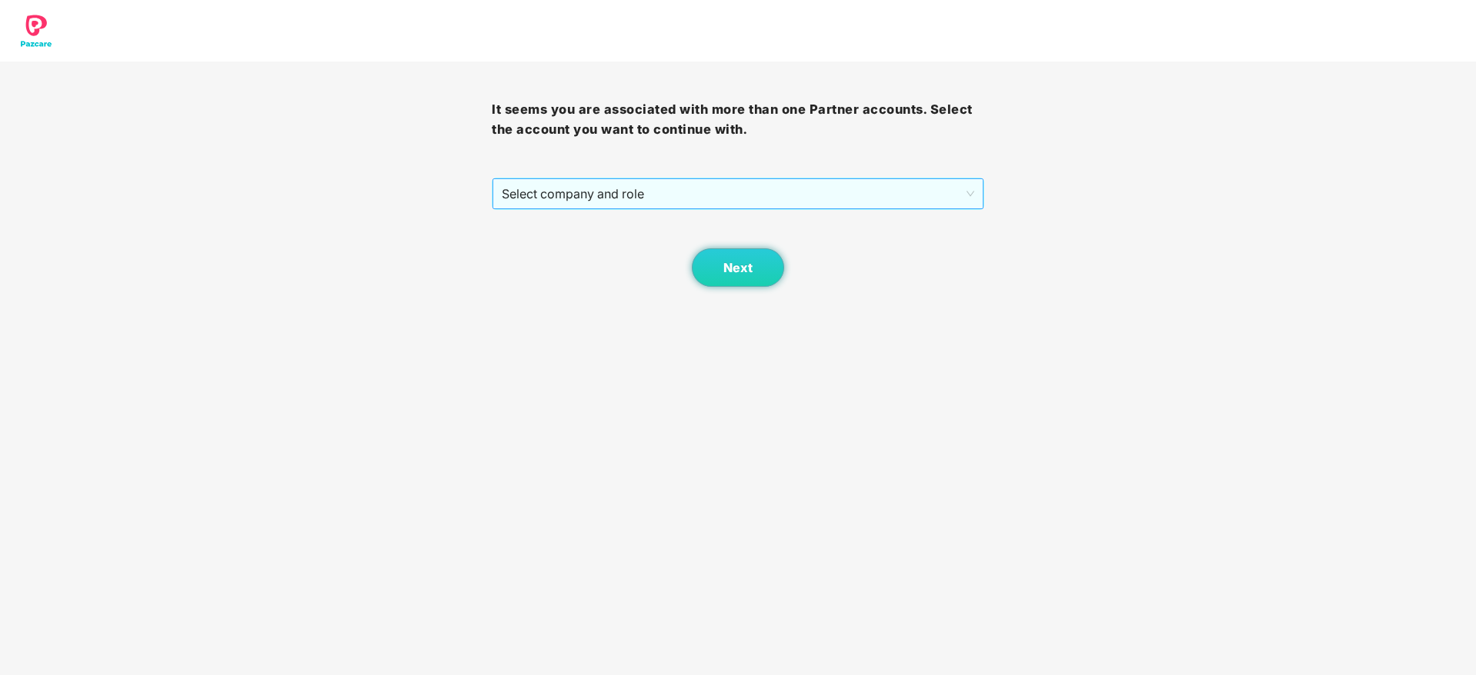
click at [780, 205] on span "Select company and role" at bounding box center [738, 193] width 472 height 29
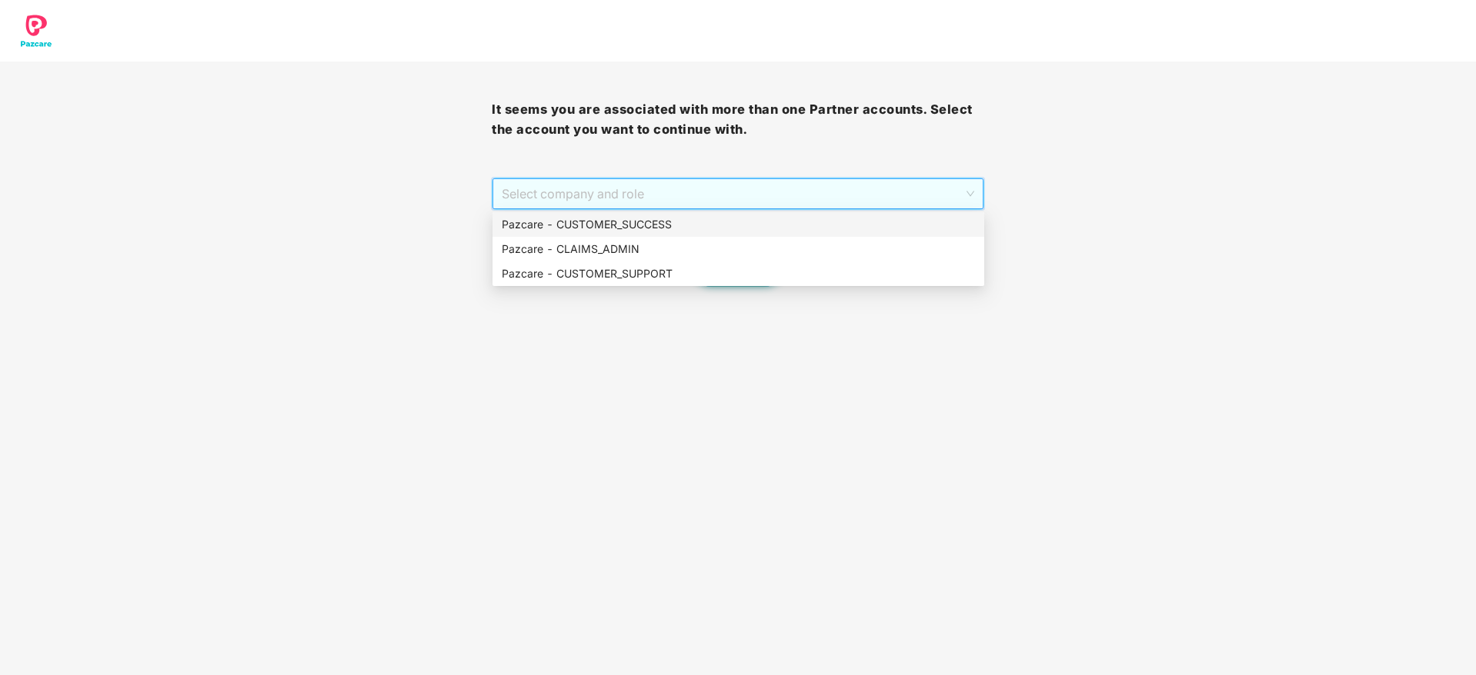
click at [738, 226] on div "Pazcare - CUSTOMER_SUCCESS" at bounding box center [738, 224] width 473 height 17
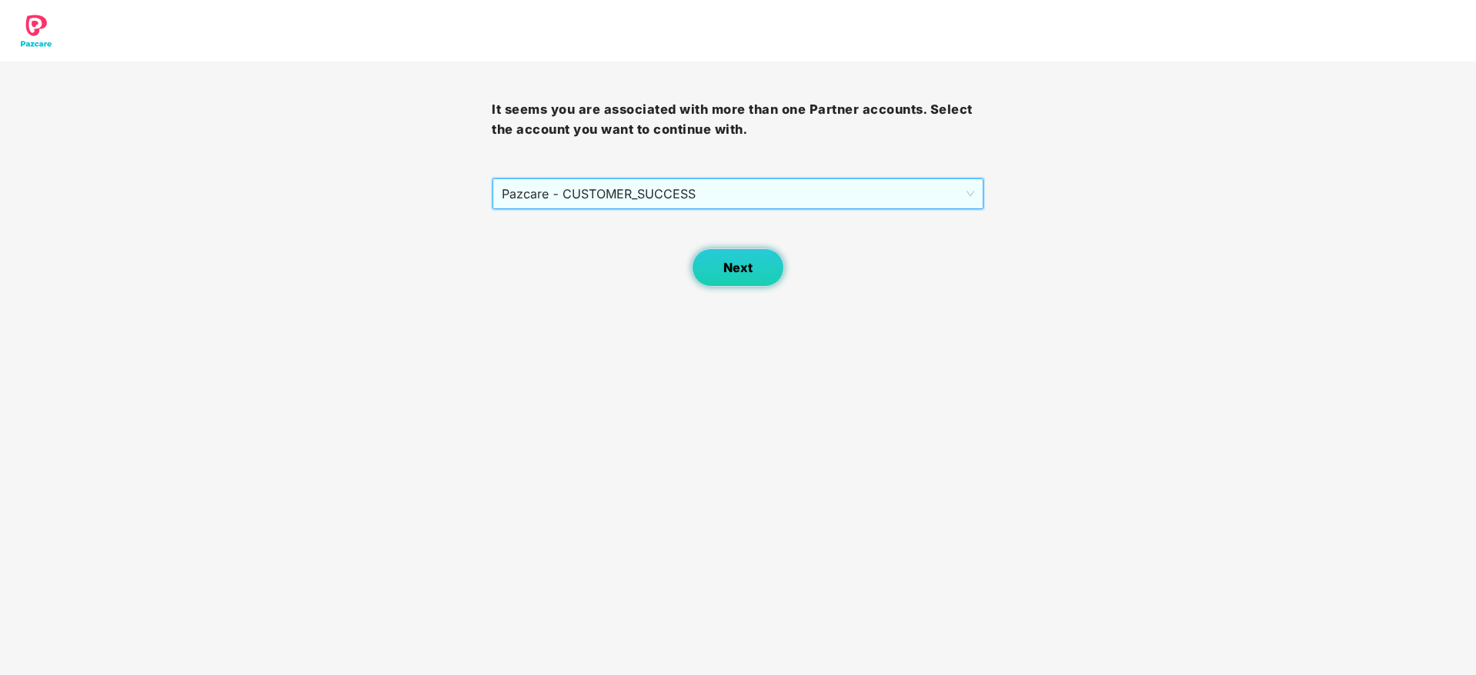
click at [749, 270] on span "Next" at bounding box center [737, 268] width 29 height 15
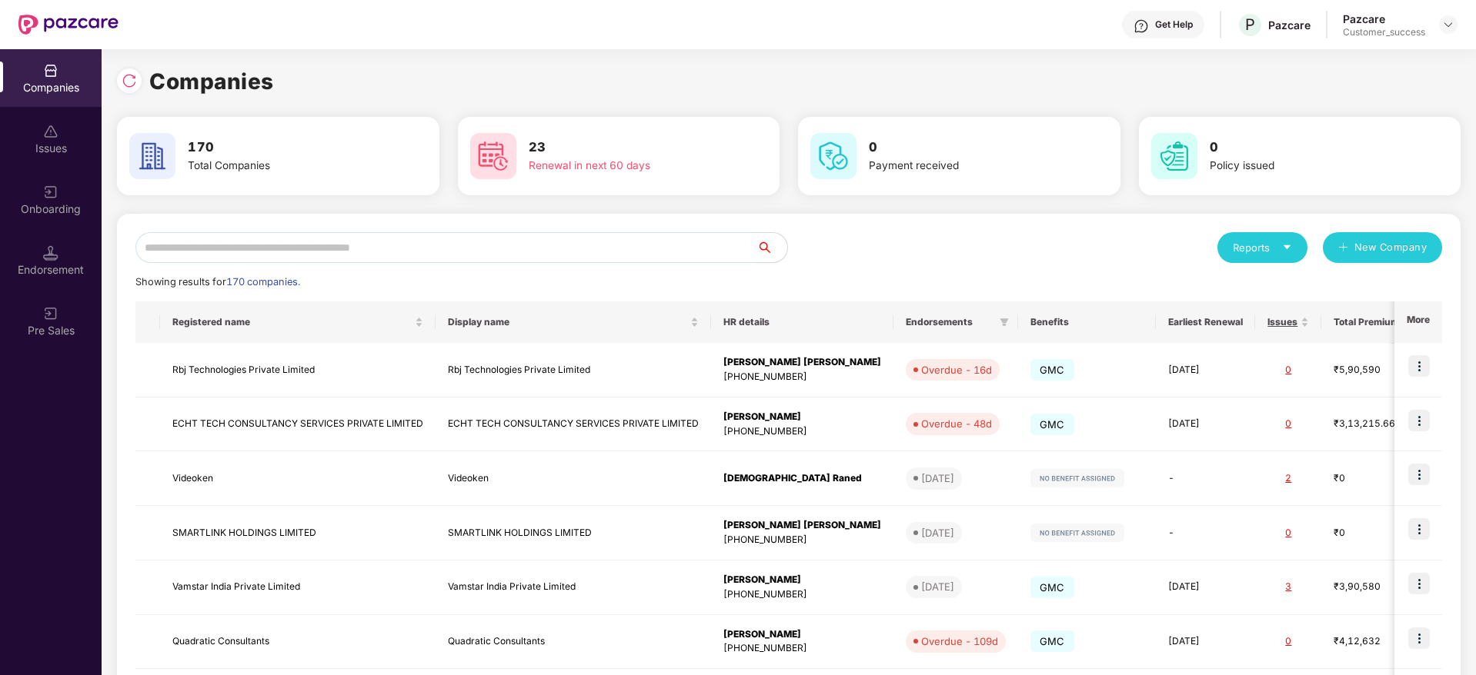
click at [712, 253] on input "text" at bounding box center [445, 247] width 621 height 31
paste input "**********"
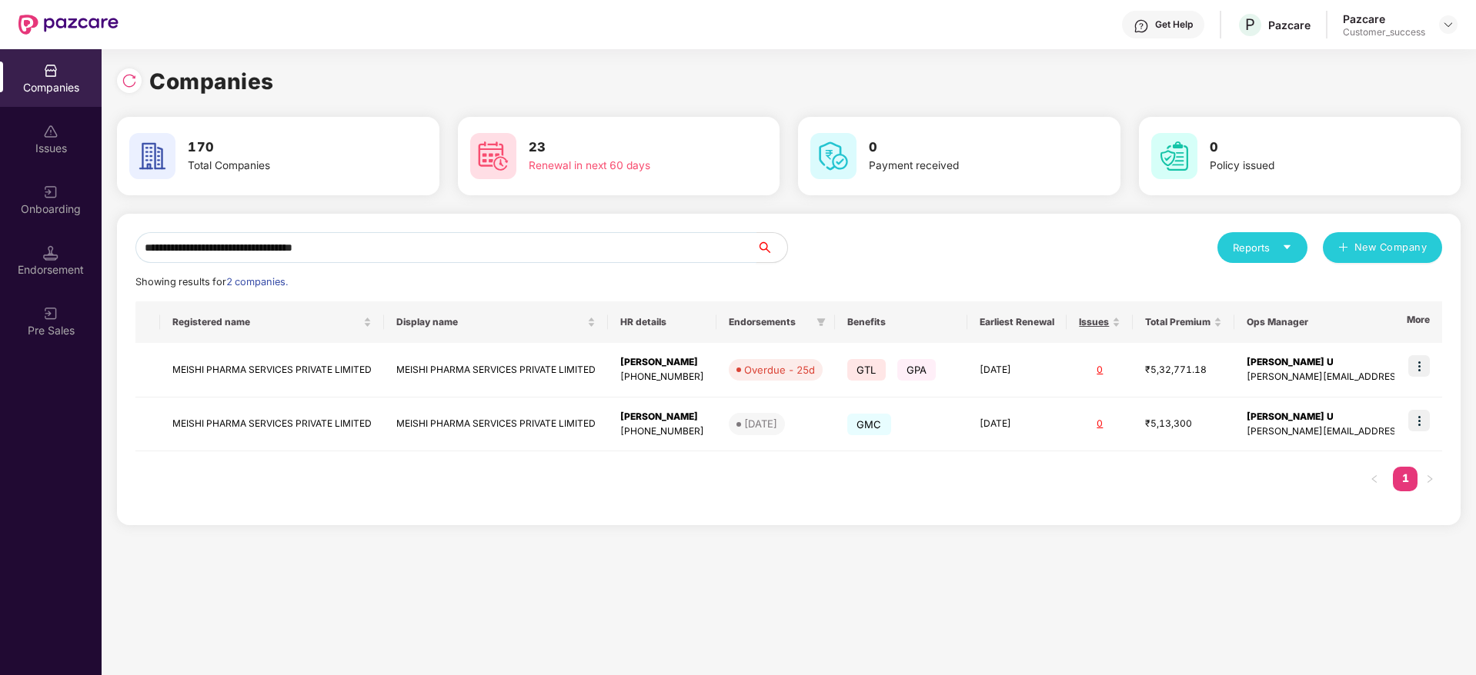
type input "**********"
click at [473, 246] on input "**********" at bounding box center [445, 247] width 621 height 31
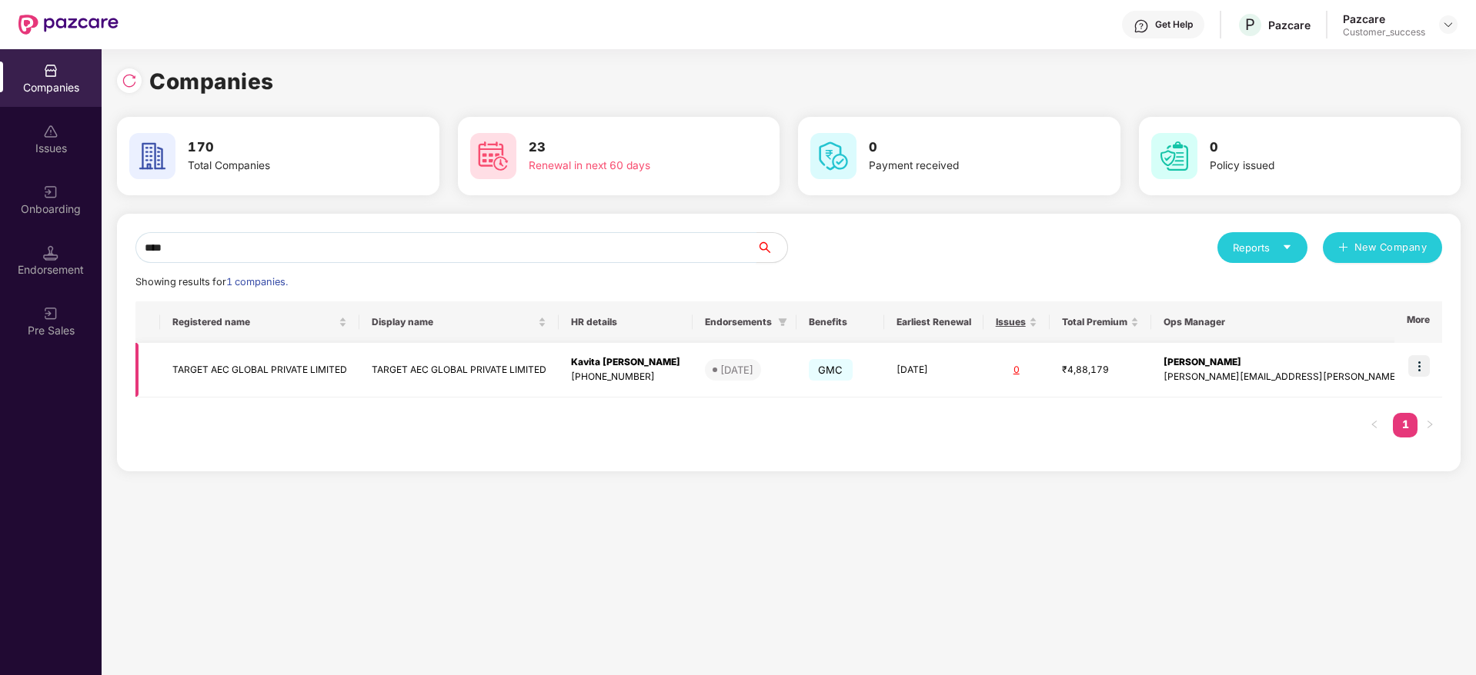
type input "****"
click at [537, 355] on td "TARGET AEC GLOBAL PRIVATE LIMITED" at bounding box center [458, 370] width 199 height 55
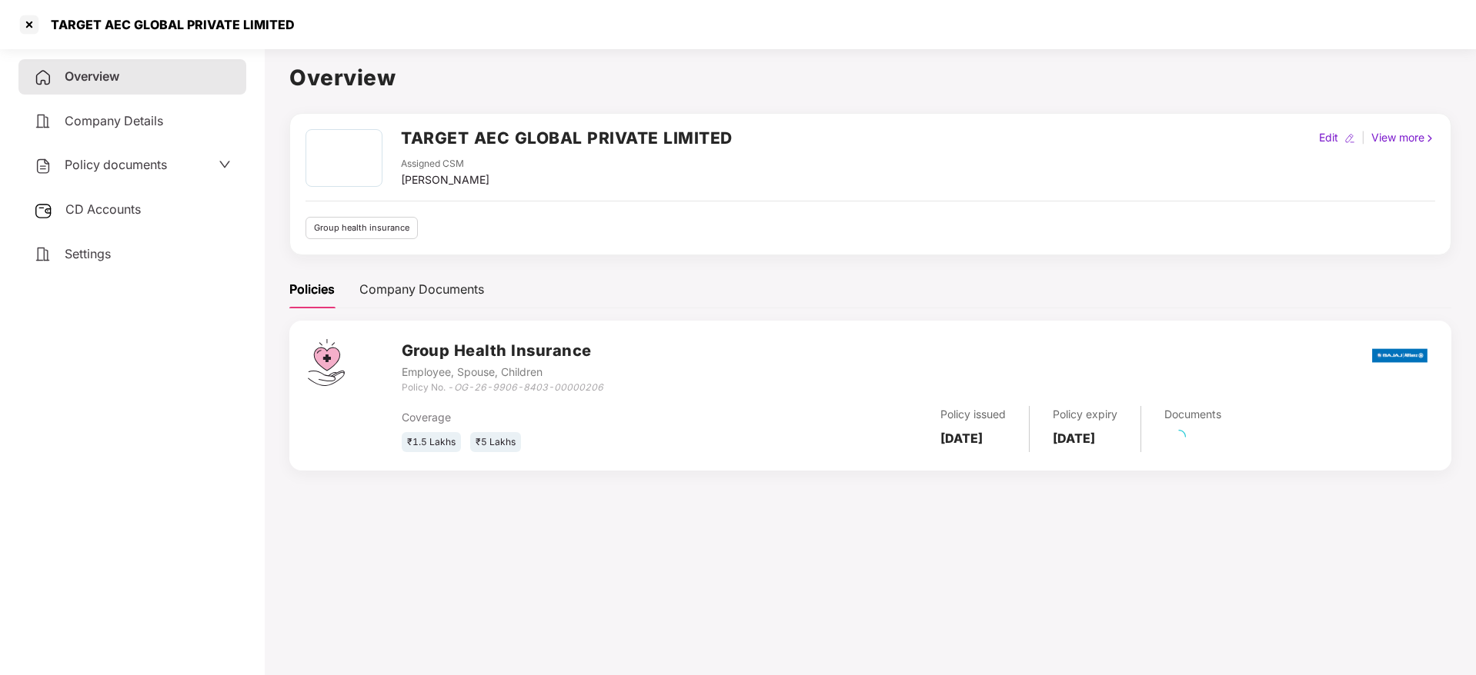
click at [166, 172] on div "Policy documents" at bounding box center [100, 165] width 133 height 20
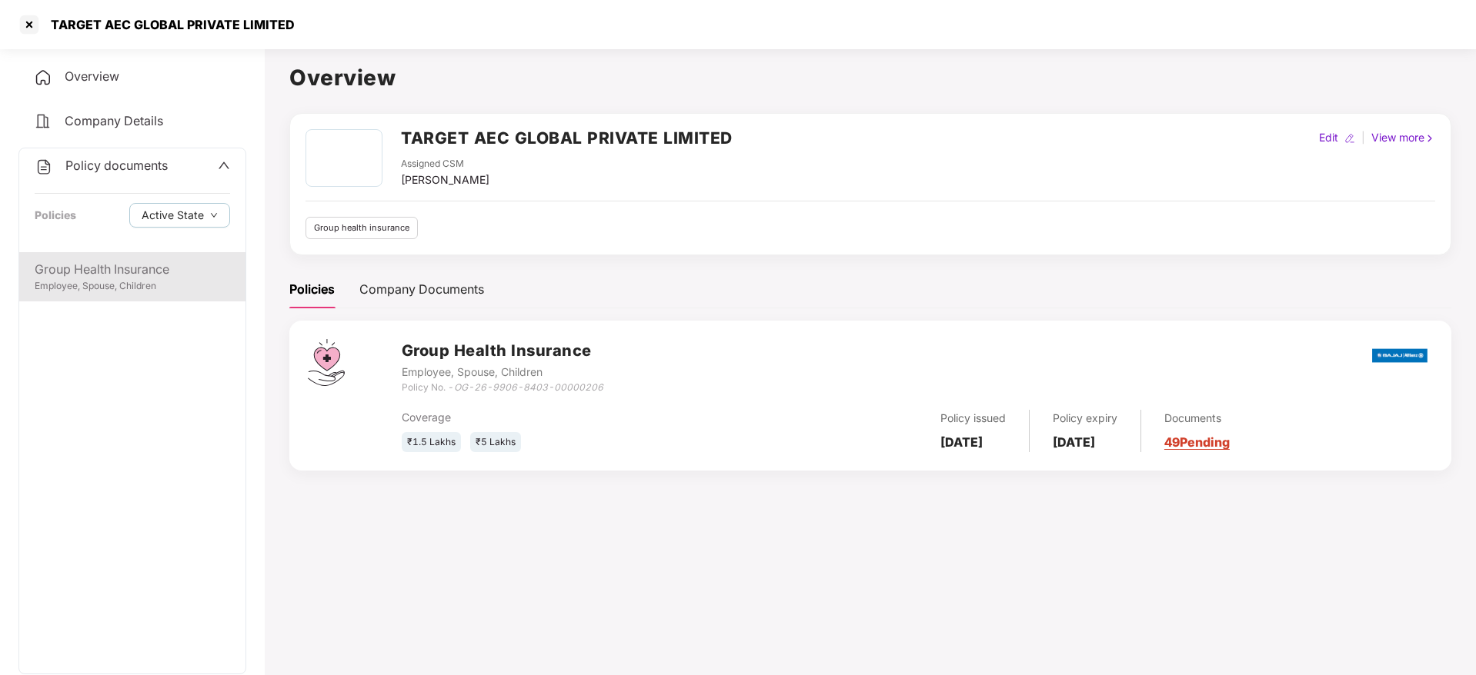
click at [170, 267] on div "Group Health Insurance" at bounding box center [132, 269] width 195 height 19
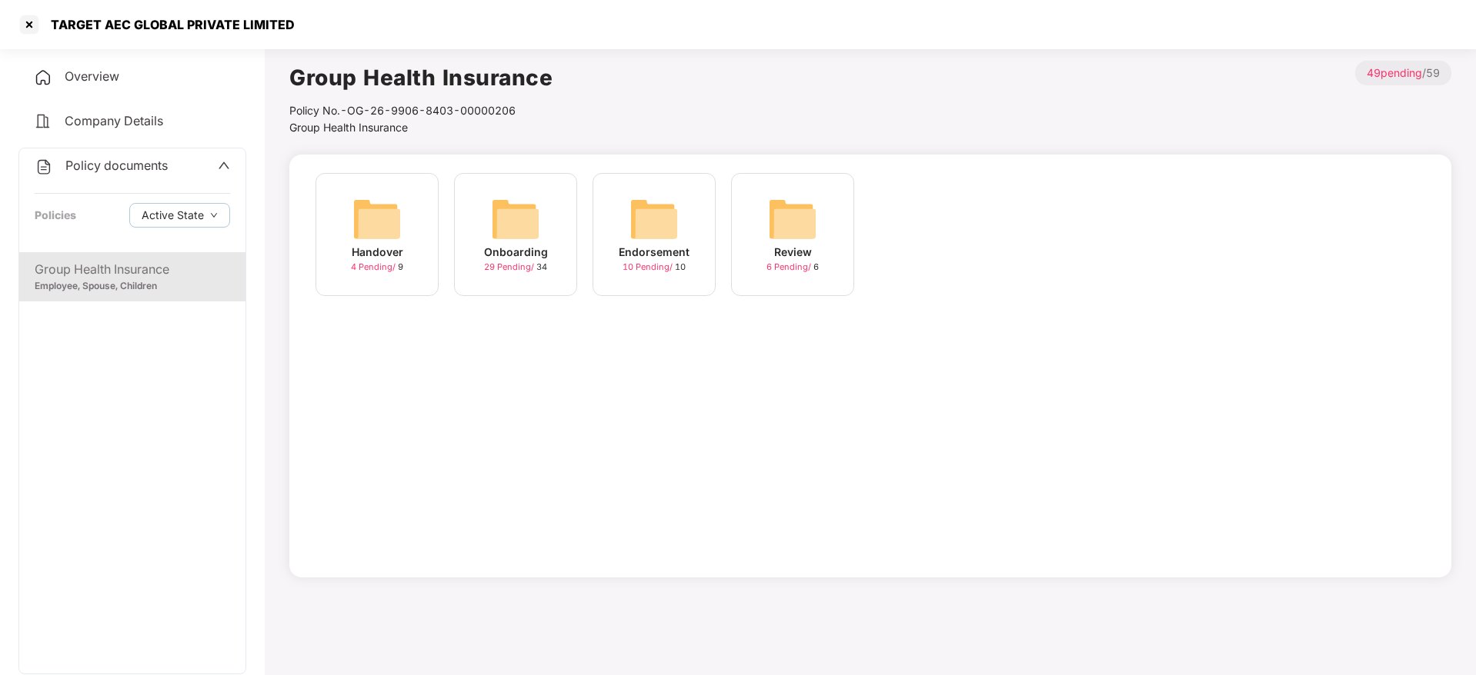
click at [465, 225] on div "Onboarding 29 Pending / 34" at bounding box center [515, 234] width 123 height 123
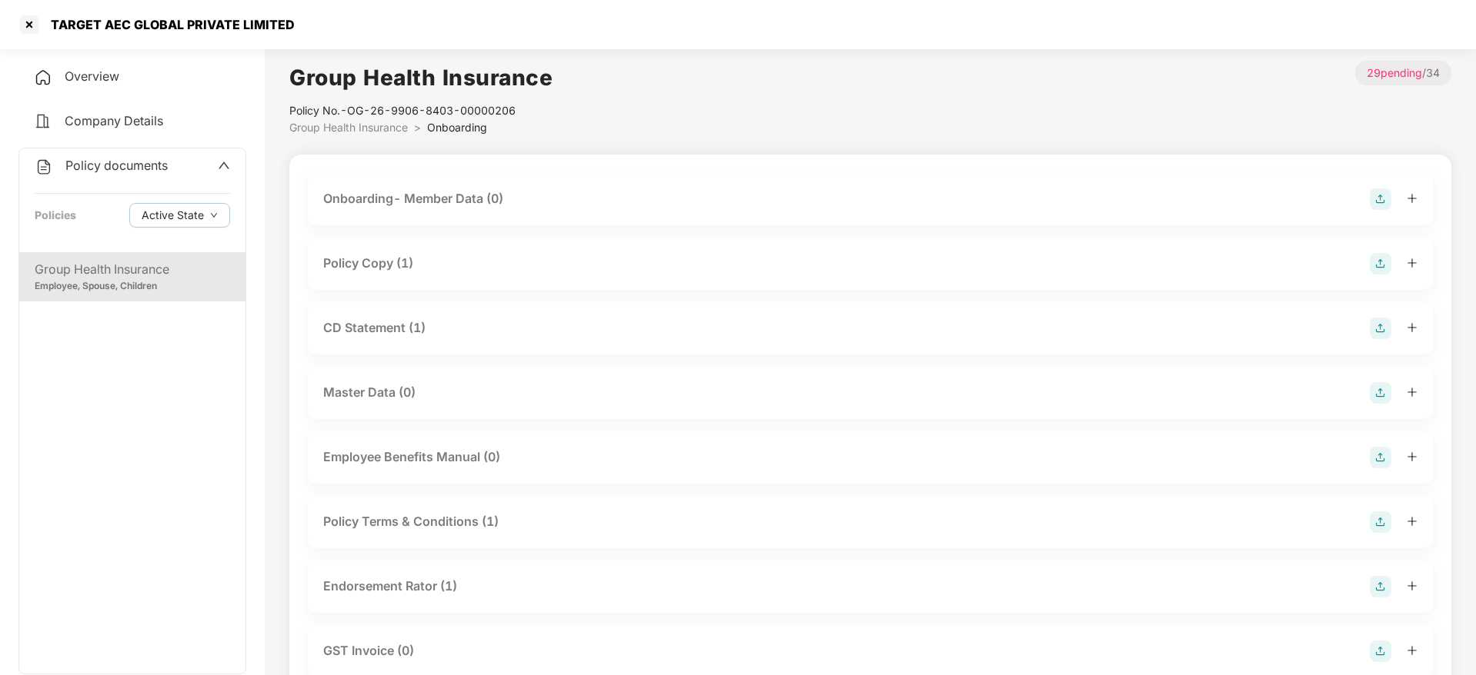
click at [406, 256] on div "Policy Copy (1)" at bounding box center [368, 263] width 90 height 19
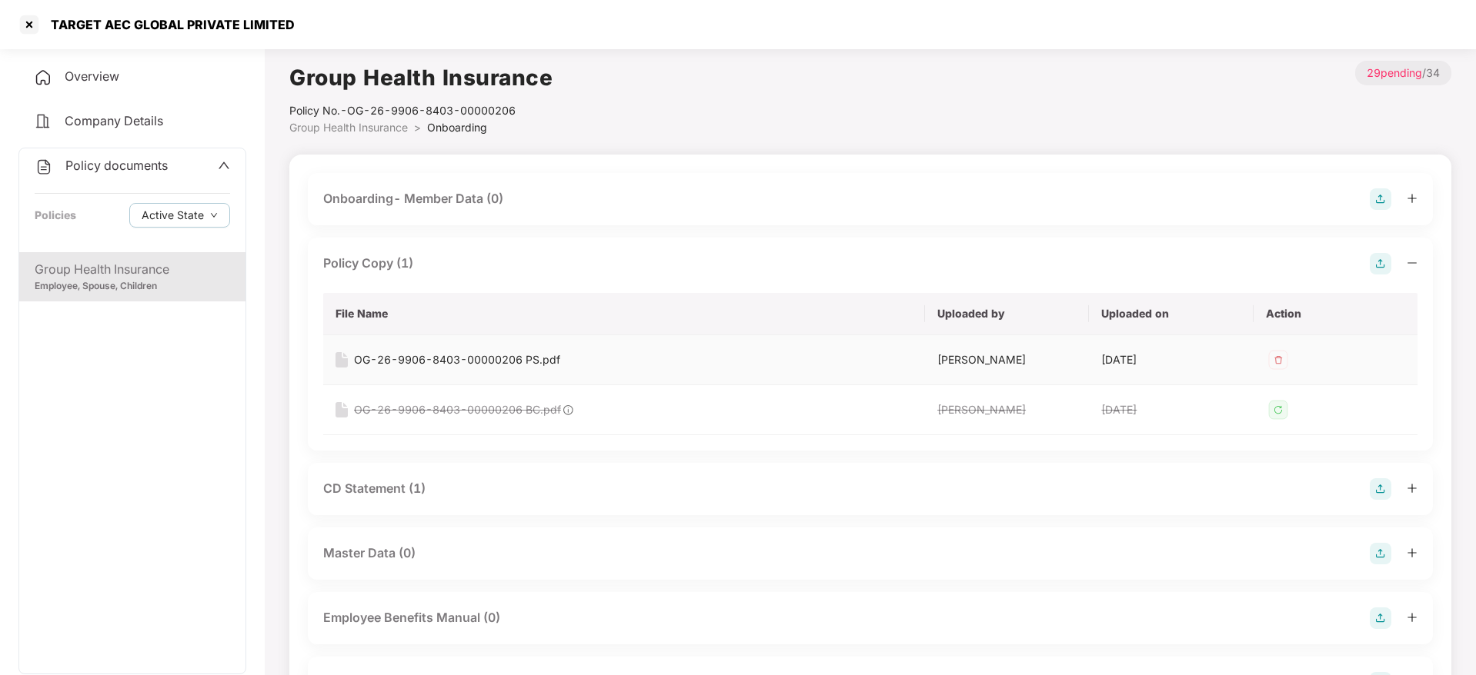
click at [402, 352] on div "OG-26-9906-8403-00000206 PS.pdf" at bounding box center [457, 360] width 206 height 17
click at [78, 27] on div "TARGET AEC GLOBAL PRIVATE LIMITED" at bounding box center [168, 24] width 253 height 15
copy div "TARGET AEC GLOBAL PRIVATE LIMITED"
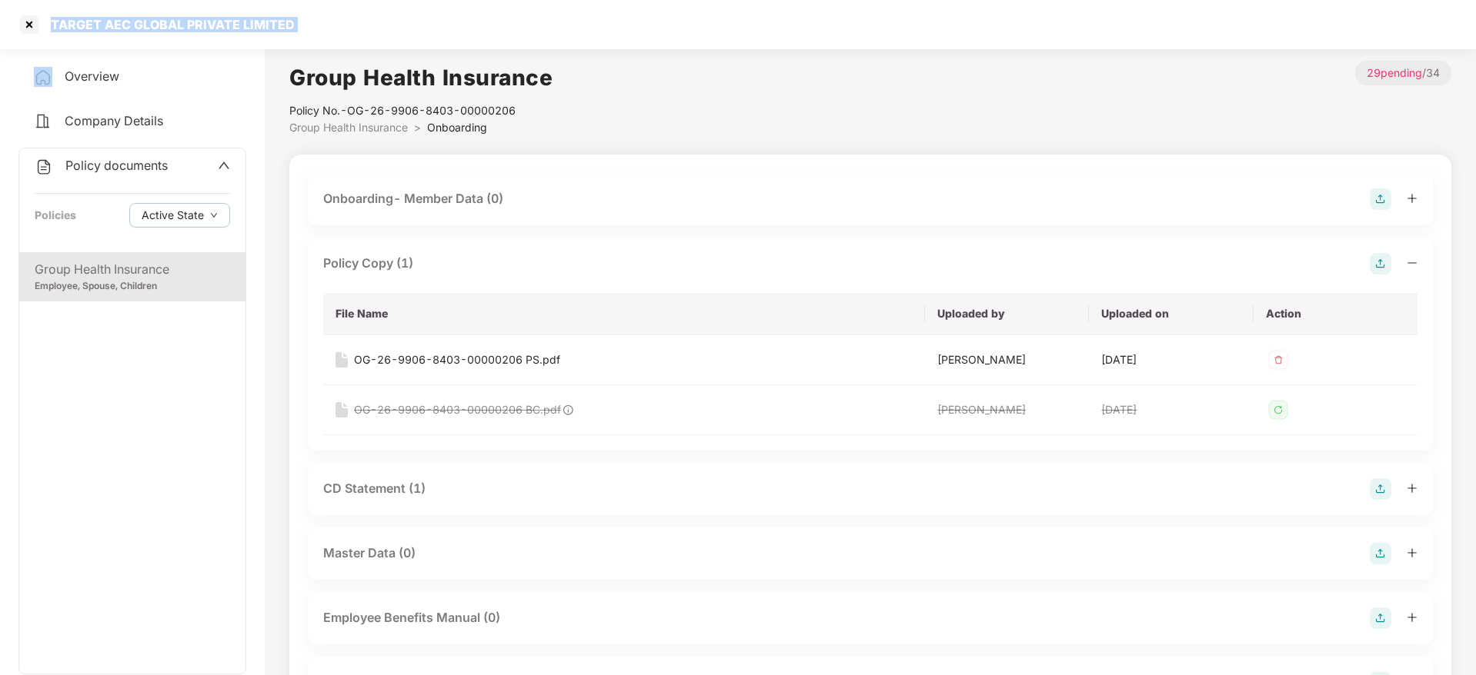
copy div "TARGET AEC GLOBAL PRIVATE LIMITED"
click at [503, 358] on div "OG-26-9906-8403-00000206 PS.pdf" at bounding box center [457, 360] width 206 height 17
click at [102, 37] on div "TARGET AEC GLOBAL PRIVATE LIMITED" at bounding box center [738, 24] width 1476 height 49
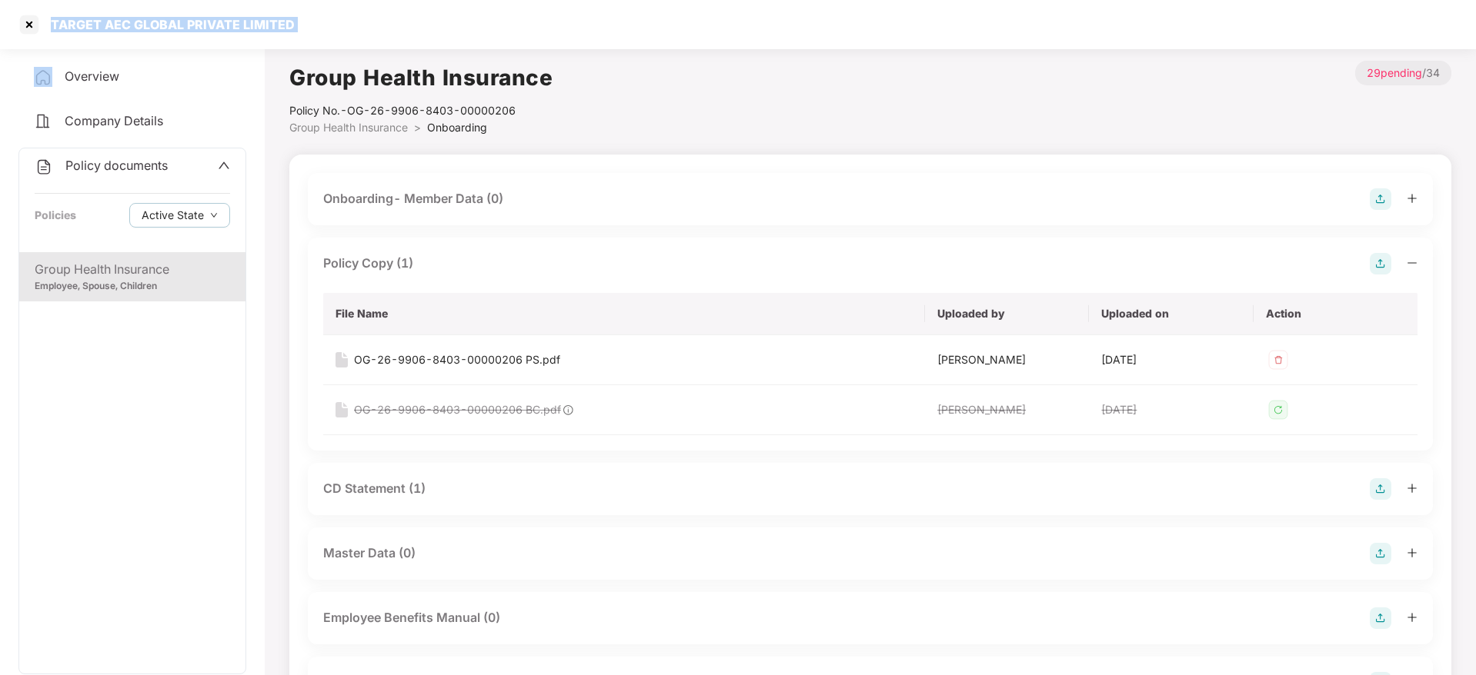
click at [102, 37] on div "TARGET AEC GLOBAL PRIVATE LIMITED" at bounding box center [738, 24] width 1476 height 49
copy div "TARGET AEC GLOBAL PRIVATE LIMITED"
click at [12, 17] on div "TARGET AEC GLOBAL PRIVATE LIMITED" at bounding box center [738, 24] width 1476 height 49
click at [38, 27] on div at bounding box center [29, 24] width 25 height 25
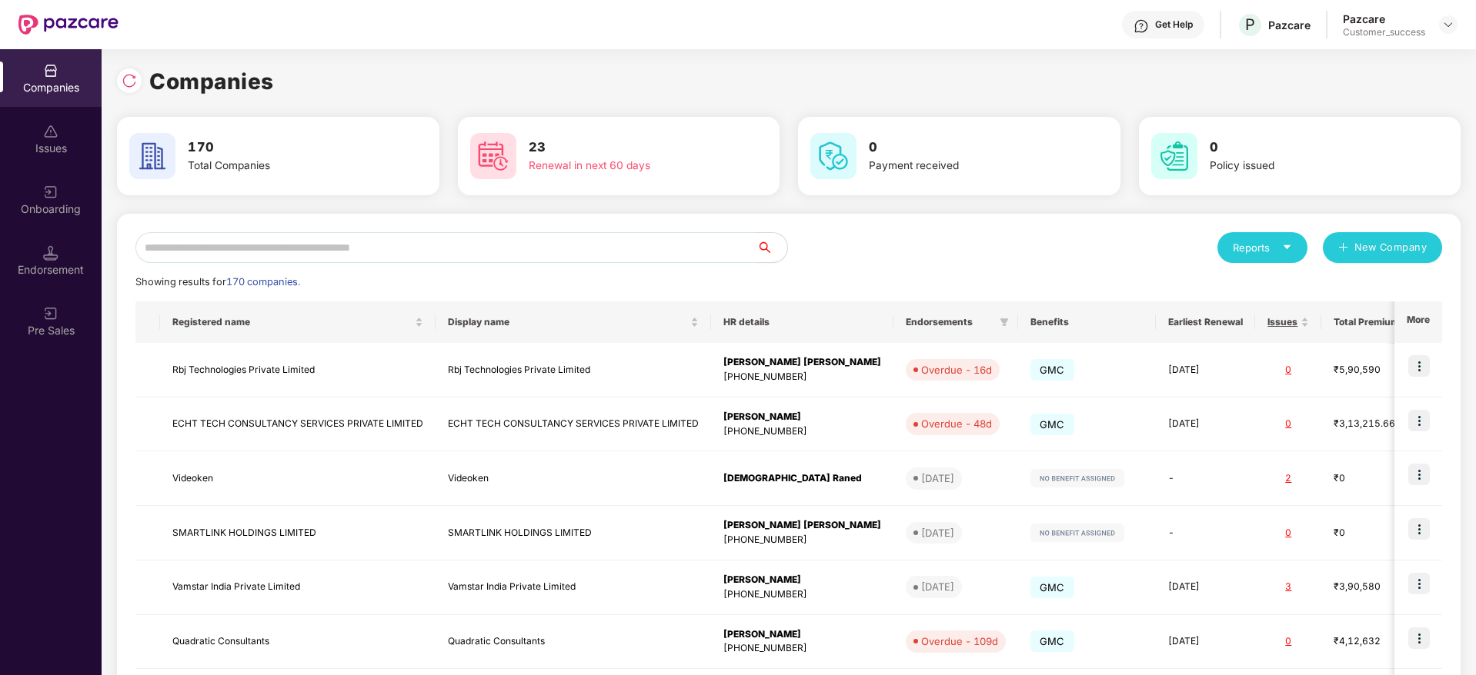
click at [419, 249] on input "text" at bounding box center [445, 247] width 621 height 31
paste input "**********"
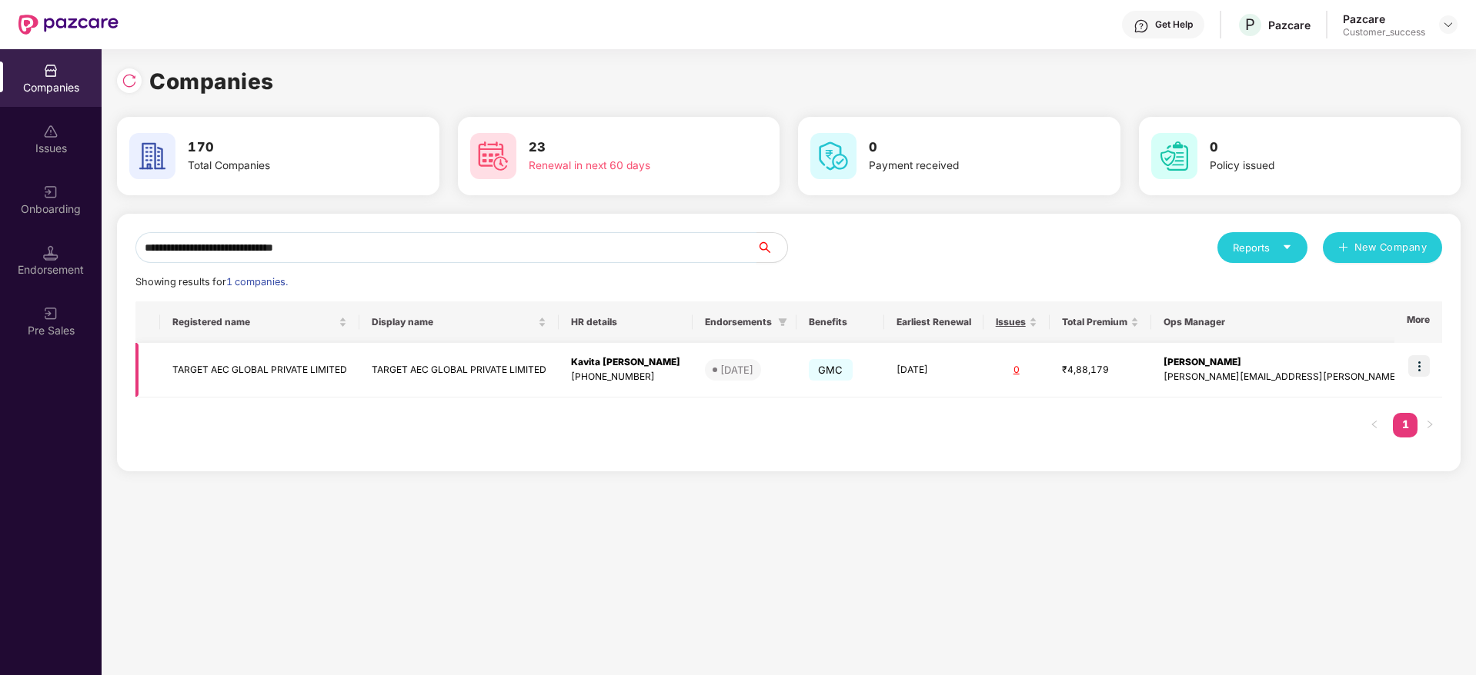
type input "**********"
click at [1412, 359] on img at bounding box center [1419, 366] width 22 height 22
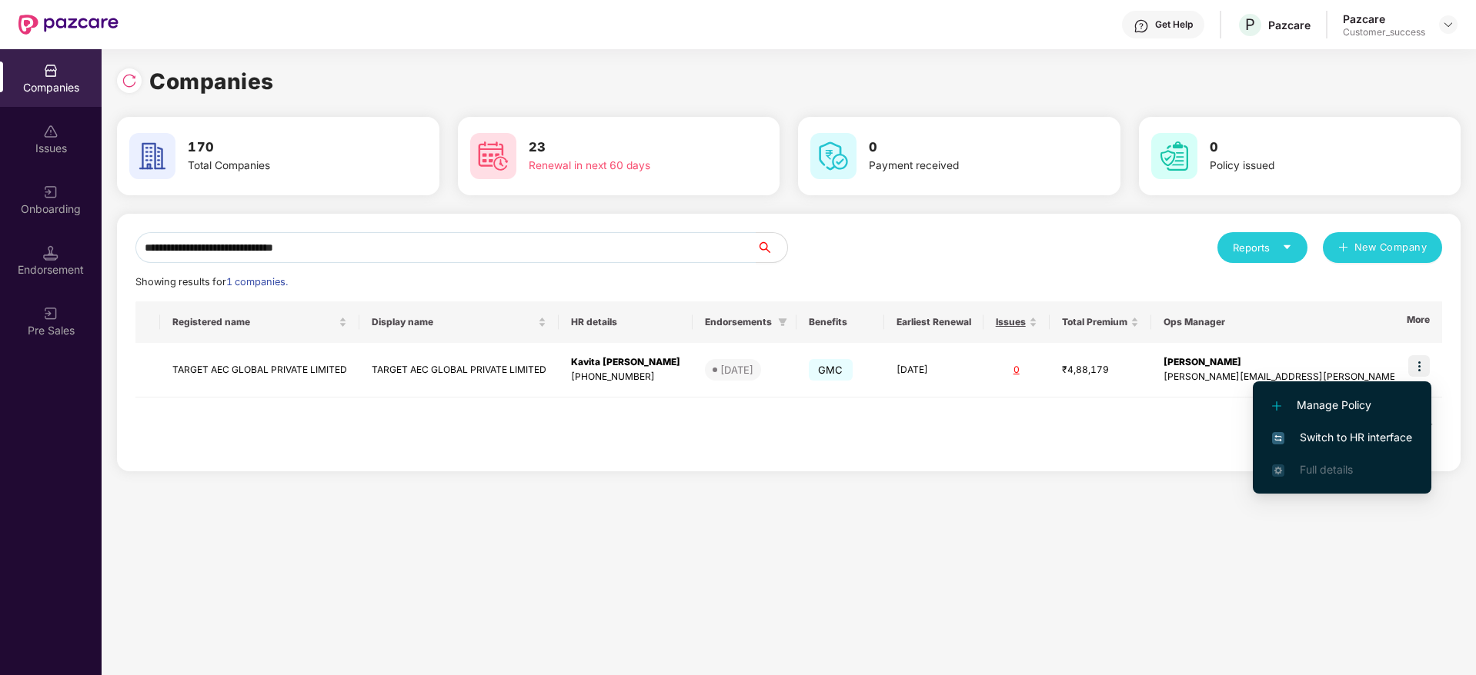
click at [1390, 429] on span "Switch to HR interface" at bounding box center [1342, 437] width 140 height 17
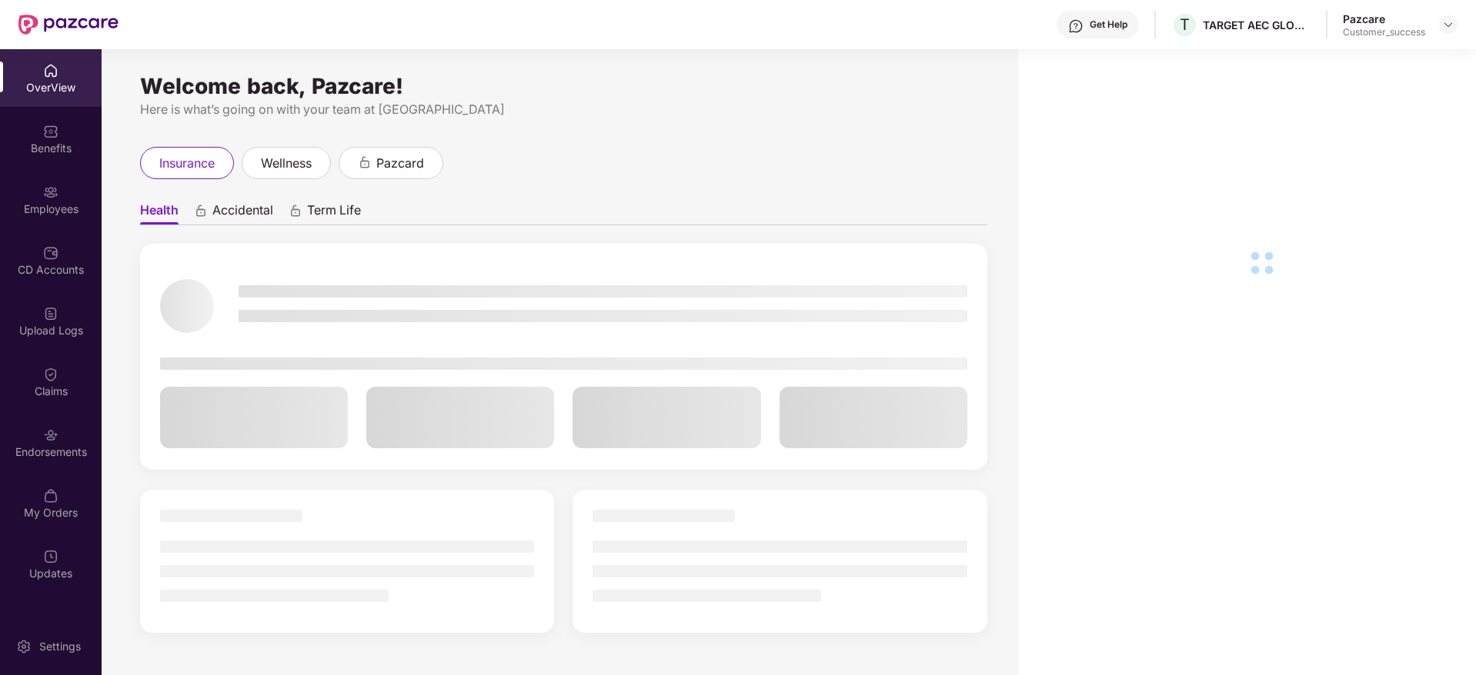
click at [61, 147] on div "Benefits" at bounding box center [51, 148] width 102 height 15
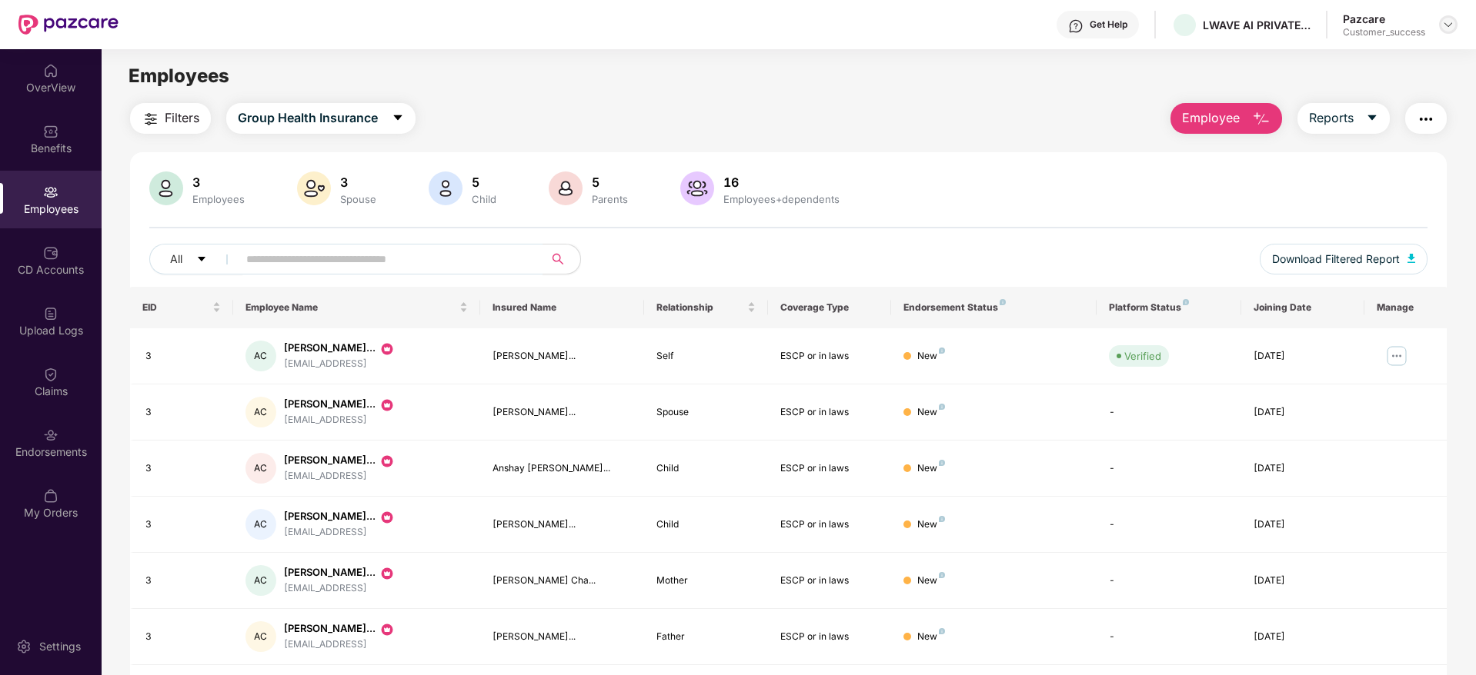
click at [1456, 28] on div at bounding box center [1448, 24] width 18 height 18
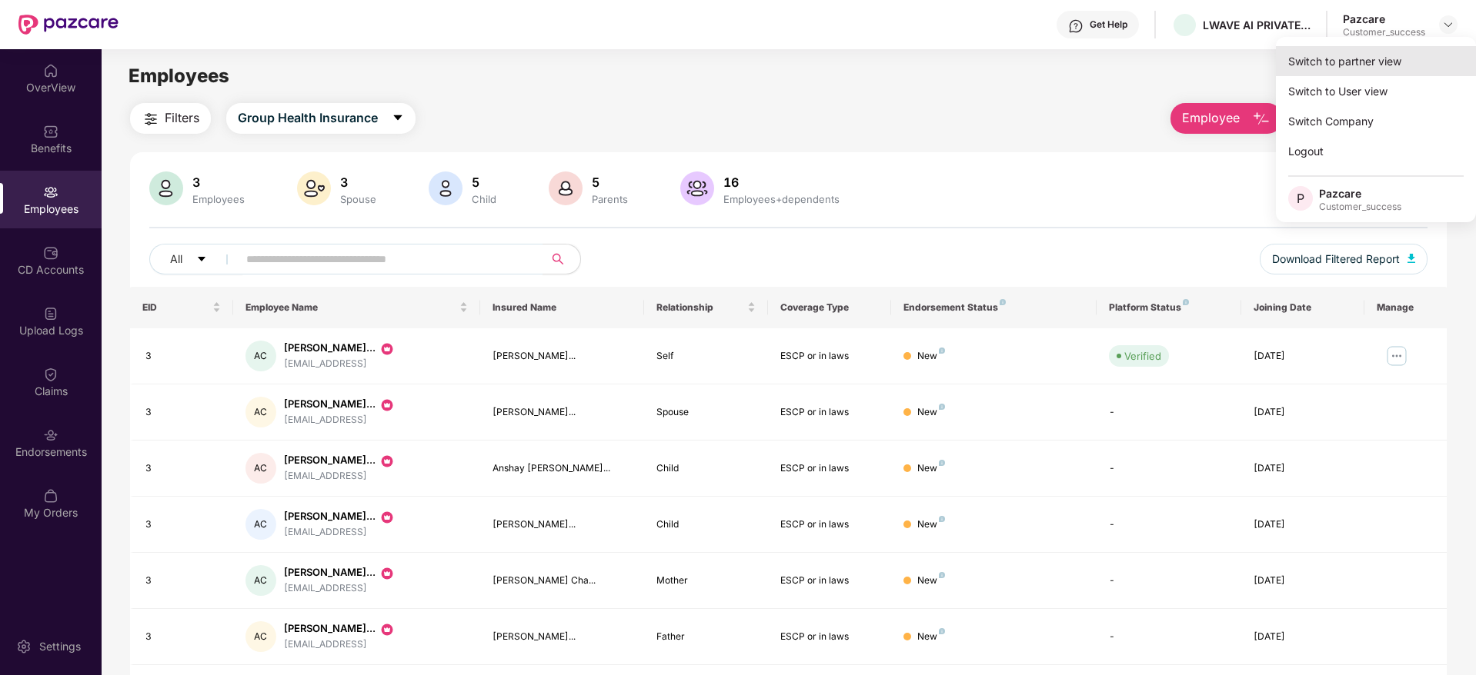
click at [1437, 52] on div "Switch to partner view" at bounding box center [1376, 61] width 200 height 30
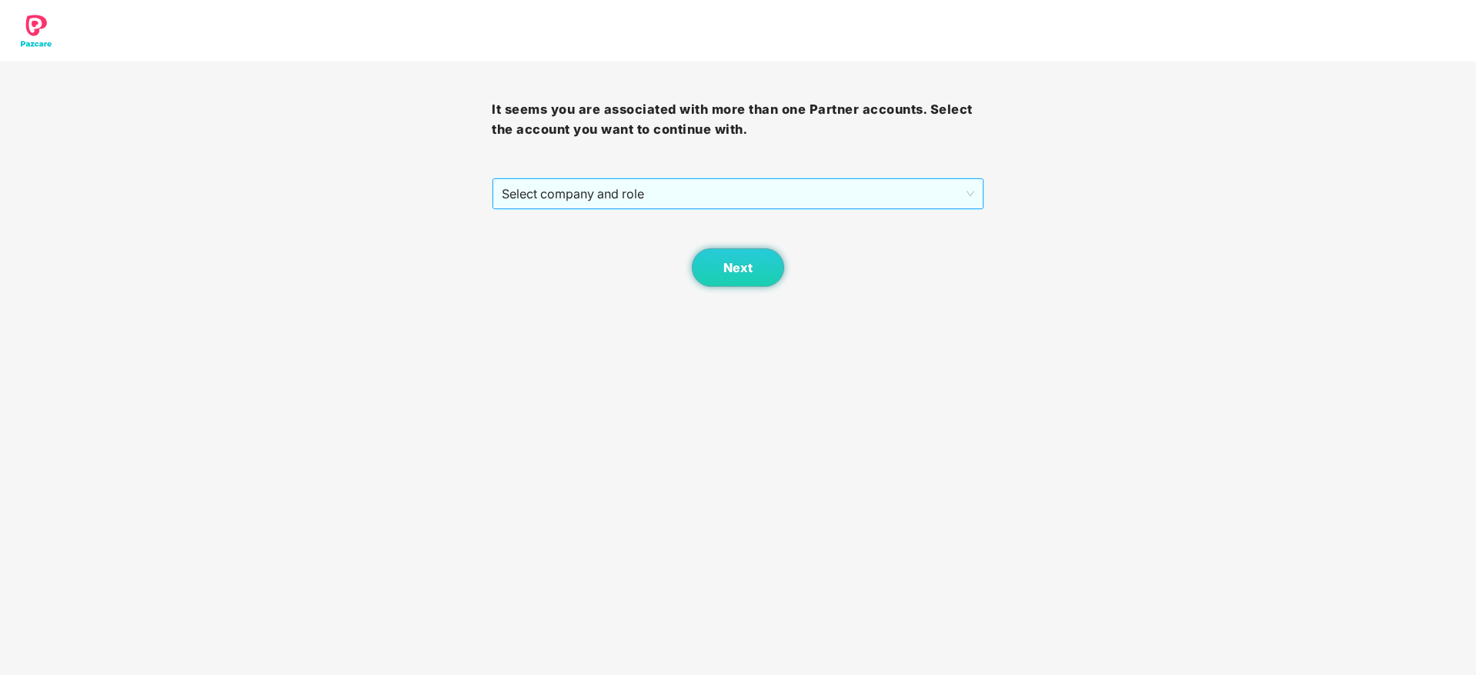
drag, startPoint x: 562, startPoint y: 165, endPoint x: 581, endPoint y: 183, distance: 25.6
click at [564, 167] on div "It seems you are associated with more than one Partner accounts. Select the acc…" at bounding box center [738, 174] width 492 height 225
click at [585, 185] on span "Select company and role" at bounding box center [738, 193] width 472 height 29
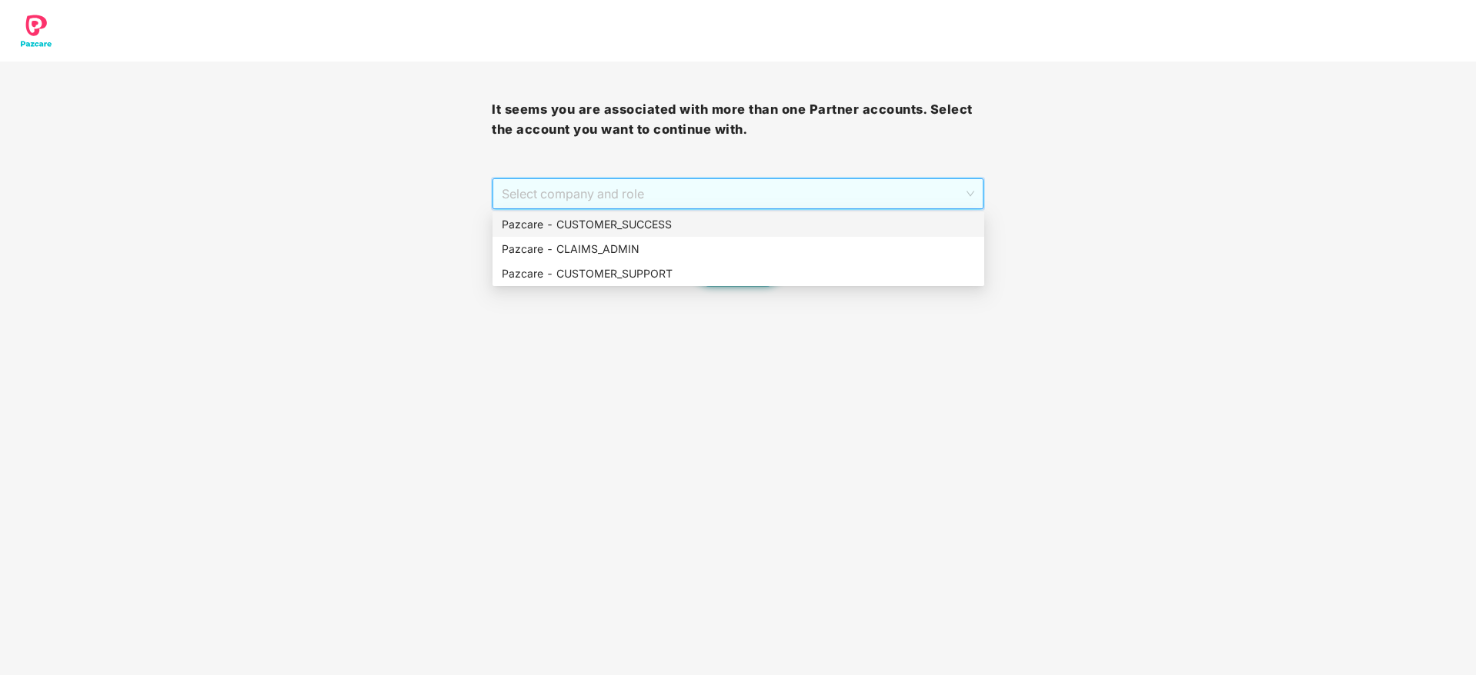
click at [604, 226] on div "Pazcare - CUSTOMER_SUCCESS" at bounding box center [738, 224] width 473 height 17
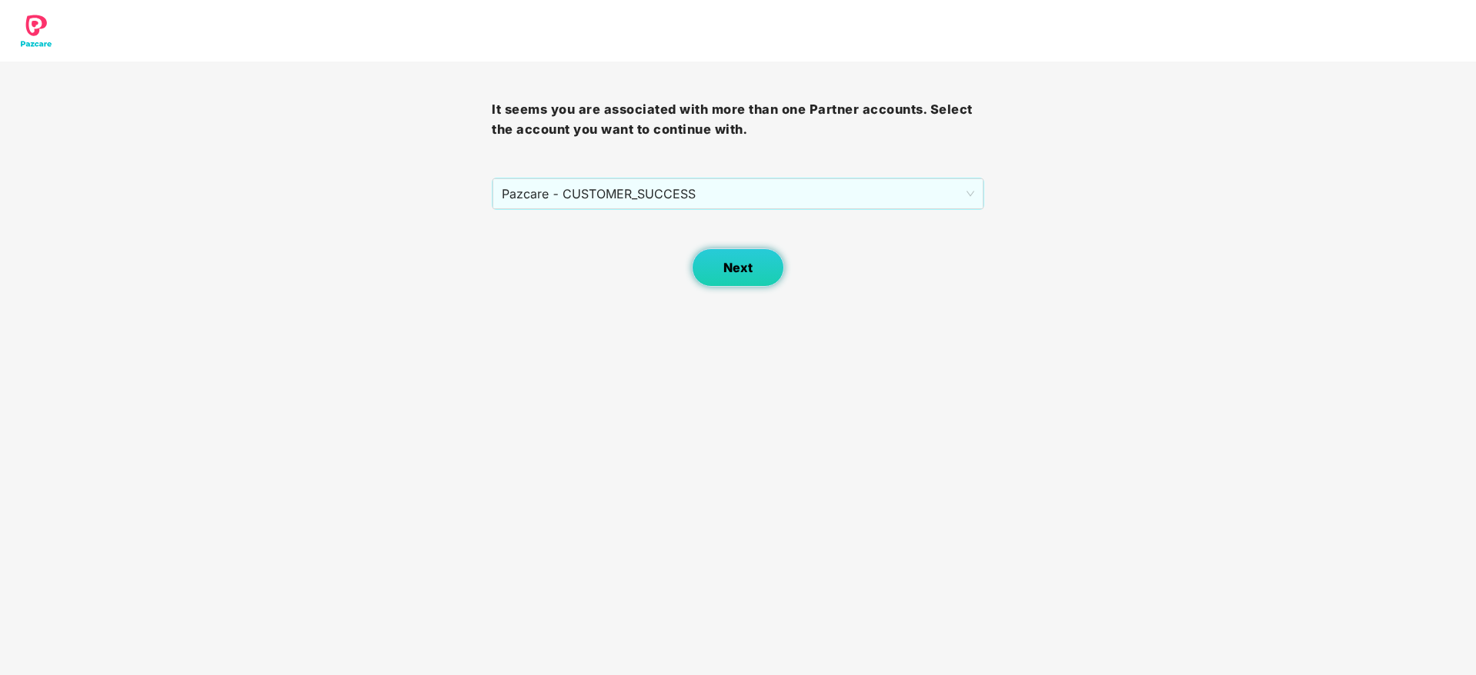
click at [736, 278] on button "Next" at bounding box center [738, 267] width 92 height 38
